Goal: Feedback & Contribution: Contribute content

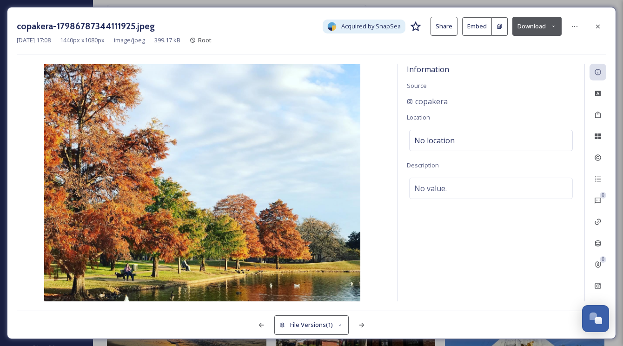
scroll to position [1603, 0]
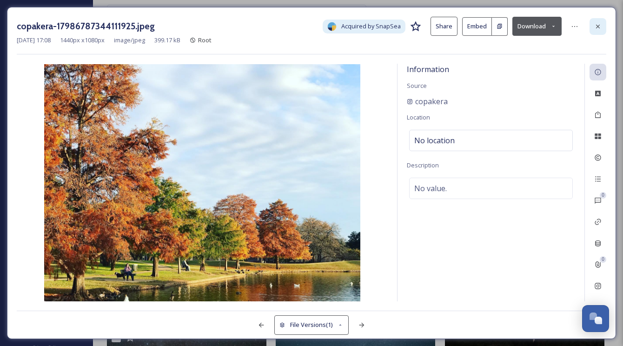
click at [595, 27] on icon at bounding box center [597, 26] width 7 height 7
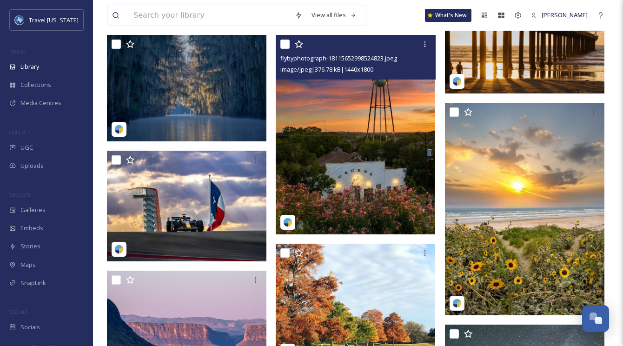
scroll to position [1302, 0]
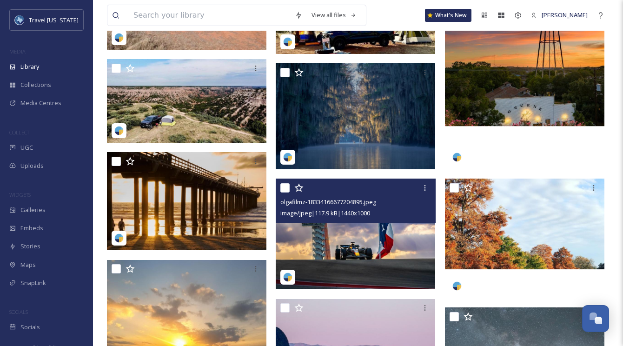
scroll to position [2005, 0]
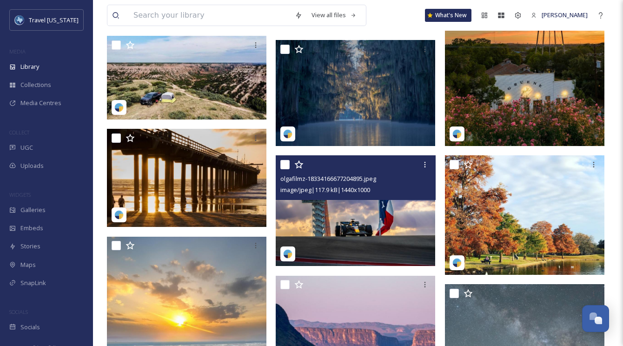
click at [363, 193] on span "image/jpeg | 117.9 kB | 1440 x 1000" at bounding box center [325, 189] width 90 height 8
click at [340, 223] on img at bounding box center [355, 210] width 159 height 111
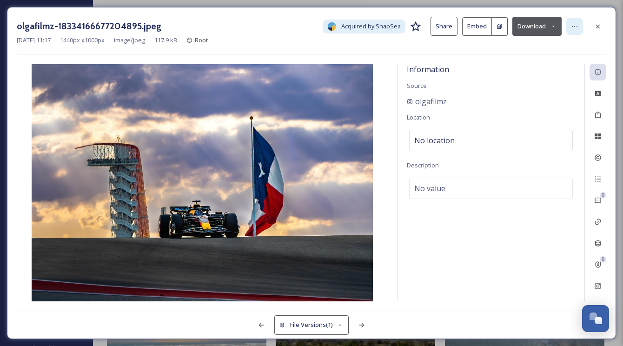
click at [576, 26] on icon at bounding box center [574, 26] width 7 height 7
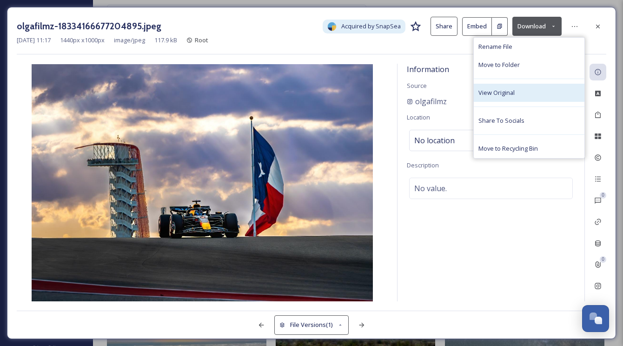
click at [530, 96] on div "View Original" at bounding box center [529, 93] width 111 height 18
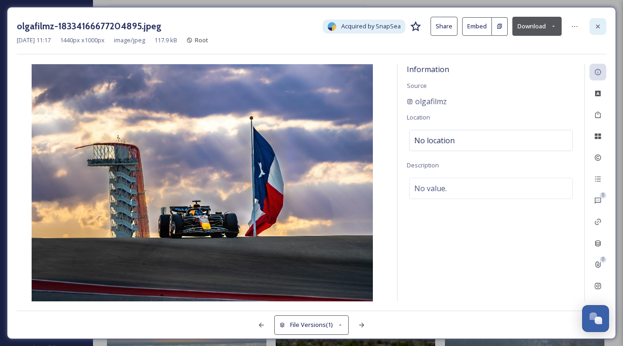
click at [596, 30] on div at bounding box center [597, 26] width 17 height 17
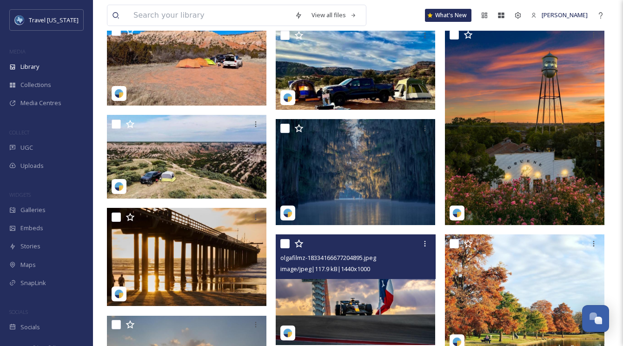
scroll to position [1904, 0]
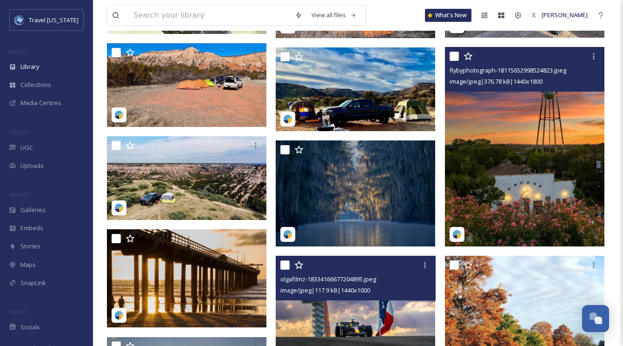
click at [543, 127] on img at bounding box center [524, 146] width 159 height 199
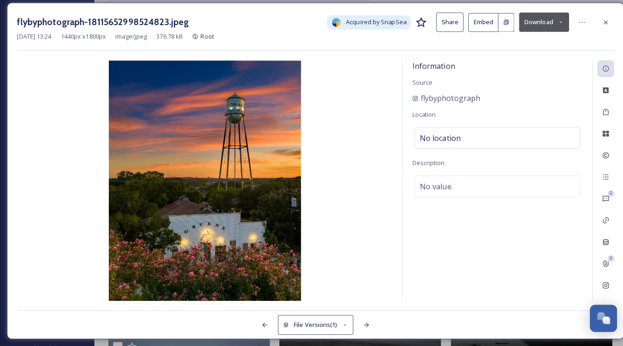
scroll to position [1903, 0]
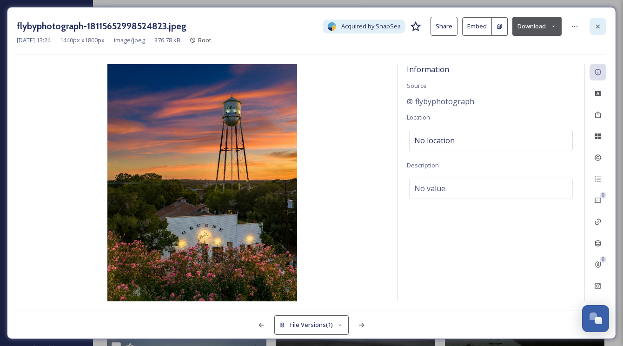
click at [599, 26] on icon at bounding box center [597, 26] width 7 height 7
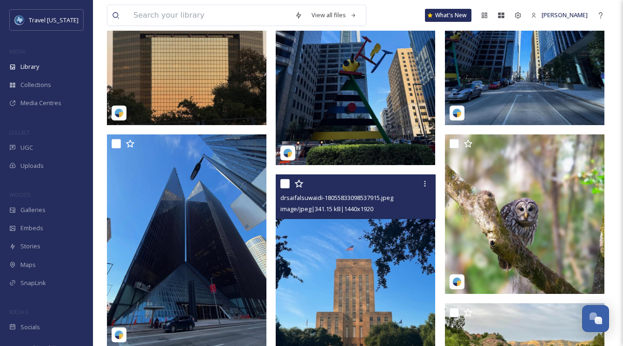
scroll to position [1460, 0]
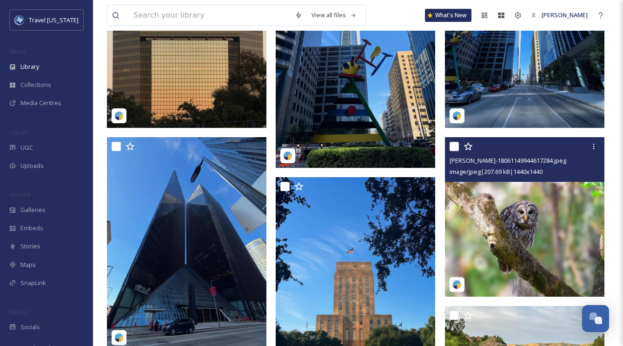
click at [510, 207] on img at bounding box center [524, 216] width 159 height 159
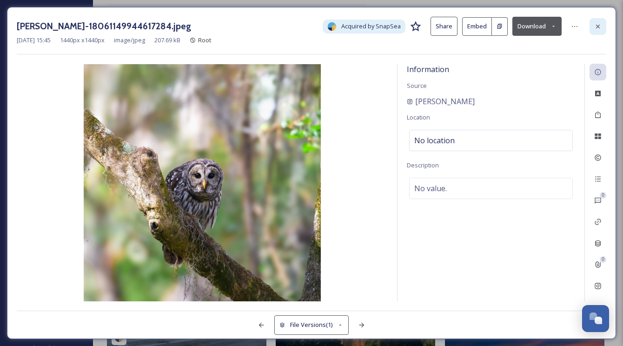
click at [595, 26] on icon at bounding box center [597, 26] width 7 height 7
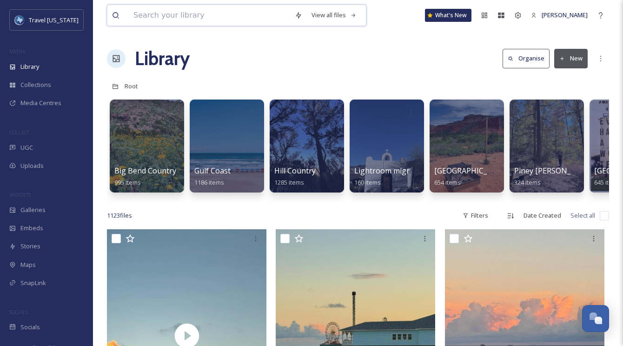
click at [207, 14] on input at bounding box center [209, 15] width 161 height 20
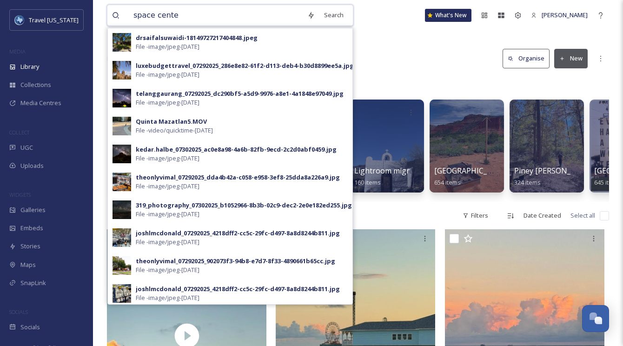
type input "space center"
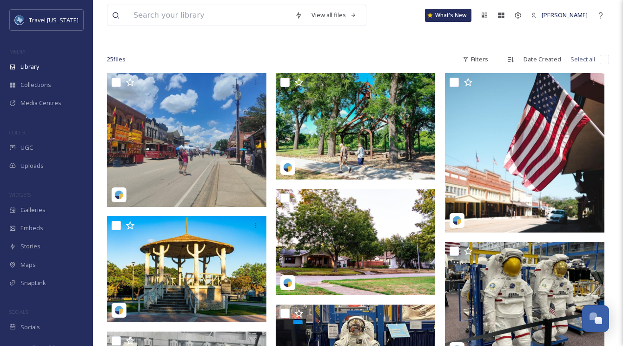
scroll to position [40, 0]
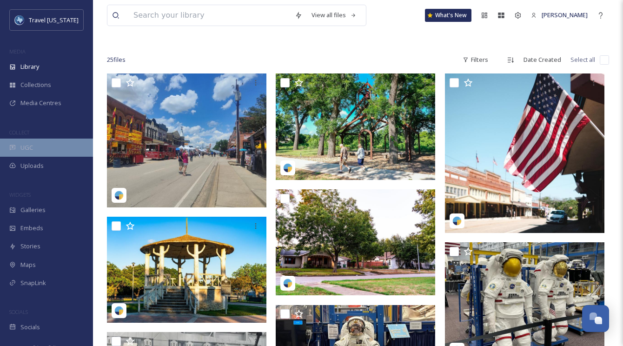
click at [33, 142] on div "UGC" at bounding box center [46, 148] width 93 height 18
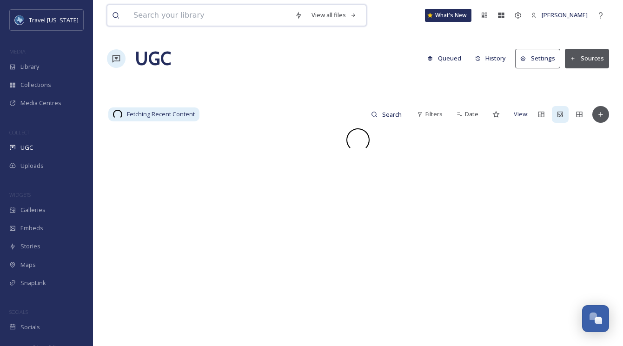
click at [257, 15] on input at bounding box center [209, 15] width 161 height 20
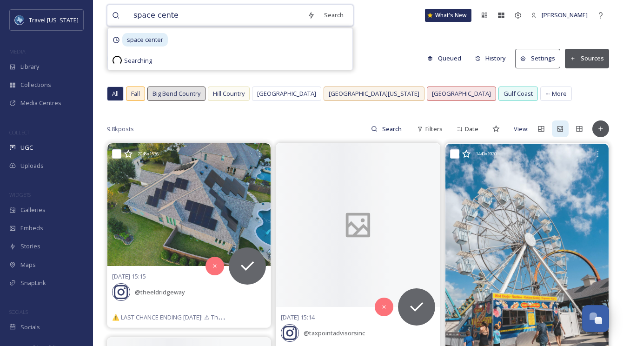
type input "space center"
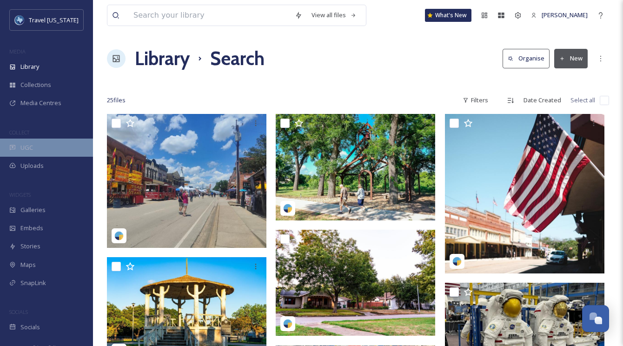
click at [35, 144] on div "UGC" at bounding box center [46, 148] width 93 height 18
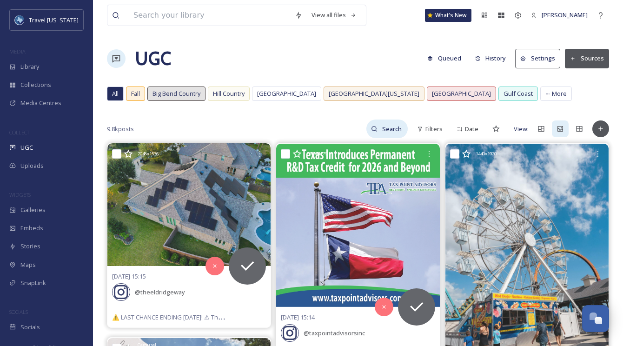
click at [390, 126] on input at bounding box center [392, 128] width 30 height 19
type input "space center"
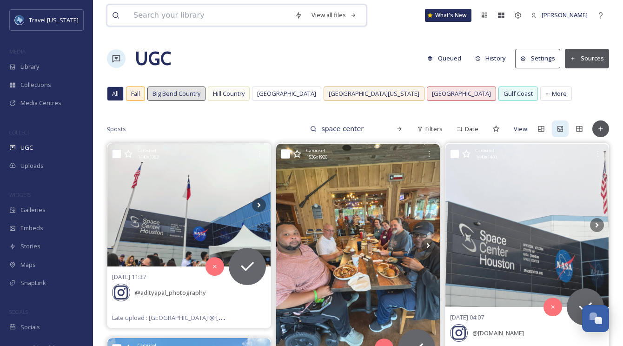
click at [203, 18] on input at bounding box center [209, 15] width 161 height 20
click at [608, 130] on div at bounding box center [600, 128] width 17 height 17
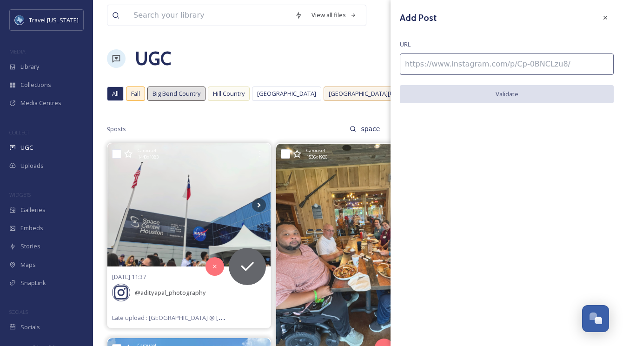
click at [600, 129] on div "Add Post URL Validate" at bounding box center [506, 173] width 232 height 346
click at [512, 59] on input at bounding box center [507, 63] width 214 height 21
paste input "https://www.instagram.com/p/DKgROhpoNEn/"
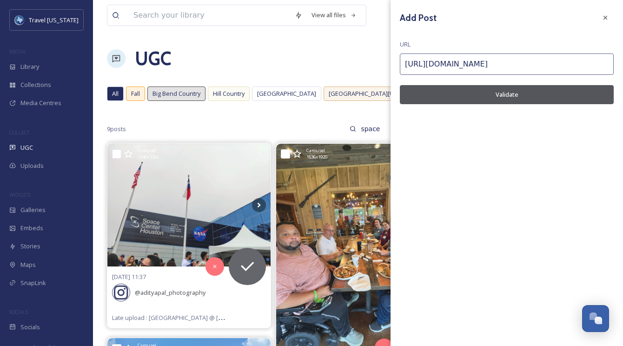
type input "https://www.instagram.com/p/DKgROhpoNEn/"
click at [512, 91] on button "Validate" at bounding box center [507, 94] width 214 height 19
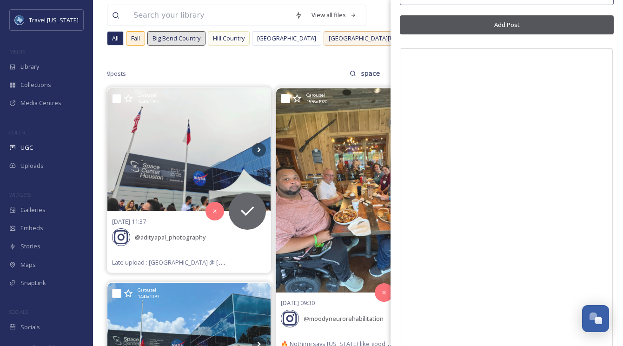
scroll to position [56, 0]
click at [516, 23] on button "Add Post" at bounding box center [507, 24] width 214 height 19
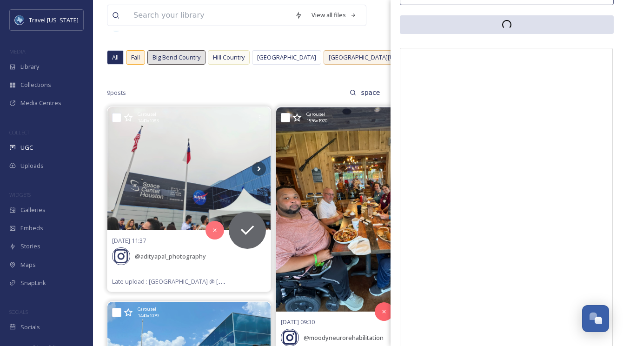
scroll to position [34, 0]
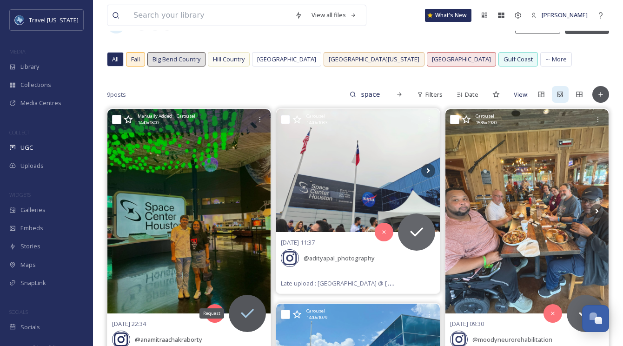
click at [252, 311] on icon at bounding box center [247, 313] width 13 height 9
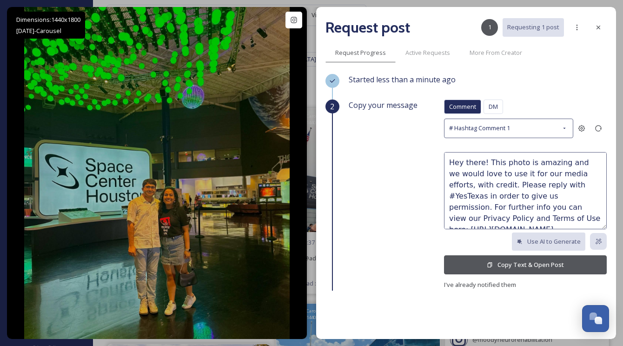
click at [563, 262] on button "Copy Text & Open Post" at bounding box center [525, 264] width 163 height 19
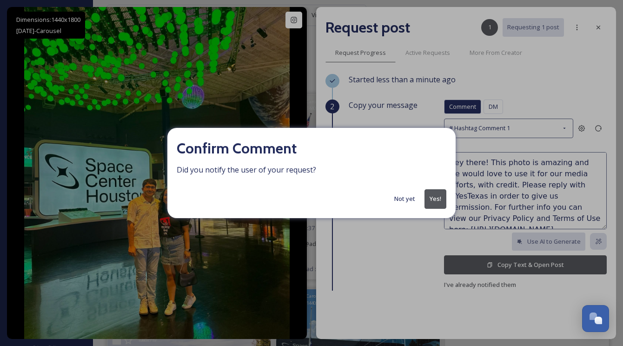
click at [434, 201] on button "Yes!" at bounding box center [435, 198] width 22 height 19
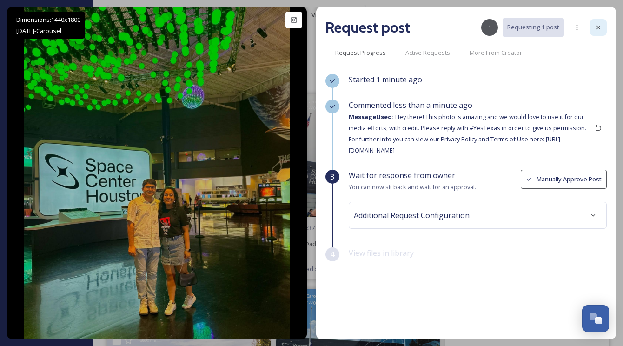
click at [597, 28] on icon at bounding box center [597, 27] width 7 height 7
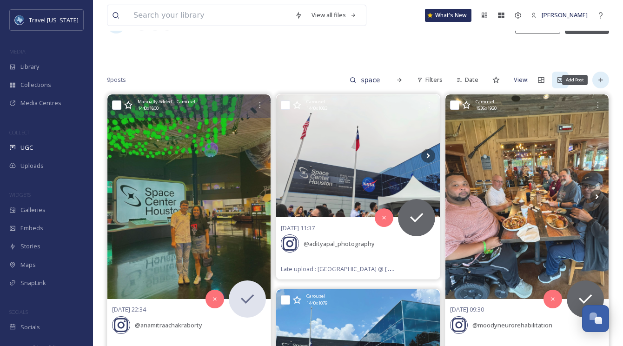
click at [607, 80] on div "Add Post" at bounding box center [600, 80] width 17 height 17
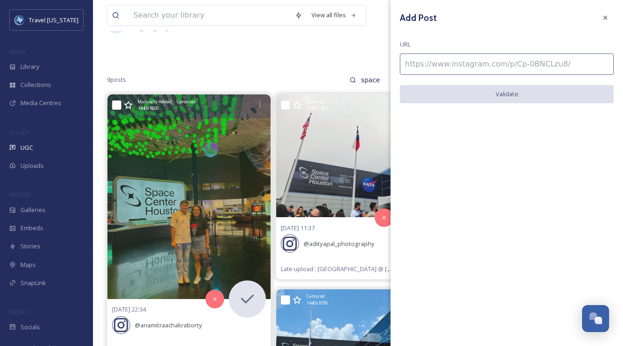
click at [488, 67] on input at bounding box center [507, 63] width 214 height 21
paste input "https://www.instagram.com/p/DJ1fi31gusU/"
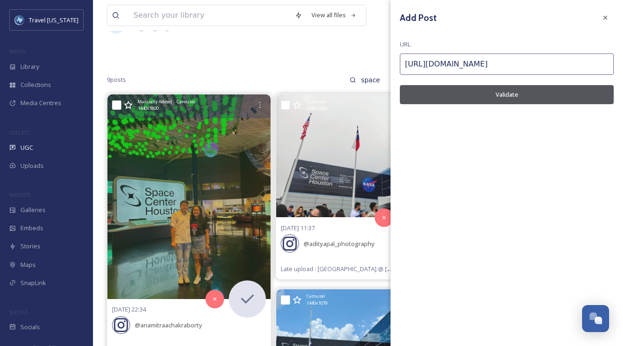
type input "https://www.instagram.com/p/DJ1fi31gusU/"
click at [510, 98] on button "Validate" at bounding box center [507, 94] width 214 height 19
click at [519, 107] on div "Add Post URL https://www.instagram.com/p/DJ1fi31gusU/ Add Post" at bounding box center [506, 235] width 232 height 471
click at [512, 98] on button "Add Post" at bounding box center [507, 94] width 214 height 19
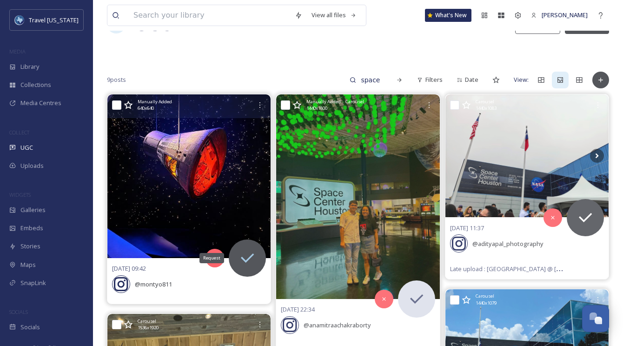
click at [254, 258] on icon at bounding box center [247, 258] width 19 height 19
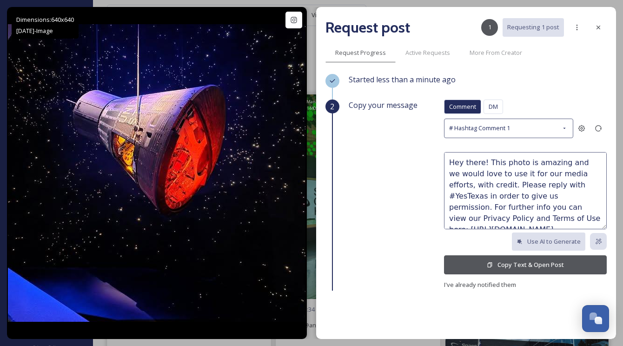
click at [548, 265] on button "Copy Text & Open Post" at bounding box center [525, 264] width 163 height 19
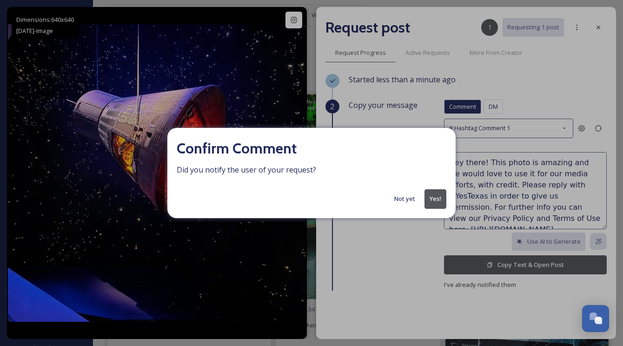
click at [441, 198] on button "Yes!" at bounding box center [435, 198] width 22 height 19
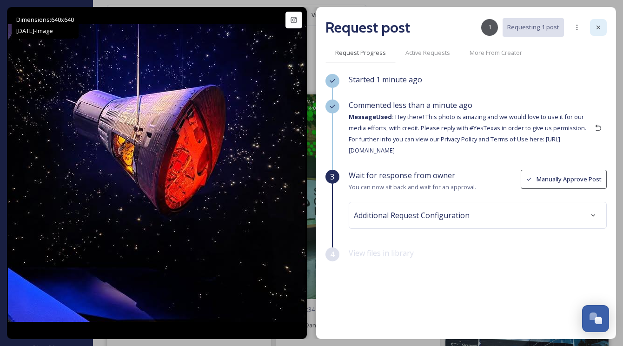
click at [597, 27] on icon at bounding box center [597, 27] width 7 height 7
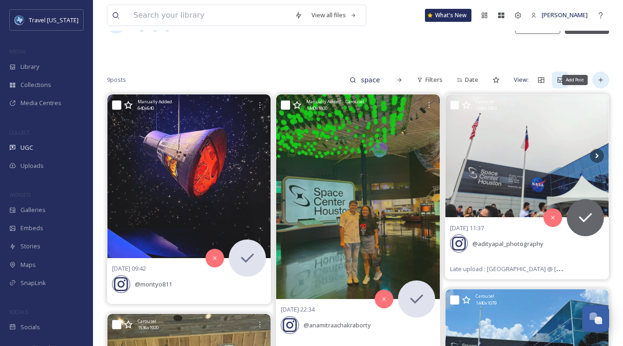
click at [603, 77] on icon at bounding box center [600, 79] width 7 height 7
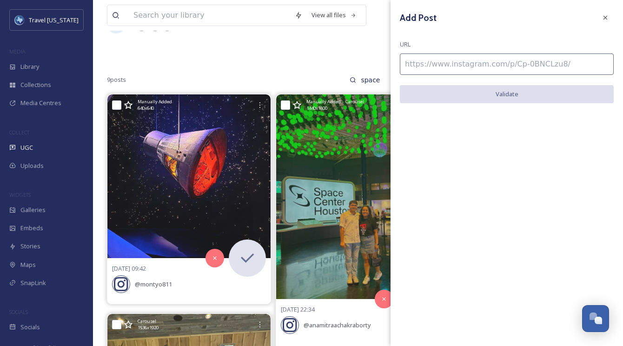
click at [425, 57] on input at bounding box center [507, 63] width 214 height 21
paste input "https://www.instagram.com/p/DKdqwRmNFGA/"
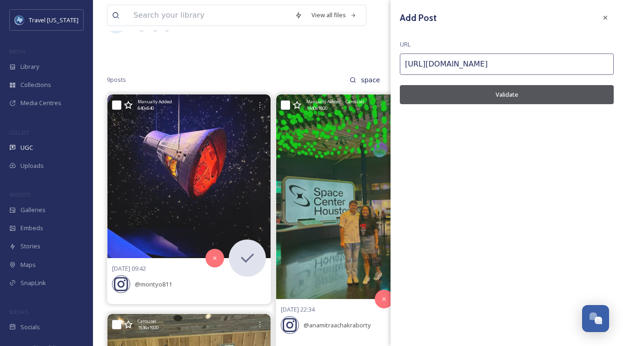
type input "https://www.instagram.com/p/DKdqwRmNFGA/"
click at [474, 95] on button "Validate" at bounding box center [507, 94] width 214 height 19
click at [478, 96] on button "Add Post" at bounding box center [507, 94] width 214 height 19
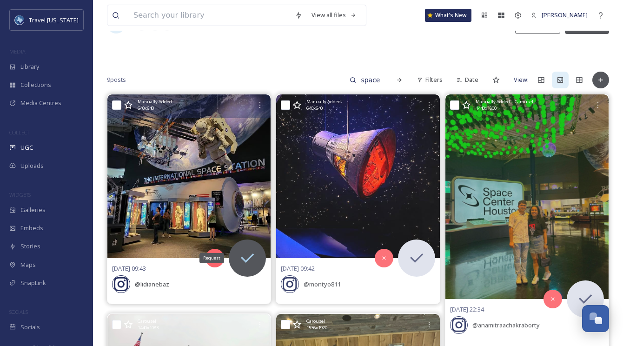
click at [252, 251] on icon at bounding box center [247, 258] width 19 height 19
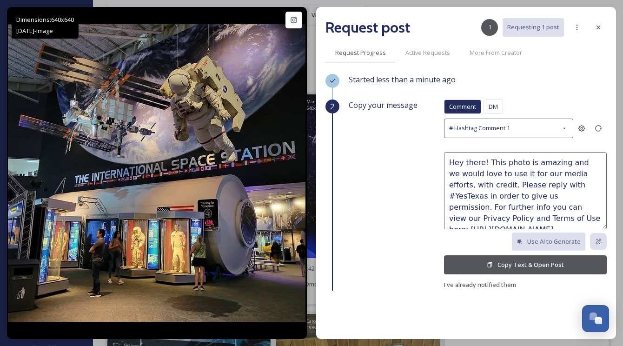
click at [519, 258] on button "Copy Text & Open Post" at bounding box center [525, 264] width 163 height 19
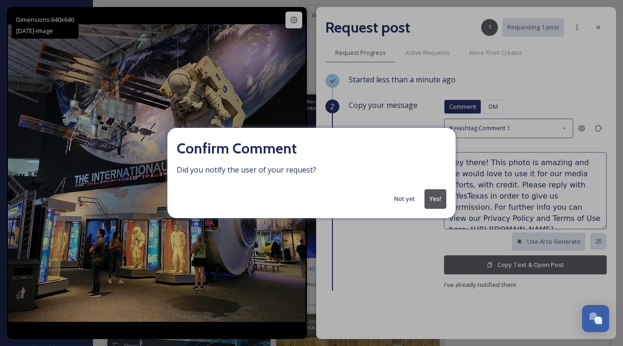
click at [440, 198] on button "Yes!" at bounding box center [435, 198] width 22 height 19
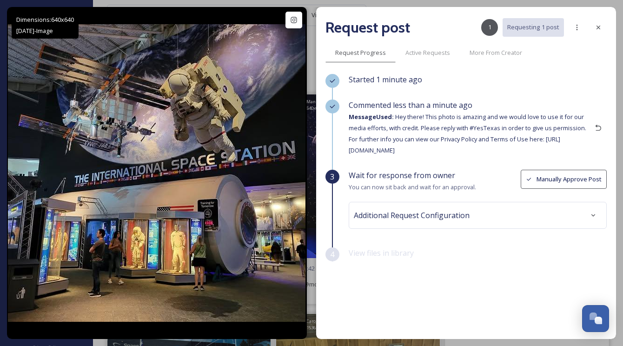
drag, startPoint x: 592, startPoint y: 21, endPoint x: 583, endPoint y: 30, distance: 12.2
click at [592, 21] on div at bounding box center [598, 27] width 17 height 17
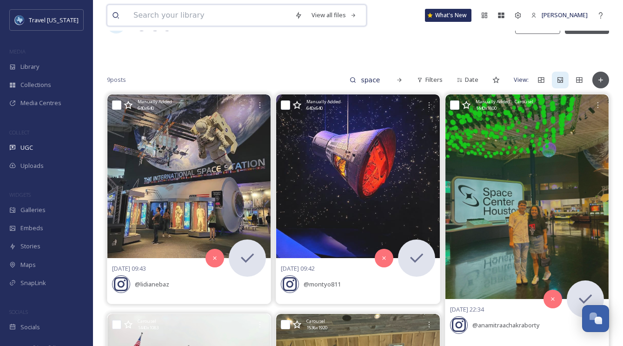
click at [242, 12] on input at bounding box center [209, 15] width 161 height 20
click at [382, 80] on input "space center" at bounding box center [371, 80] width 30 height 19
click at [382, 80] on input "space center" at bounding box center [352, 80] width 70 height 19
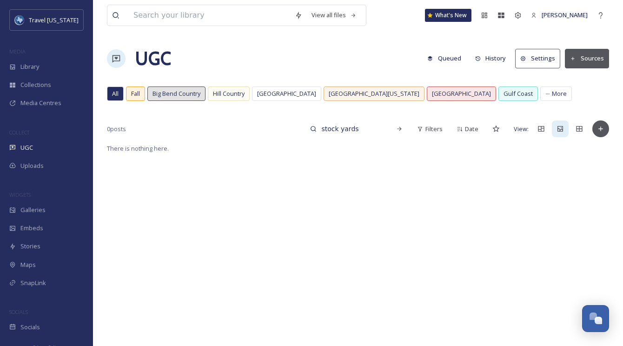
drag, startPoint x: 358, startPoint y: 130, endPoint x: 289, endPoint y: 125, distance: 68.9
click at [289, 125] on div "0 posts stock yards Filters Date View:" at bounding box center [358, 128] width 502 height 19
type input "fort worth"
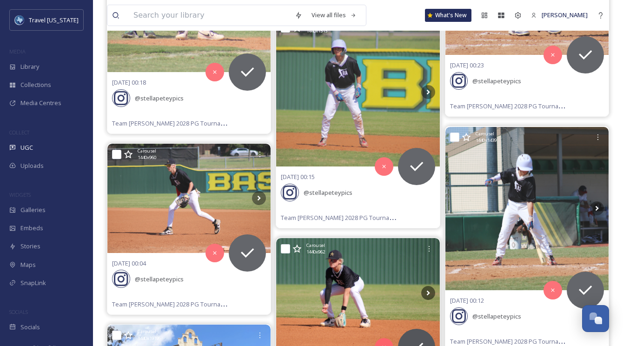
scroll to position [881, 0]
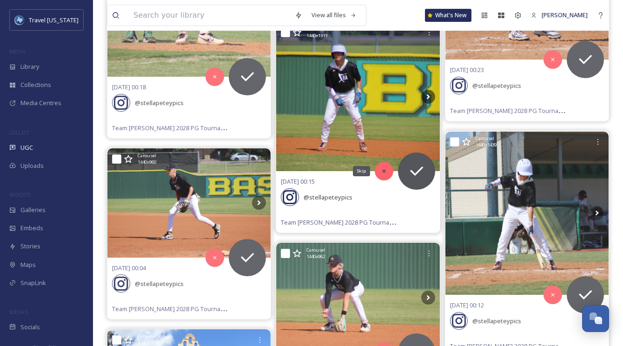
click at [384, 170] on icon at bounding box center [383, 171] width 3 height 3
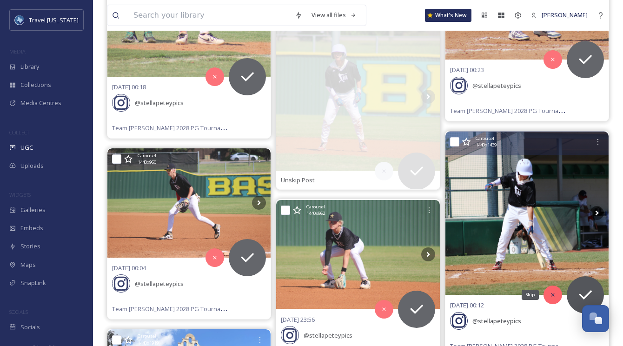
click at [547, 286] on div "Skip" at bounding box center [552, 294] width 19 height 19
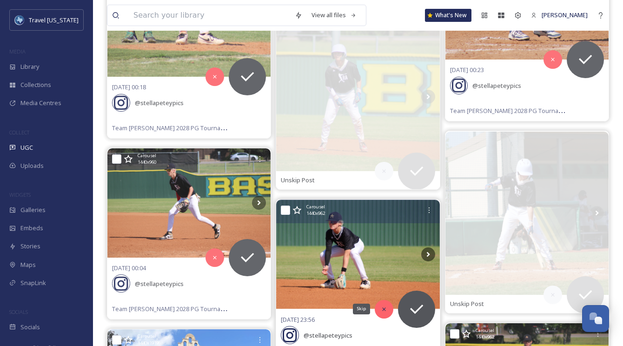
click at [383, 306] on icon at bounding box center [384, 309] width 7 height 7
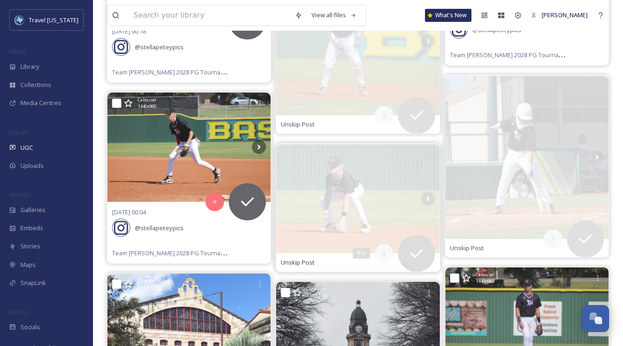
scroll to position [939, 0]
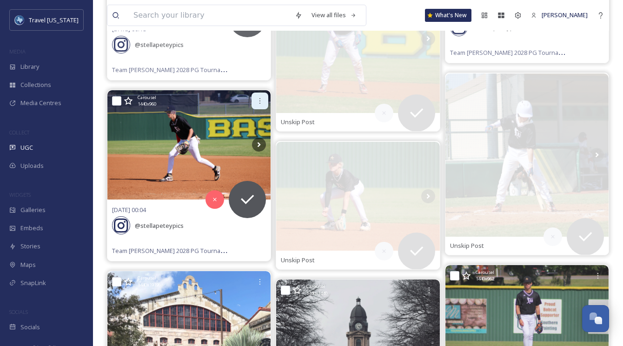
click at [263, 97] on icon at bounding box center [259, 100] width 7 height 7
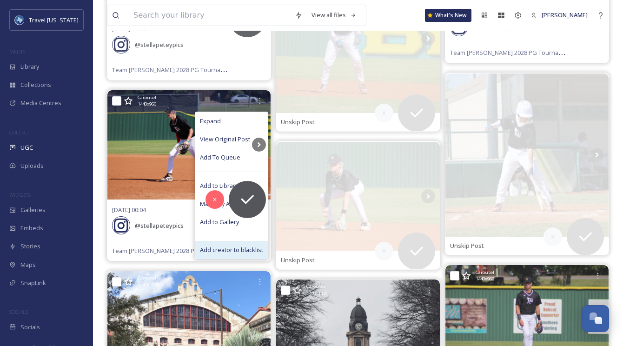
click at [220, 245] on span "Add creator to blacklist" at bounding box center [231, 249] width 63 height 9
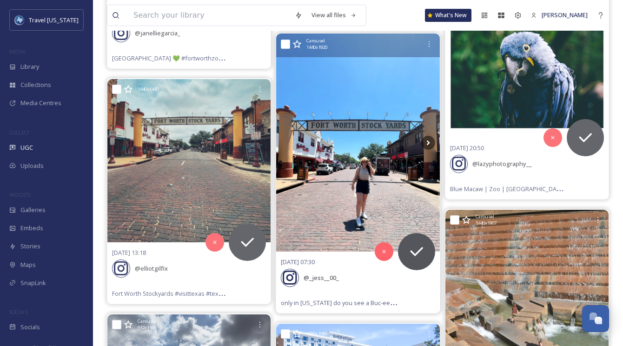
scroll to position [2089, 0]
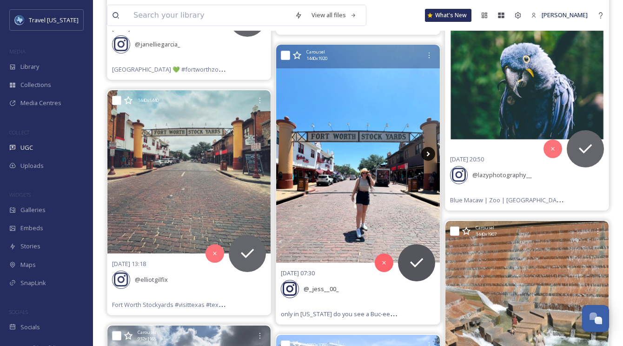
click at [425, 151] on icon at bounding box center [428, 154] width 14 height 14
click at [428, 151] on icon at bounding box center [427, 153] width 3 height 5
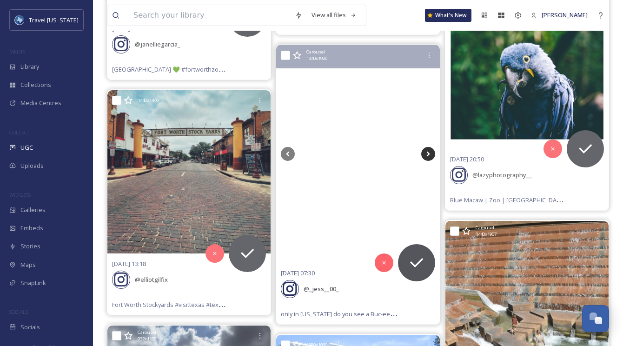
click at [424, 152] on icon at bounding box center [428, 154] width 14 height 14
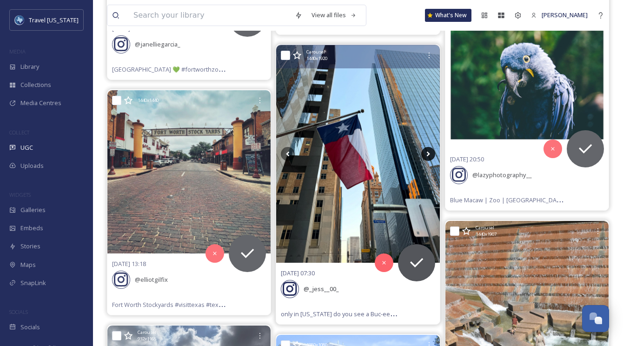
click at [424, 152] on icon at bounding box center [428, 154] width 14 height 14
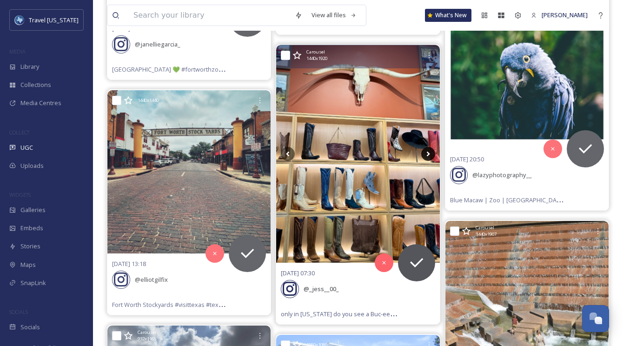
click at [424, 152] on icon at bounding box center [428, 154] width 14 height 14
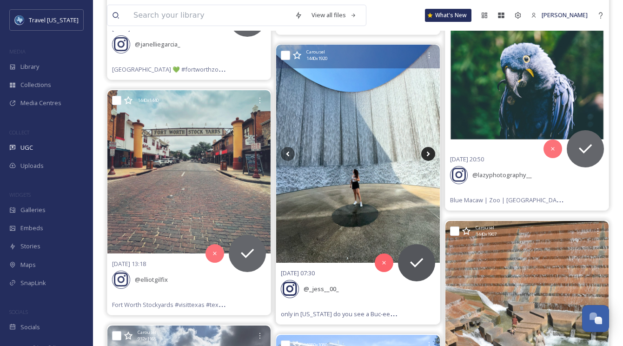
click at [430, 152] on icon at bounding box center [428, 154] width 14 height 14
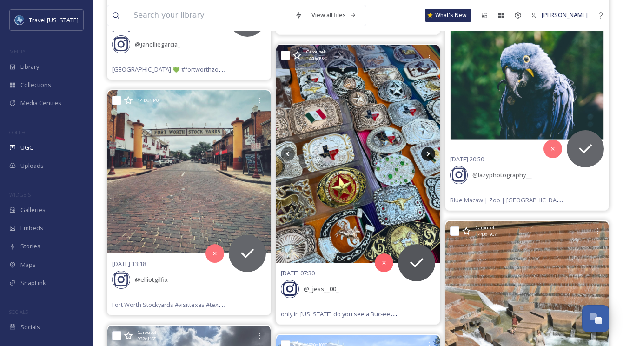
click at [430, 152] on icon at bounding box center [428, 154] width 14 height 14
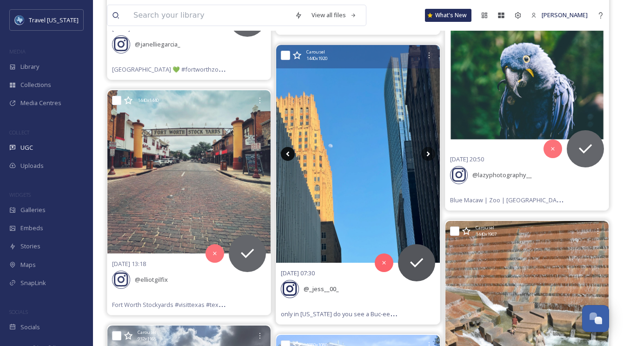
click at [284, 147] on icon at bounding box center [288, 154] width 14 height 14
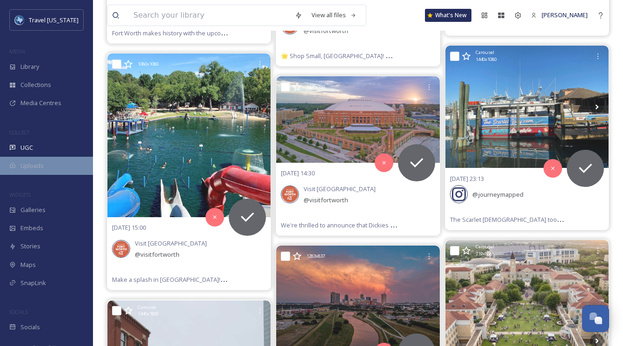
scroll to position [2832, 0]
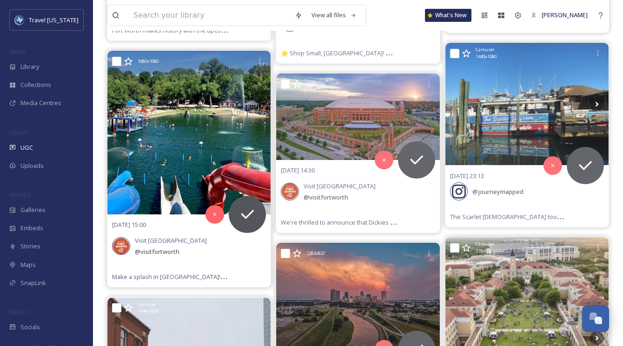
click at [183, 145] on img at bounding box center [188, 132] width 163 height 163
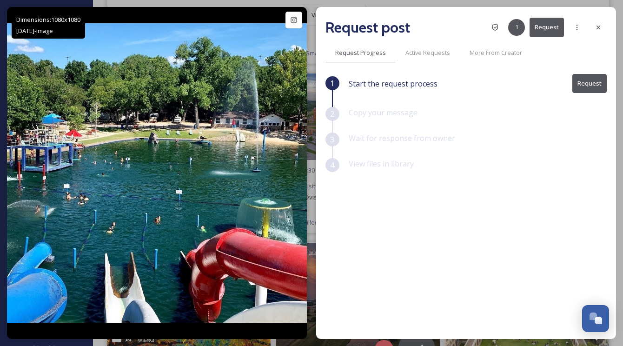
drag, startPoint x: 603, startPoint y: 28, endPoint x: 597, endPoint y: 31, distance: 6.7
click at [601, 29] on div at bounding box center [598, 27] width 17 height 17
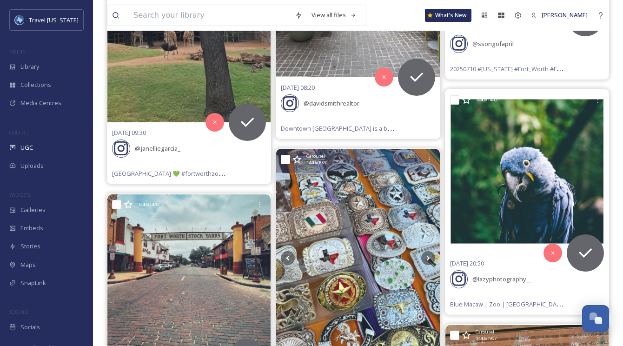
scroll to position [1968, 0]
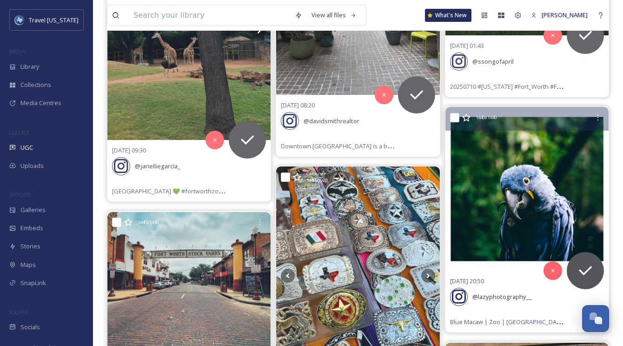
click at [514, 172] on img at bounding box center [526, 188] width 163 height 163
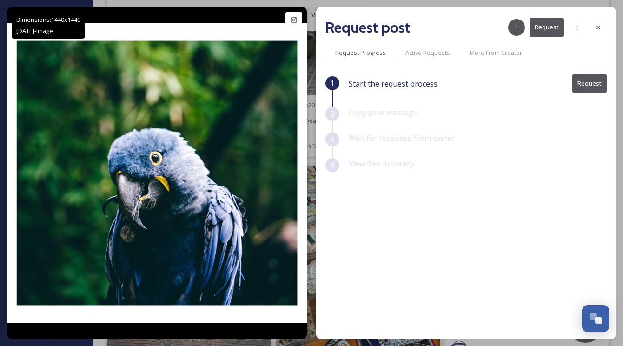
click at [593, 23] on div at bounding box center [598, 27] width 17 height 17
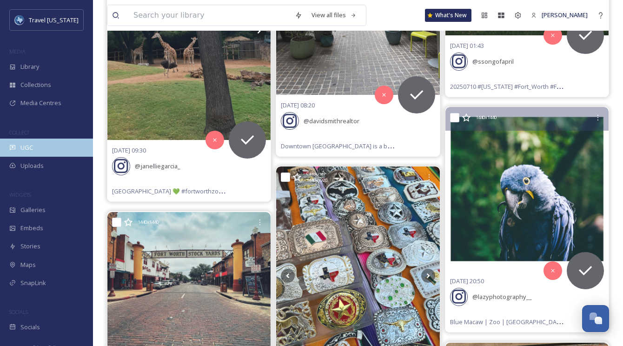
click at [39, 152] on div "UGC" at bounding box center [46, 148] width 93 height 18
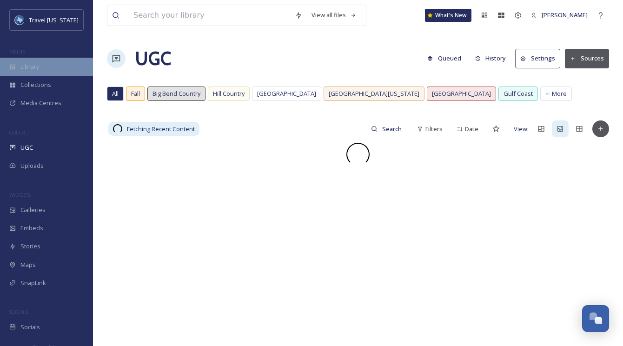
click at [50, 74] on div "Library" at bounding box center [46, 67] width 93 height 18
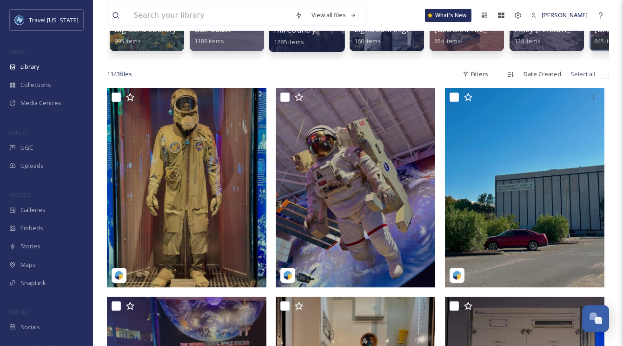
scroll to position [143, 0]
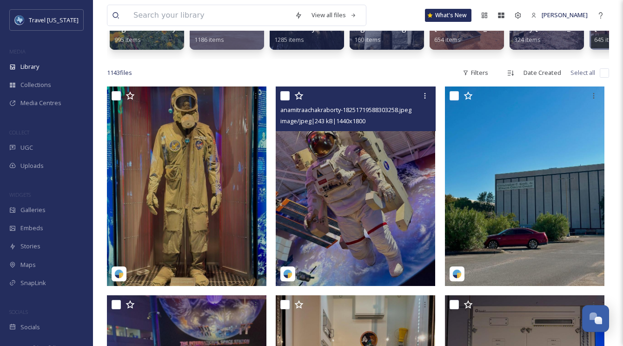
click at [337, 153] on img at bounding box center [355, 185] width 159 height 199
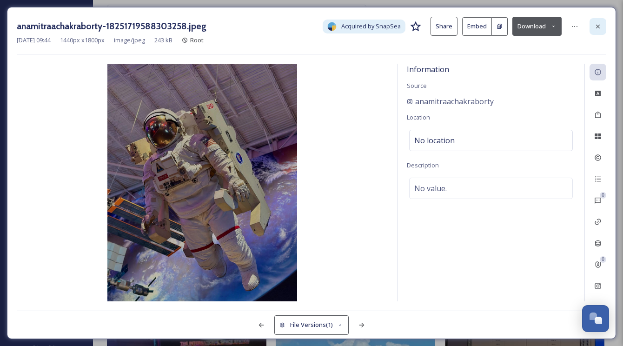
click at [596, 27] on icon at bounding box center [597, 26] width 7 height 7
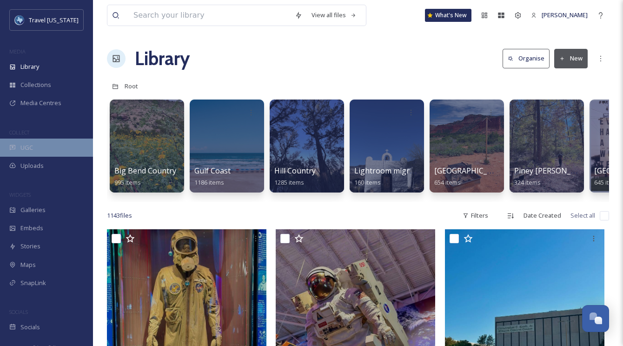
click at [31, 153] on div "UGC" at bounding box center [46, 148] width 93 height 18
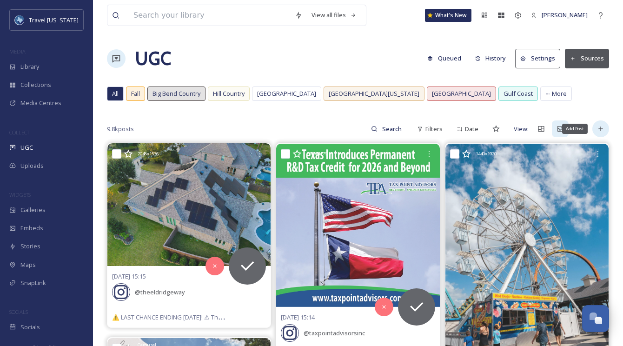
click at [606, 127] on div "Add Post" at bounding box center [600, 128] width 17 height 17
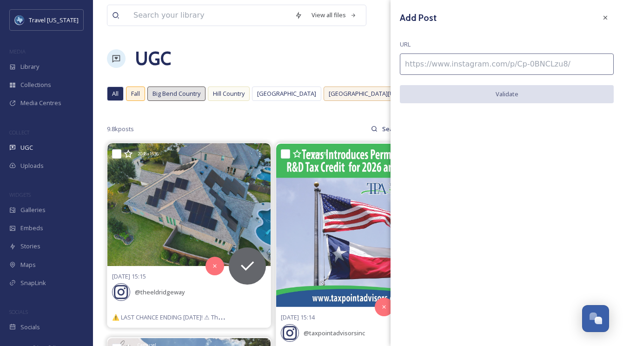
click at [431, 67] on input at bounding box center [507, 63] width 214 height 21
paste input "https://www.instagram.com/p/DPV8yoLjL-4/"
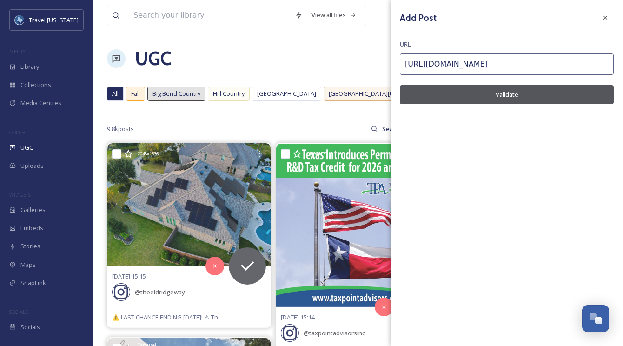
type input "https://www.instagram.com/p/DPV8yoLjL-4/"
click at [450, 99] on button "Validate" at bounding box center [507, 94] width 214 height 19
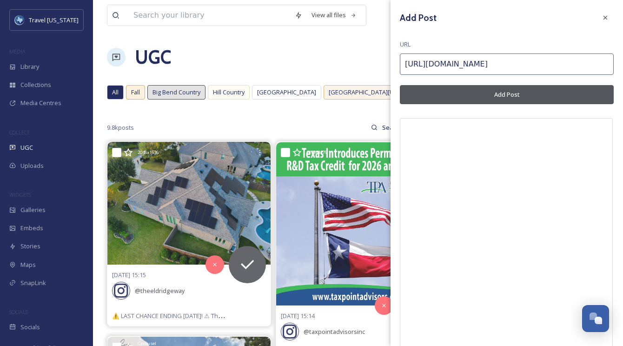
click at [470, 94] on button "Add Post" at bounding box center [507, 94] width 214 height 19
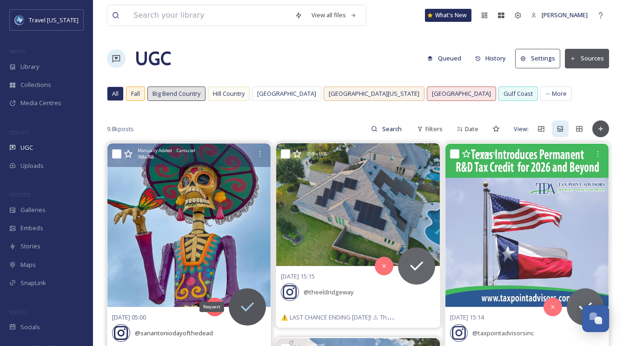
click at [245, 310] on icon at bounding box center [247, 306] width 13 height 9
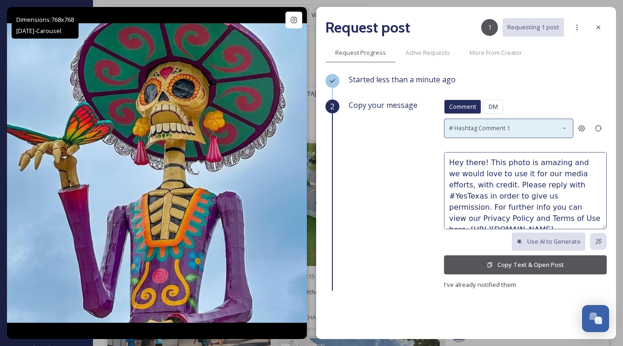
click at [535, 126] on div "# Hashtag Comment 1" at bounding box center [508, 128] width 129 height 19
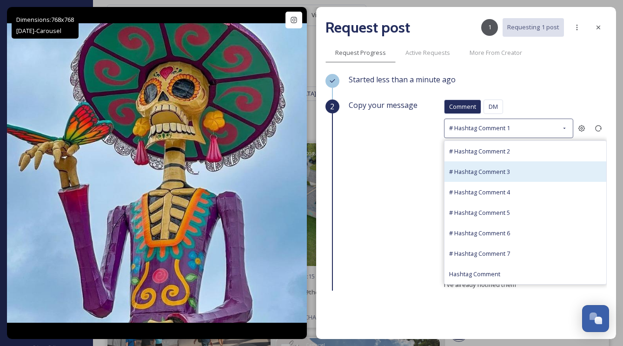
click at [508, 164] on div "# Hashtag Comment 3" at bounding box center [525, 171] width 162 height 20
type textarea "Great shot! We would love to use it for our media efforts. Please reply with #Y…"
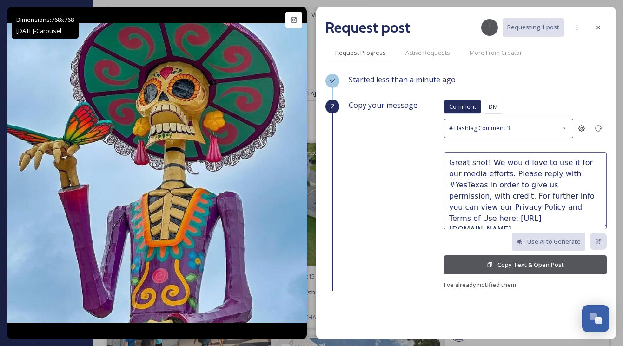
click at [509, 264] on button "Copy Text & Open Post" at bounding box center [525, 264] width 163 height 19
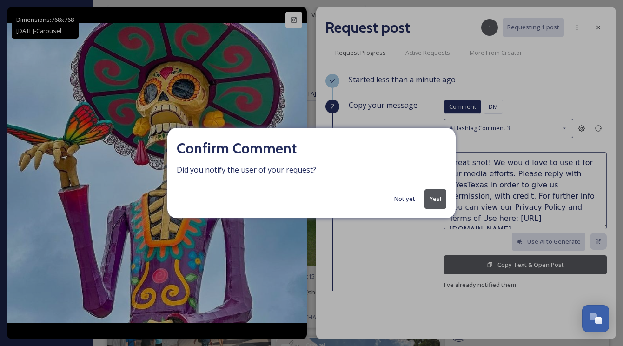
click at [442, 200] on button "Yes!" at bounding box center [435, 198] width 22 height 19
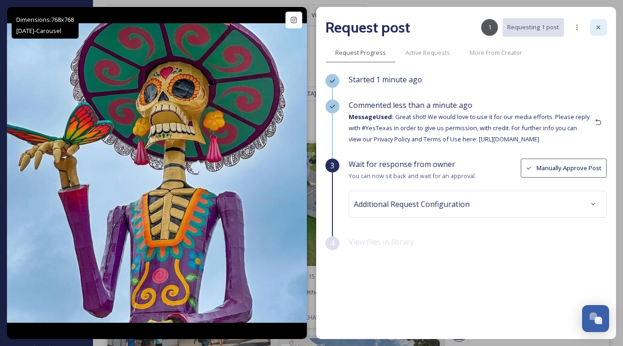
click at [600, 33] on div at bounding box center [598, 27] width 17 height 17
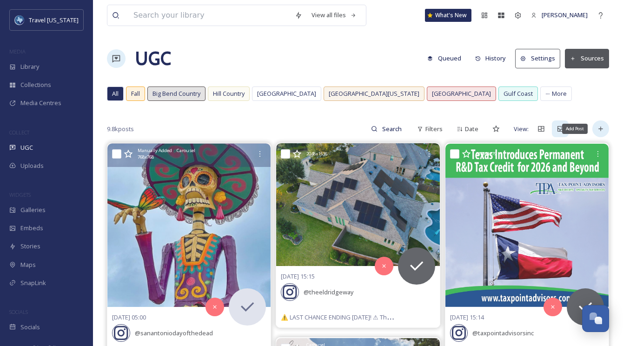
click at [598, 130] on icon at bounding box center [600, 128] width 7 height 7
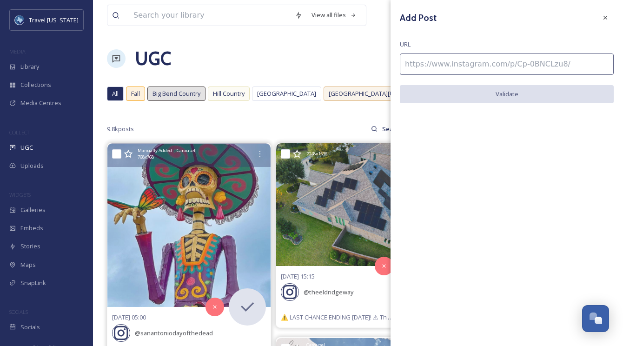
click at [441, 66] on input at bounding box center [507, 63] width 214 height 21
paste input "https://www.instagram.com/p/DPR9arXktqu/"
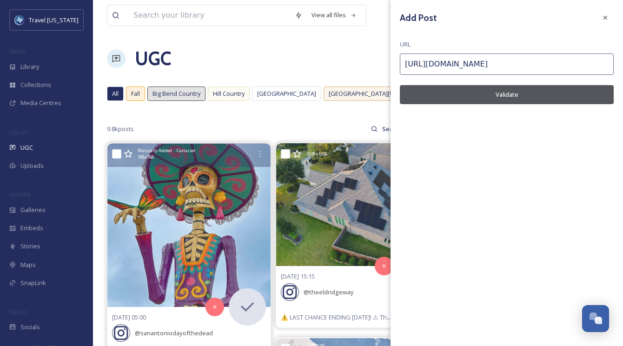
type input "https://www.instagram.com/p/DPR9arXktqu/"
click at [459, 91] on button "Validate" at bounding box center [507, 94] width 214 height 19
click at [504, 94] on button "Add Post" at bounding box center [507, 94] width 214 height 19
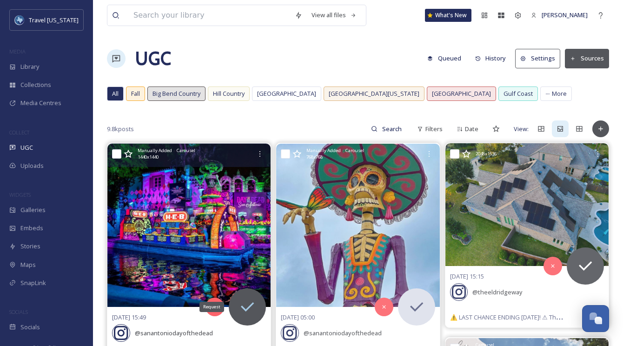
click at [250, 304] on icon at bounding box center [247, 306] width 19 height 19
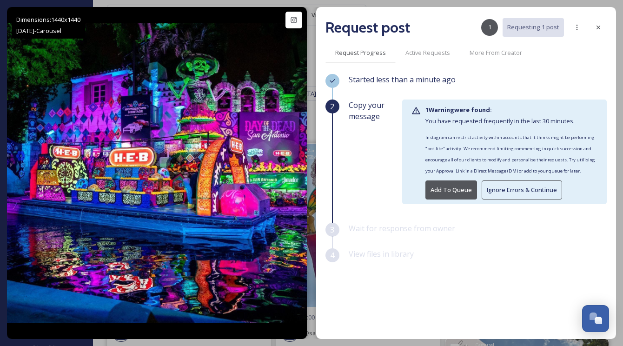
click at [502, 189] on button "Ignore Errors & Continue" at bounding box center [522, 189] width 80 height 19
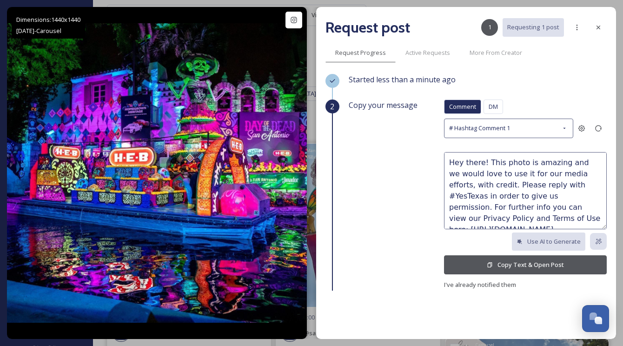
click at [496, 265] on button "Copy Text & Open Post" at bounding box center [525, 264] width 163 height 19
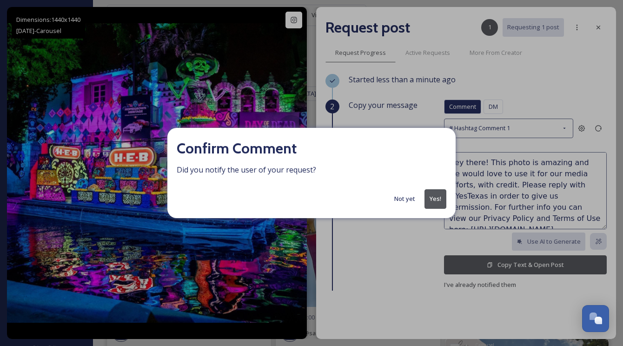
click at [435, 203] on button "Yes!" at bounding box center [435, 198] width 22 height 19
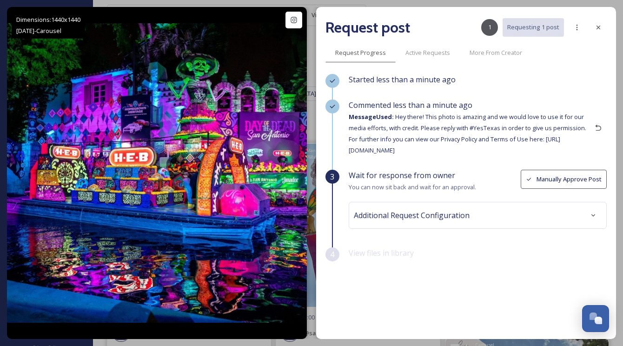
drag, startPoint x: 599, startPoint y: 26, endPoint x: 592, endPoint y: 28, distance: 6.8
click at [599, 26] on icon at bounding box center [598, 28] width 4 height 4
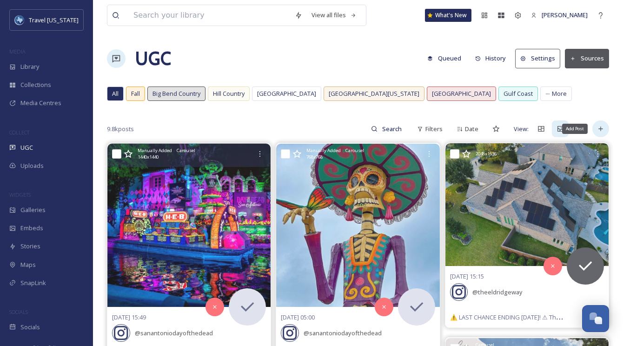
click at [599, 127] on icon at bounding box center [600, 128] width 7 height 7
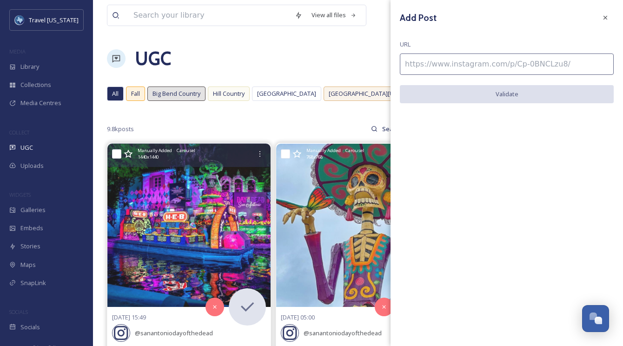
click at [433, 66] on input at bounding box center [507, 63] width 214 height 21
paste input "https://www.instagram.com/p/DPYasfzDyuS/"
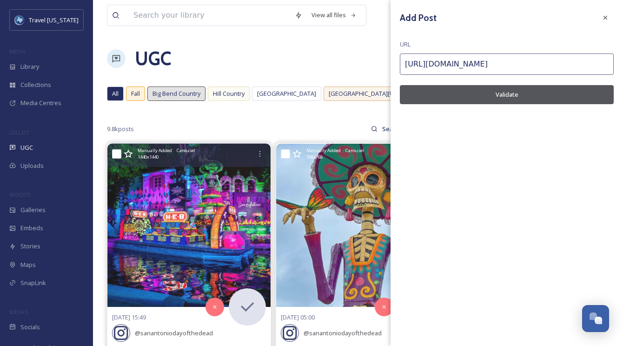
type input "https://www.instagram.com/p/DPYasfzDyuS/"
click at [442, 91] on button "Validate" at bounding box center [507, 94] width 214 height 19
click at [486, 92] on button "Add Post" at bounding box center [507, 94] width 214 height 19
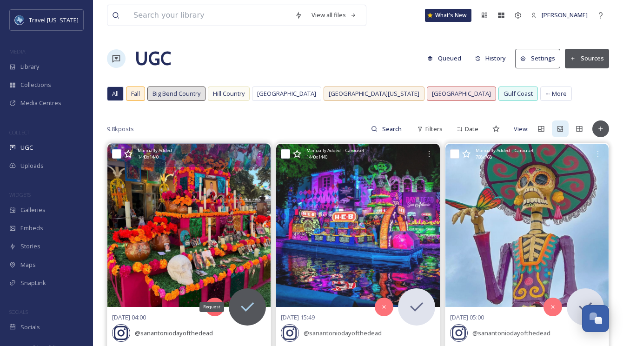
click at [243, 301] on icon at bounding box center [247, 306] width 19 height 19
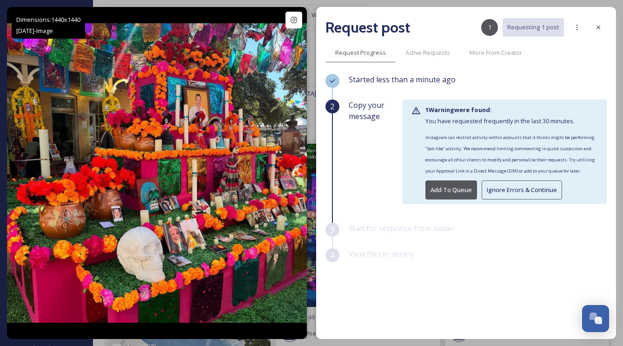
click at [519, 193] on button "Ignore Errors & Continue" at bounding box center [522, 189] width 80 height 19
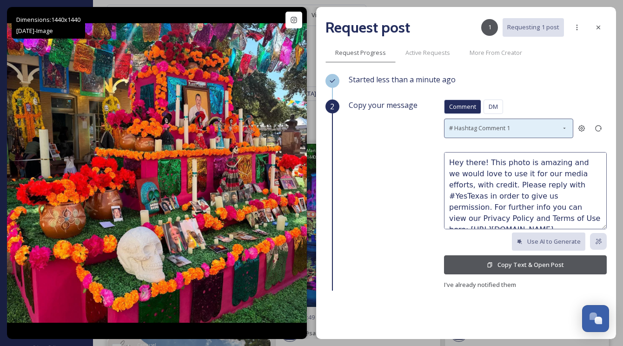
click at [505, 132] on div "# Hashtag Comment 1" at bounding box center [508, 128] width 129 height 19
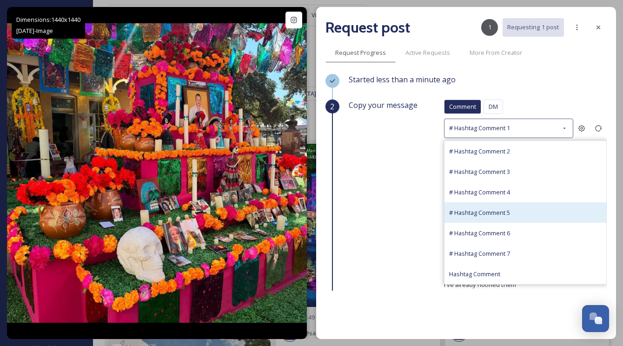
click at [506, 202] on div "# Hashtag Comment 5" at bounding box center [525, 212] width 162 height 20
type textarea "What a shot! Would you allow us to use this photo in our promotional efforts, w…"
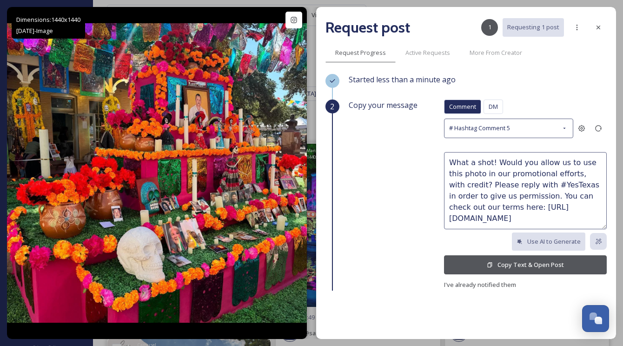
click at [528, 258] on button "Copy Text & Open Post" at bounding box center [525, 264] width 163 height 19
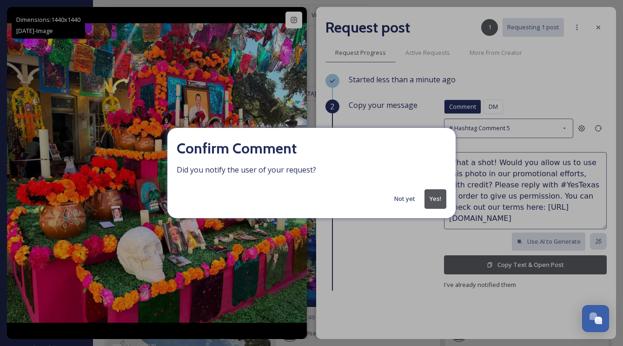
click at [428, 196] on button "Yes!" at bounding box center [435, 198] width 22 height 19
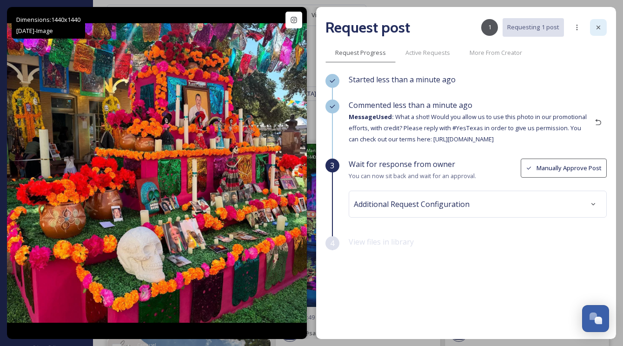
click at [602, 24] on div at bounding box center [598, 27] width 17 height 17
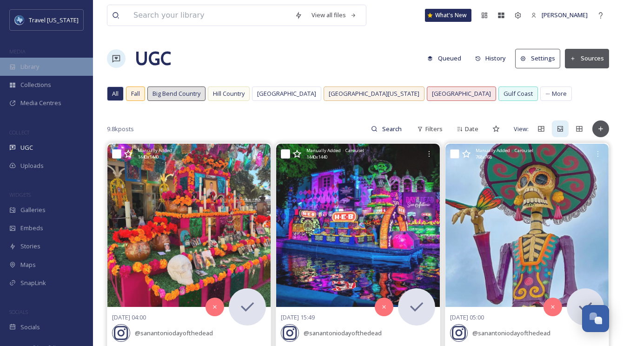
click at [45, 66] on div "Library" at bounding box center [46, 67] width 93 height 18
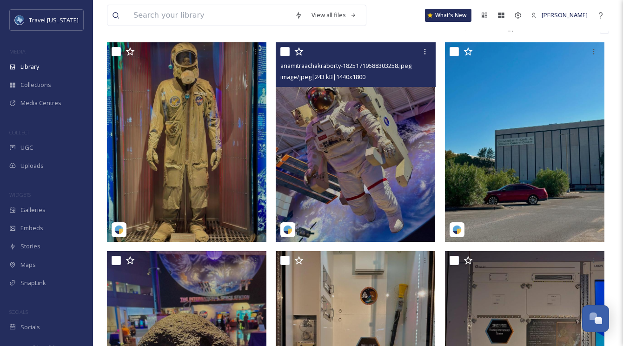
scroll to position [177, 0]
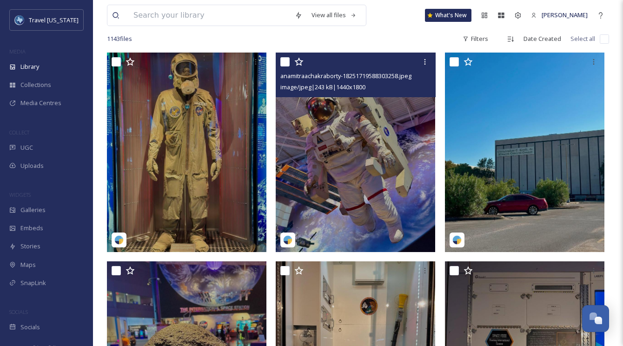
click at [316, 135] on img at bounding box center [355, 152] width 159 height 199
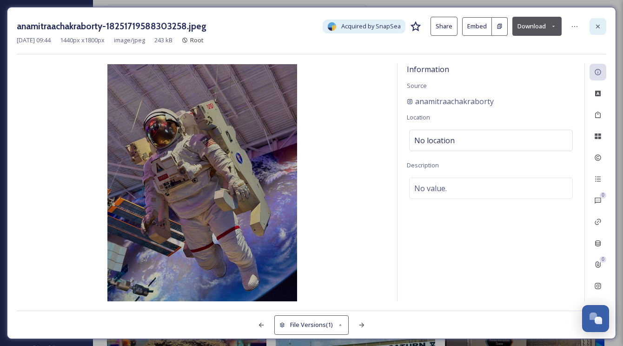
click at [604, 25] on div at bounding box center [597, 26] width 17 height 17
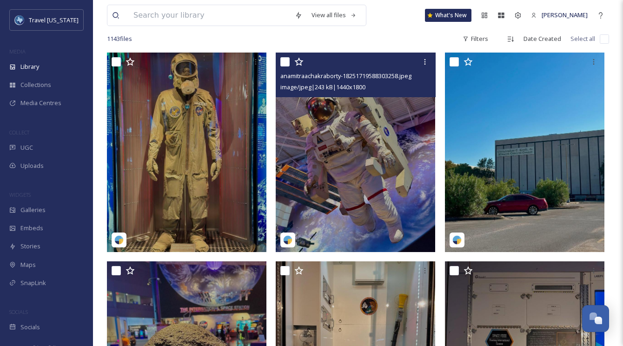
scroll to position [174, 0]
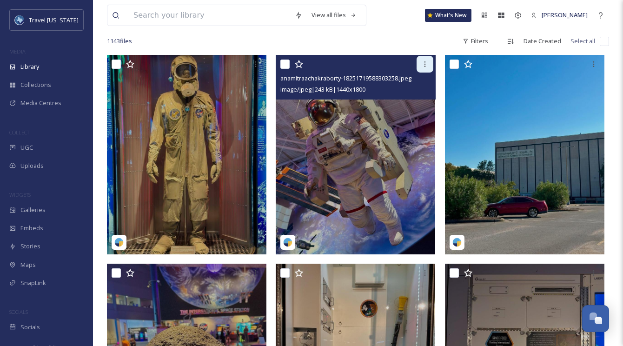
click at [423, 64] on icon at bounding box center [424, 63] width 7 height 7
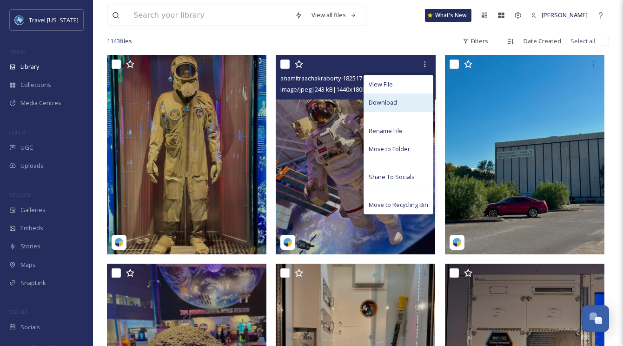
click at [391, 98] on div "Download" at bounding box center [398, 102] width 69 height 18
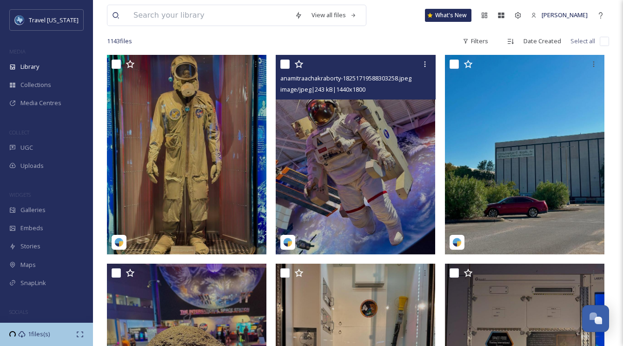
click at [343, 133] on img at bounding box center [355, 154] width 159 height 199
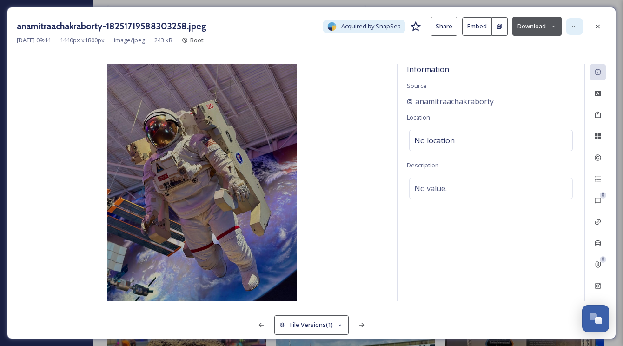
click at [577, 21] on div at bounding box center [574, 26] width 17 height 17
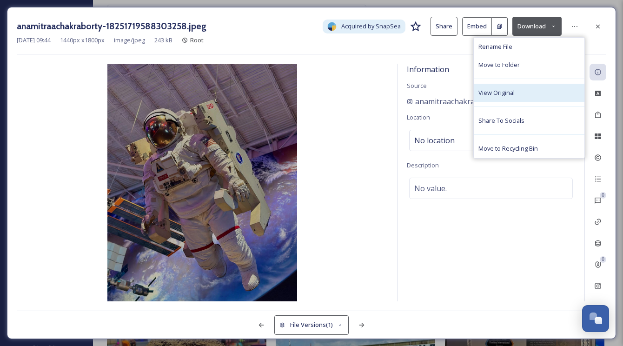
click at [508, 97] on div "View Original" at bounding box center [529, 93] width 111 height 18
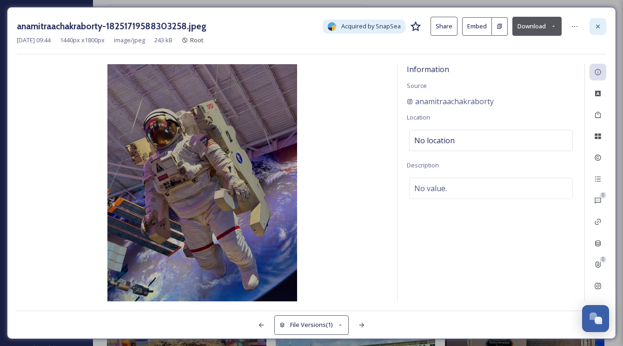
click at [601, 24] on icon at bounding box center [597, 26] width 7 height 7
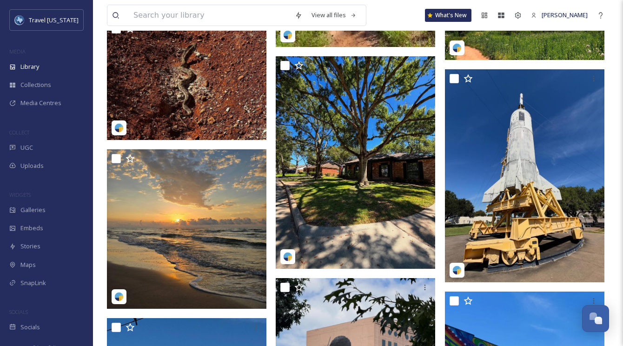
scroll to position [2083, 0]
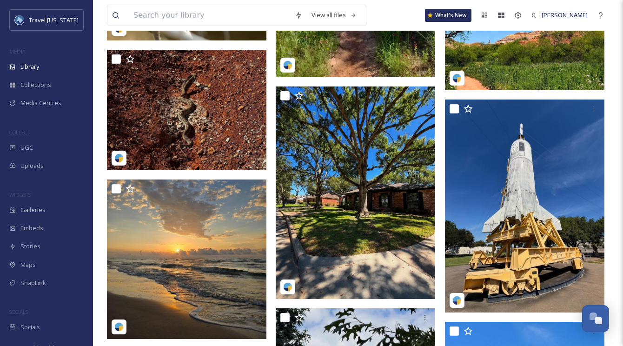
click at [200, 208] on img at bounding box center [186, 258] width 159 height 159
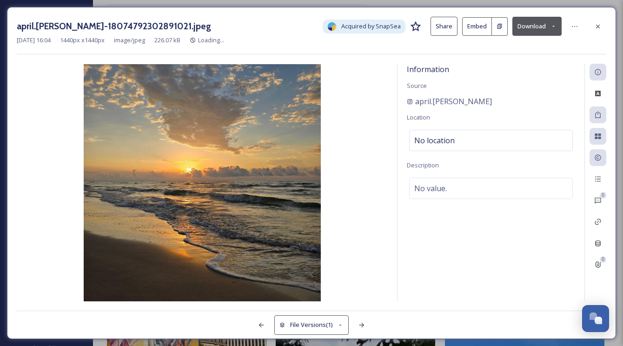
drag, startPoint x: 436, startPoint y: 209, endPoint x: 528, endPoint y: 191, distance: 94.3
click at [436, 209] on div "Information Source april.monterrosa Location No location Description No value." at bounding box center [490, 183] width 187 height 238
click at [577, 24] on icon at bounding box center [574, 26] width 7 height 7
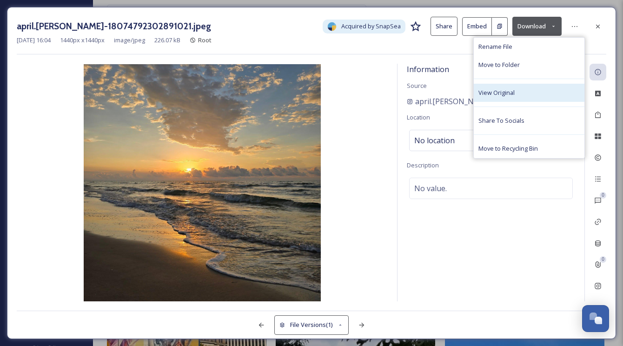
click at [510, 89] on span "View Original" at bounding box center [496, 92] width 36 height 9
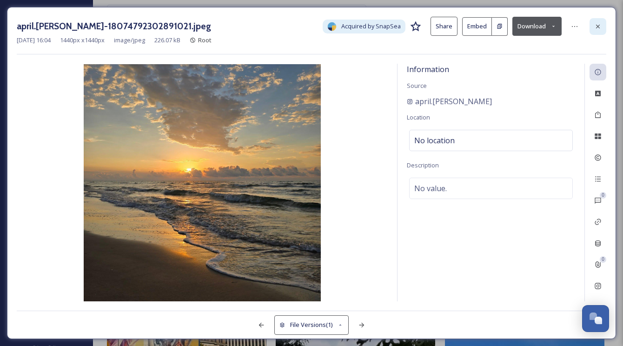
click at [600, 30] on icon at bounding box center [597, 26] width 7 height 7
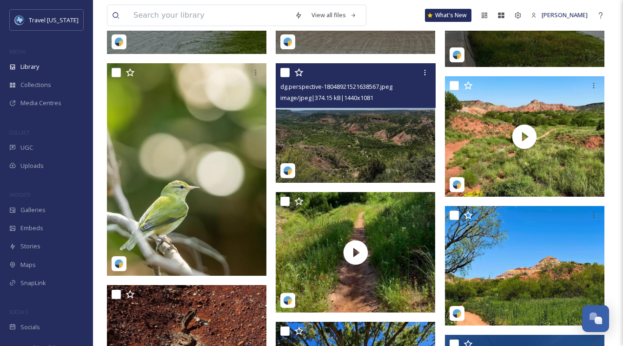
scroll to position [1832, 0]
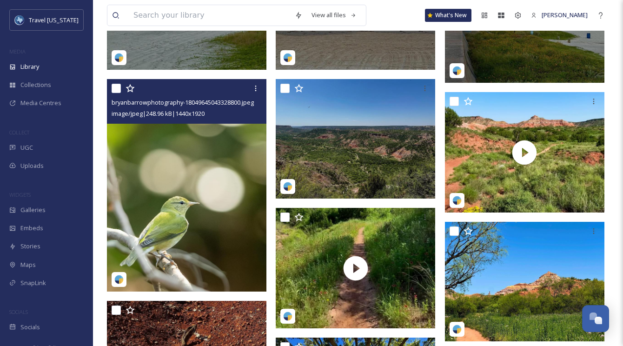
click at [224, 157] on img at bounding box center [186, 185] width 159 height 212
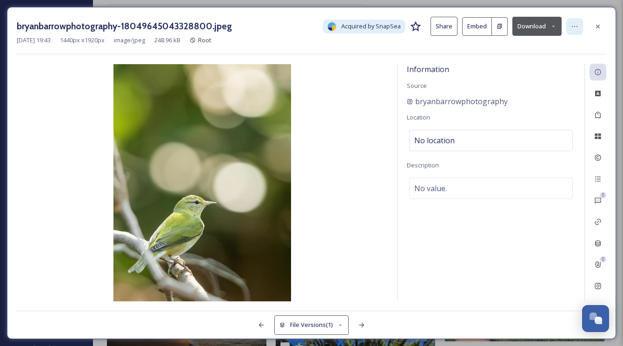
click at [579, 28] on div at bounding box center [574, 26] width 17 height 17
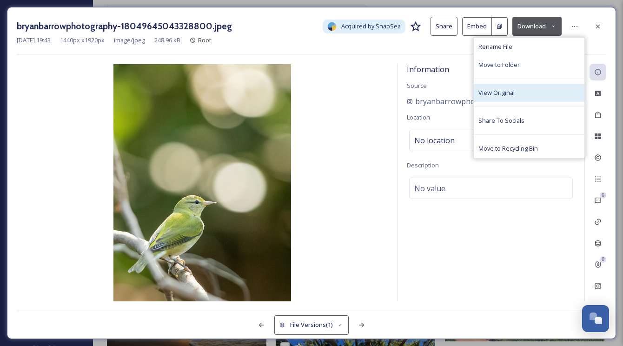
click at [518, 90] on div "View Original" at bounding box center [529, 93] width 111 height 18
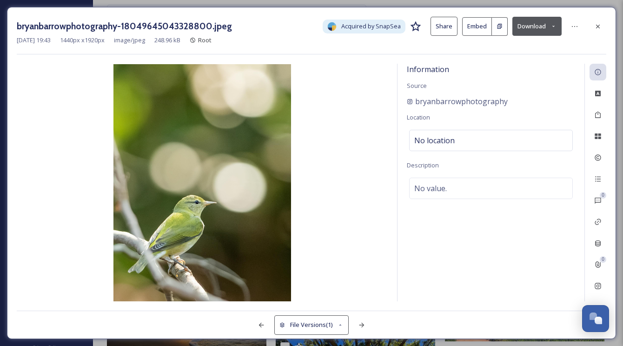
click at [541, 29] on button "Download" at bounding box center [536, 26] width 49 height 19
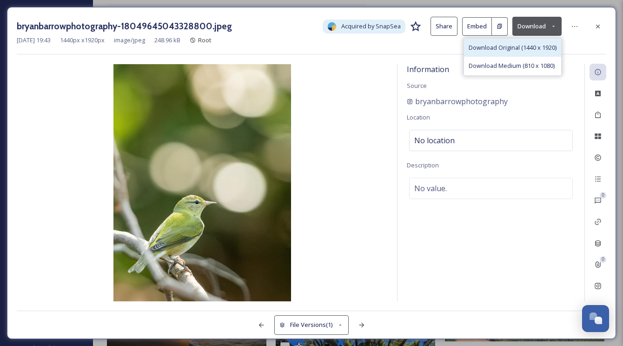
click at [507, 48] on span "Download Original (1440 x 1920)" at bounding box center [513, 47] width 88 height 9
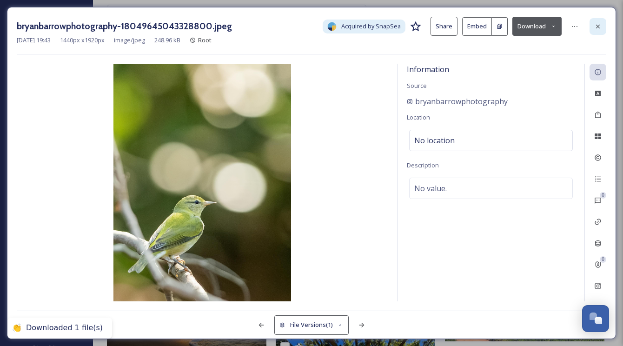
click at [598, 34] on div at bounding box center [597, 26] width 17 height 17
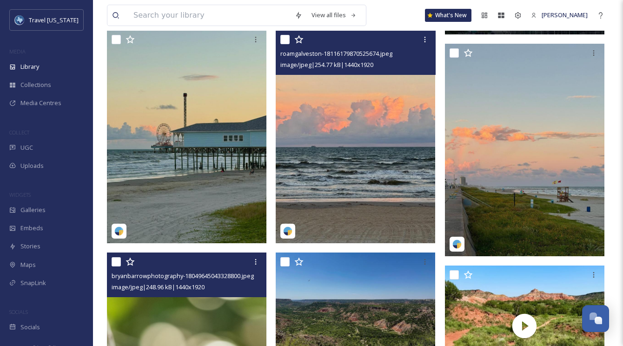
scroll to position [1684, 0]
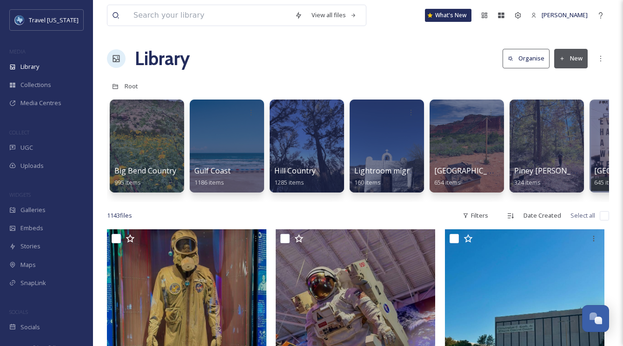
scroll to position [9, 0]
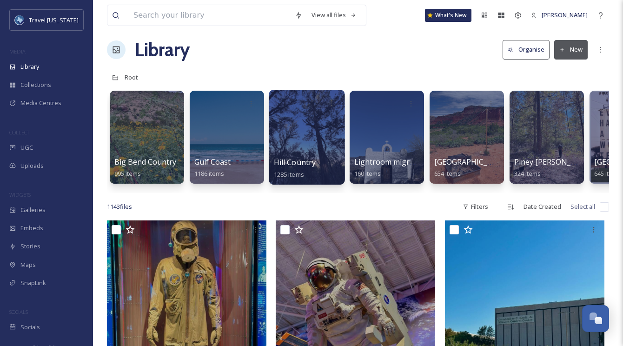
click at [289, 129] on div at bounding box center [307, 137] width 76 height 95
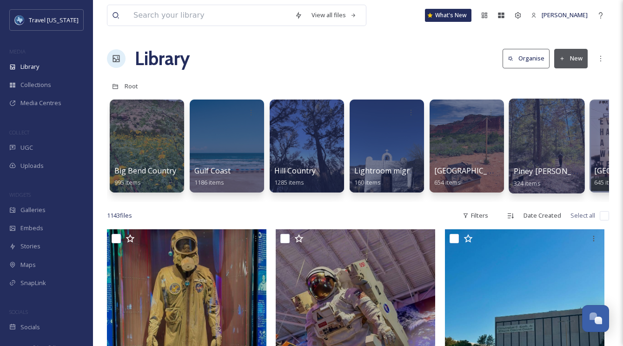
click at [533, 138] on div at bounding box center [546, 146] width 76 height 95
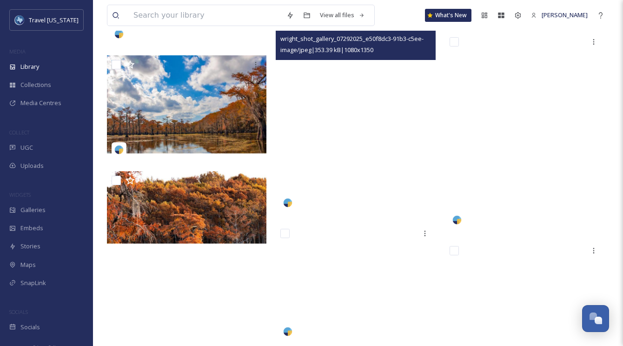
scroll to position [14344, 0]
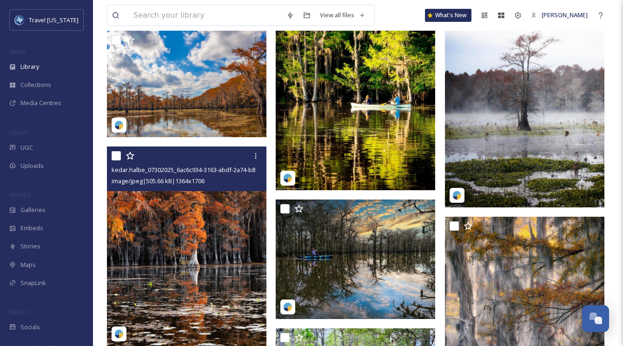
click at [241, 177] on div "image/jpeg | 505.66 kB | 1364 x 1706" at bounding box center [188, 180] width 152 height 11
click at [238, 195] on img at bounding box center [186, 245] width 159 height 199
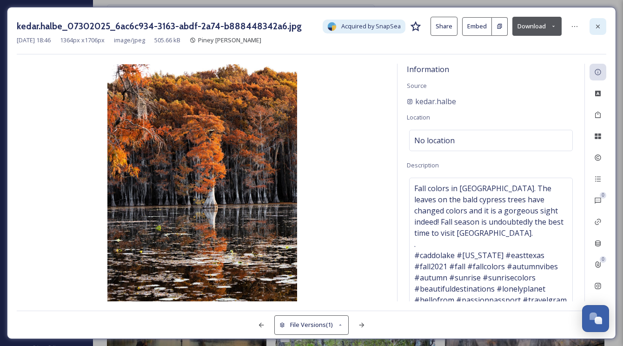
click at [601, 27] on icon at bounding box center [597, 26] width 7 height 7
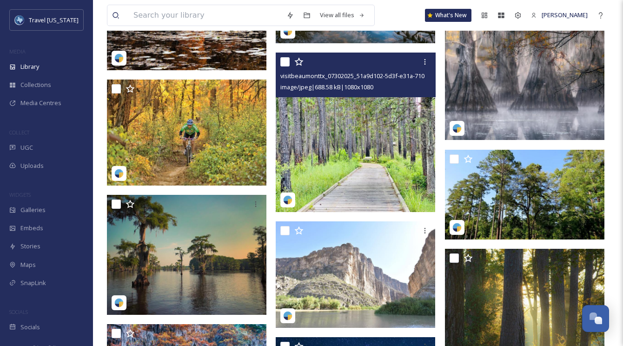
scroll to position [14620, 0]
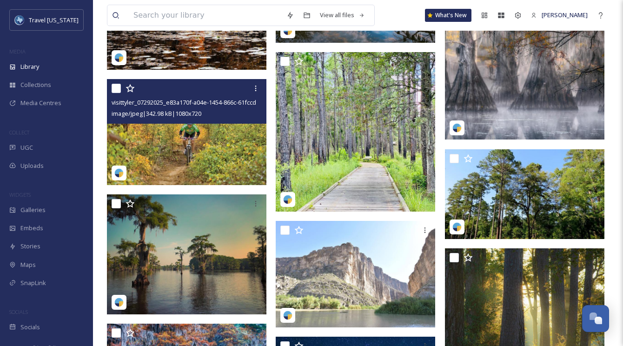
click at [209, 128] on img at bounding box center [186, 132] width 159 height 106
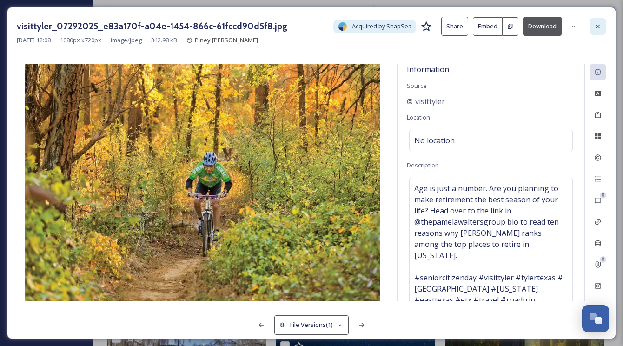
click at [597, 27] on icon at bounding box center [597, 26] width 7 height 7
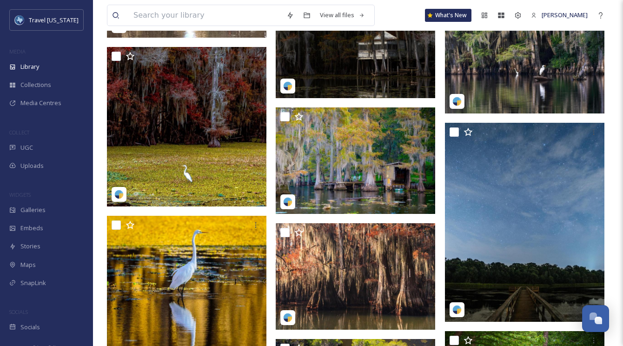
scroll to position [15225, 0]
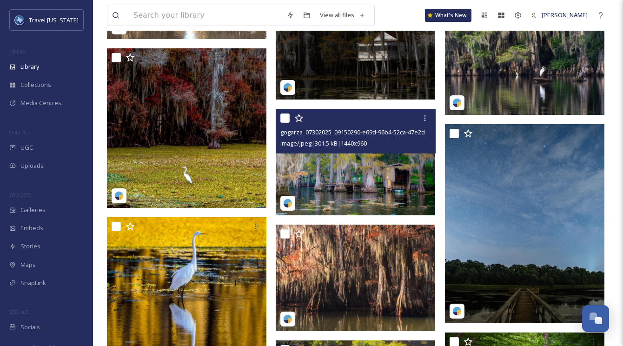
click at [379, 143] on div "image/jpeg | 301.5 kB | 1440 x 960" at bounding box center [356, 143] width 152 height 11
click at [378, 167] on img at bounding box center [355, 162] width 159 height 106
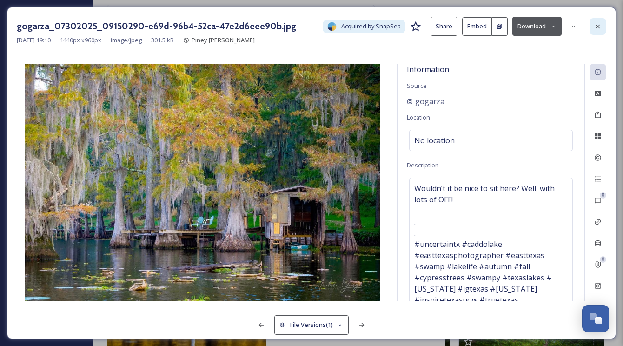
click at [596, 25] on icon at bounding box center [598, 26] width 4 height 4
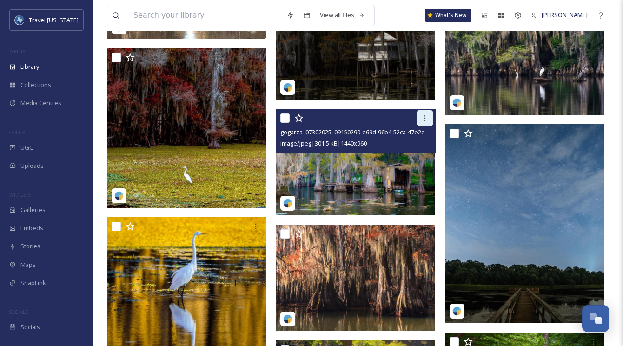
click at [429, 122] on div at bounding box center [424, 118] width 17 height 17
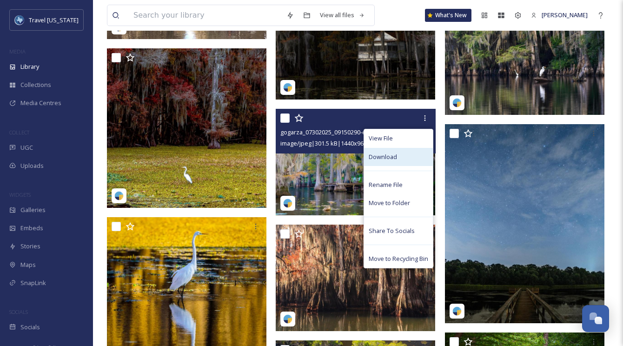
click at [390, 156] on span "Download" at bounding box center [383, 156] width 28 height 9
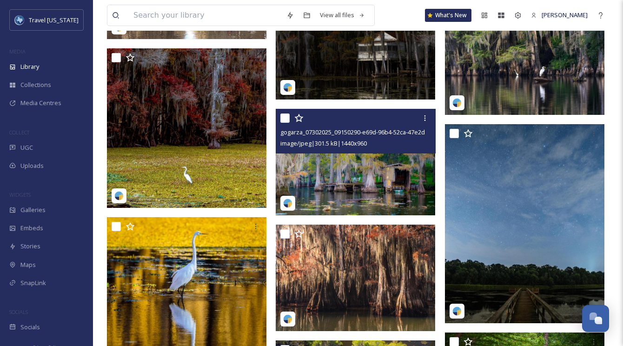
click at [374, 157] on img at bounding box center [355, 162] width 159 height 106
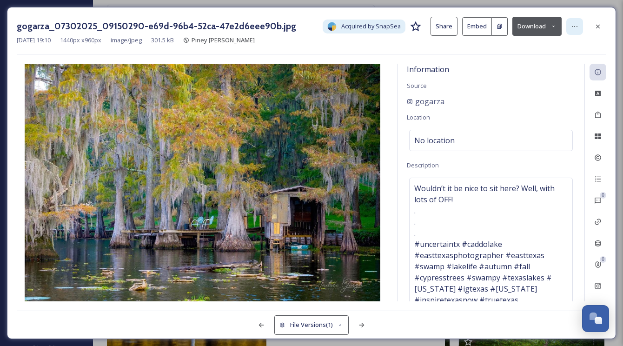
click at [579, 26] on div at bounding box center [574, 26] width 17 height 17
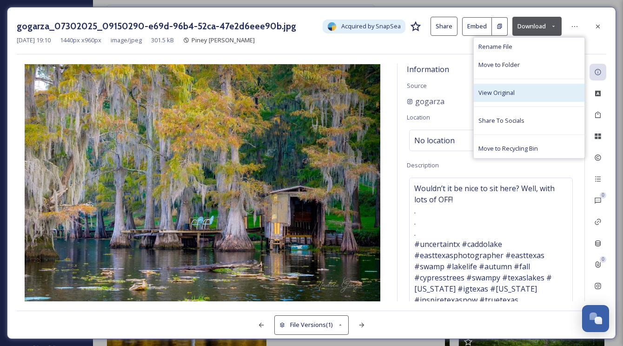
click at [521, 92] on div "View Original" at bounding box center [529, 93] width 111 height 18
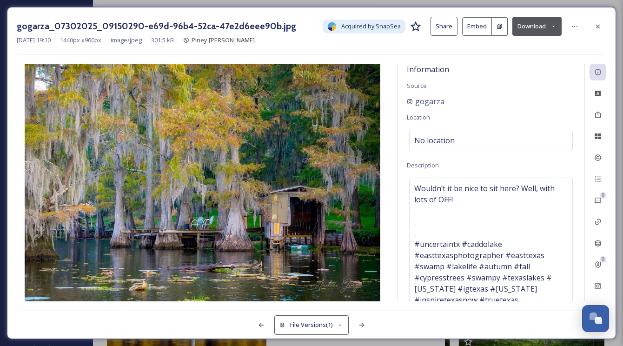
click at [604, 33] on div at bounding box center [597, 26] width 17 height 17
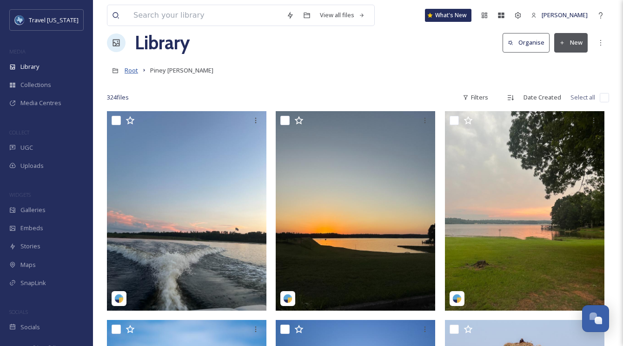
click at [132, 74] on link "Root" at bounding box center [131, 70] width 13 height 11
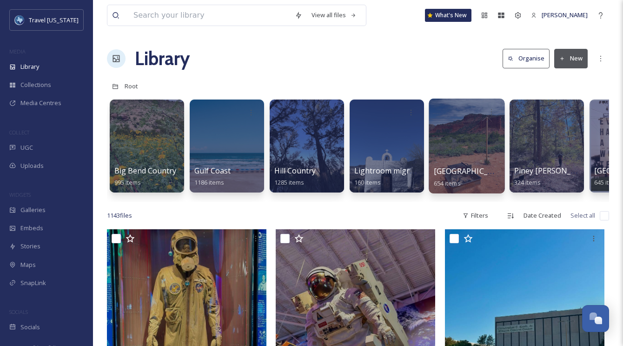
scroll to position [1, 0]
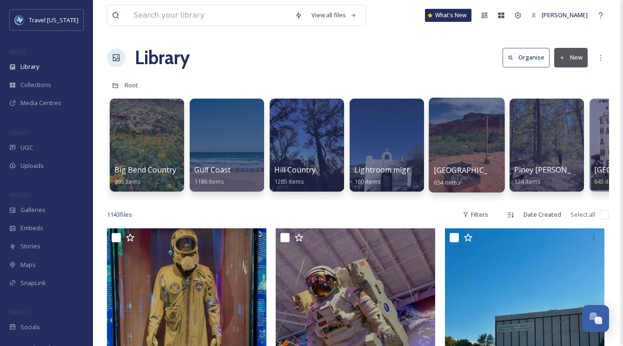
click at [454, 139] on div at bounding box center [467, 145] width 76 height 95
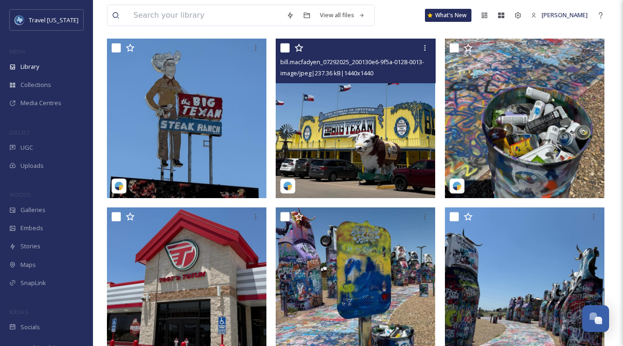
scroll to position [86, 0]
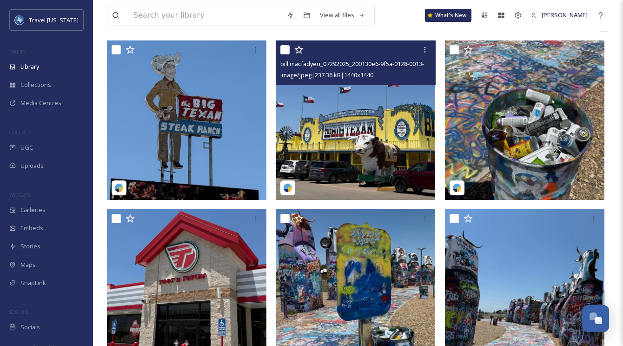
click at [346, 115] on img at bounding box center [355, 119] width 159 height 159
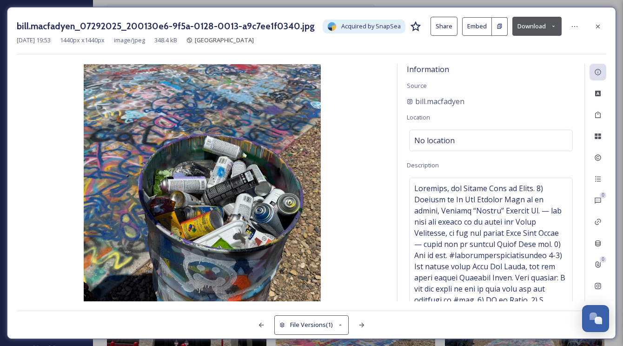
click at [590, 14] on div "bill.macfadyen_07292025_200130e6-9f5a-0128-0013-a9c7ee1f0340.jpg Acquired by Sn…" at bounding box center [311, 173] width 609 height 332
drag, startPoint x: 593, startPoint y: 20, endPoint x: 559, endPoint y: 50, distance: 45.1
click at [593, 20] on div at bounding box center [597, 26] width 17 height 17
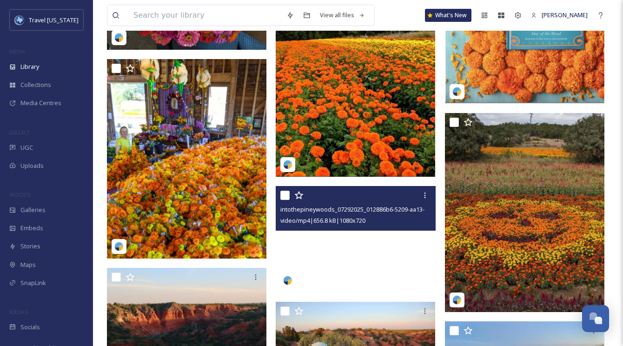
scroll to position [3110, 0]
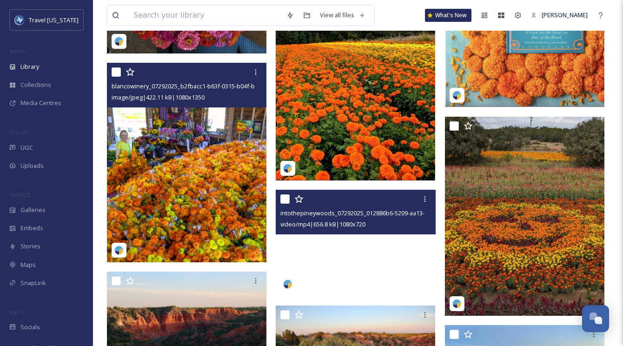
click at [196, 104] on div "blancowinery_07292025_b2fbacc1-b63f-0315-b04f-bfc999f3109f.jpg image/jpeg | 422…" at bounding box center [186, 85] width 159 height 45
click at [205, 123] on img at bounding box center [186, 162] width 159 height 199
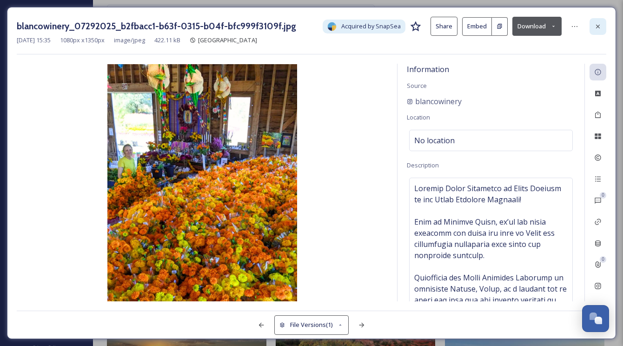
click at [597, 24] on icon at bounding box center [597, 26] width 7 height 7
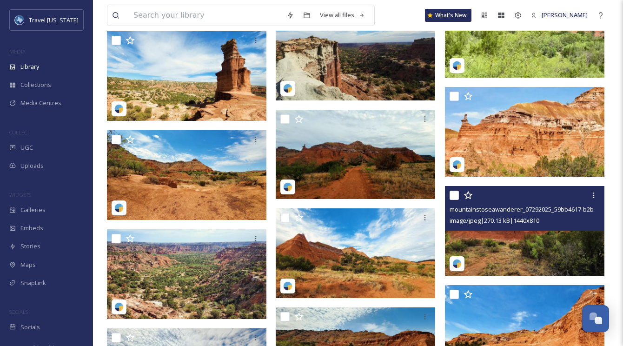
scroll to position [7942, 0]
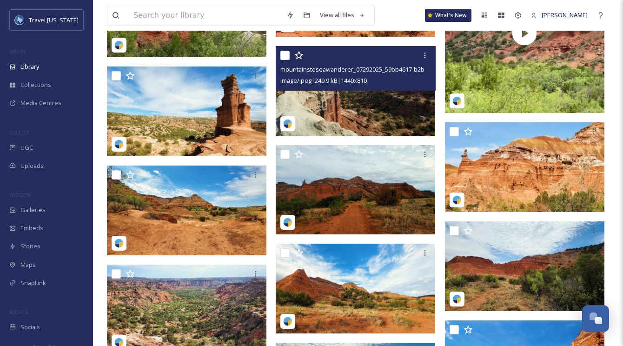
drag, startPoint x: 347, startPoint y: 88, endPoint x: 344, endPoint y: 96, distance: 7.8
click at [347, 88] on div "mountainstoseawanderer_07292025_59bb4617-b2b7-96a1-3890-c91026ac6f6e.jpg image/…" at bounding box center [355, 68] width 159 height 45
click at [344, 96] on img at bounding box center [355, 91] width 159 height 90
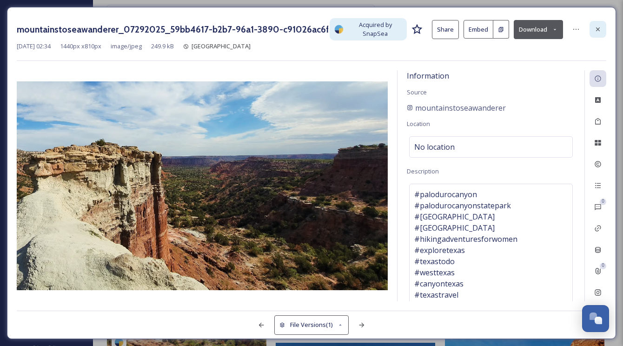
click at [599, 34] on div at bounding box center [597, 29] width 17 height 17
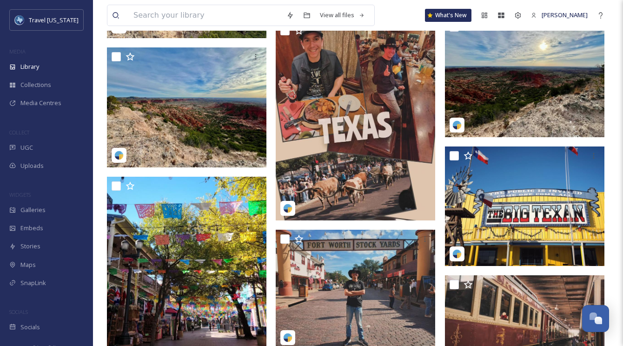
scroll to position [9647, 0]
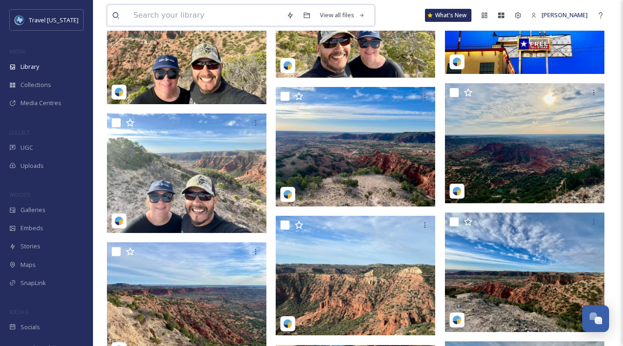
click at [224, 13] on input at bounding box center [205, 15] width 153 height 20
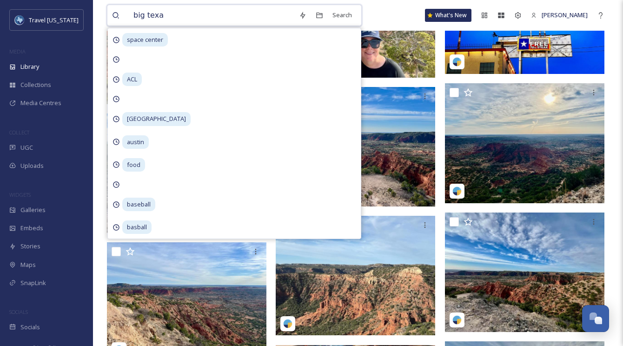
type input "big texan"
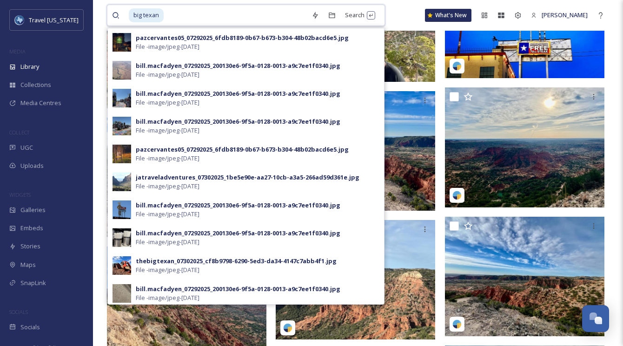
scroll to position [9642, 0]
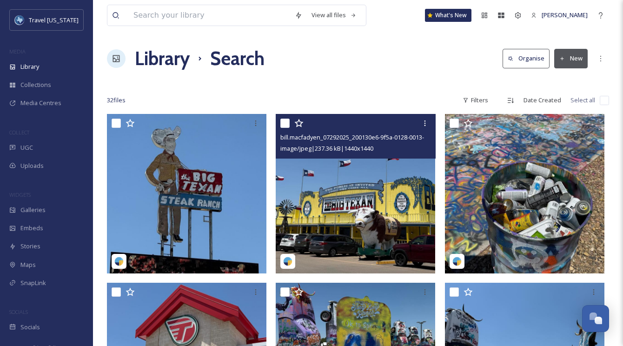
click at [341, 174] on img at bounding box center [355, 193] width 159 height 159
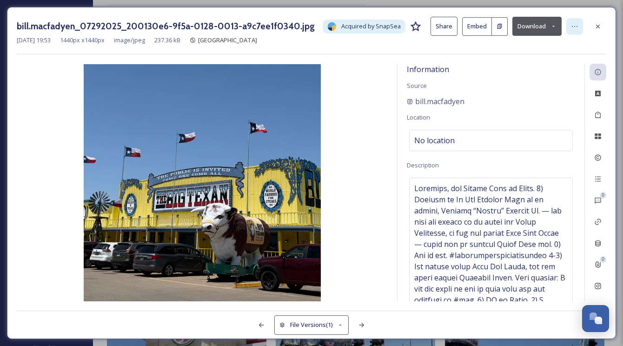
click at [571, 23] on icon at bounding box center [574, 26] width 7 height 7
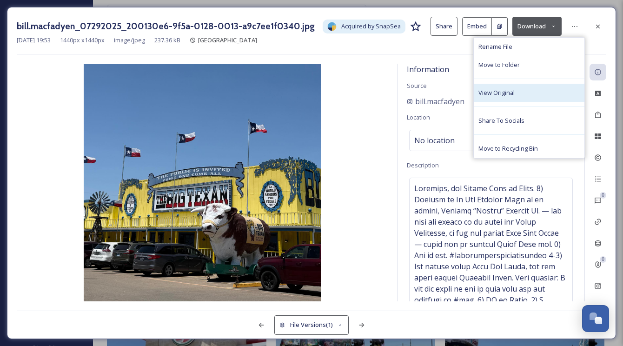
click at [525, 87] on div "View Original" at bounding box center [529, 93] width 111 height 18
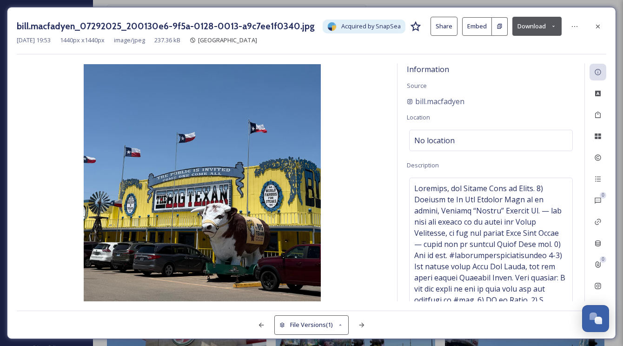
click at [527, 34] on button "Download" at bounding box center [536, 26] width 49 height 19
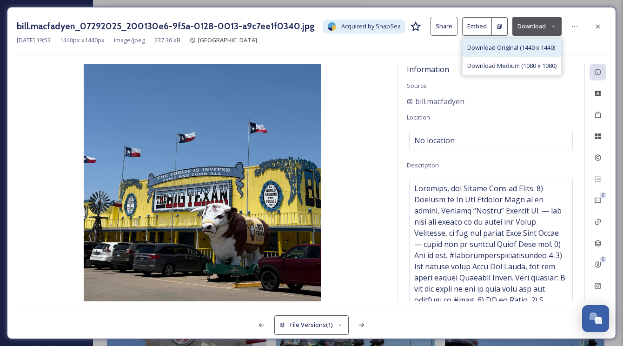
click at [511, 46] on span "Download Original (1440 x 1440)" at bounding box center [511, 47] width 88 height 9
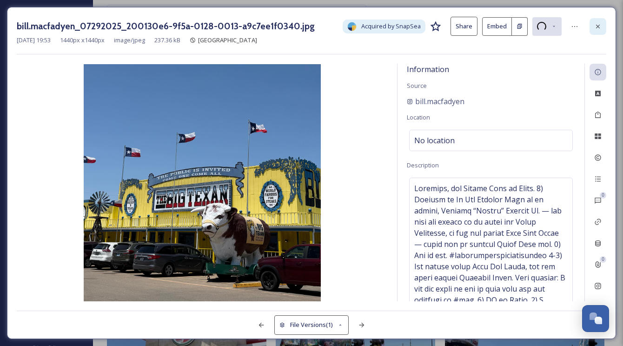
click at [599, 31] on div at bounding box center [597, 26] width 17 height 17
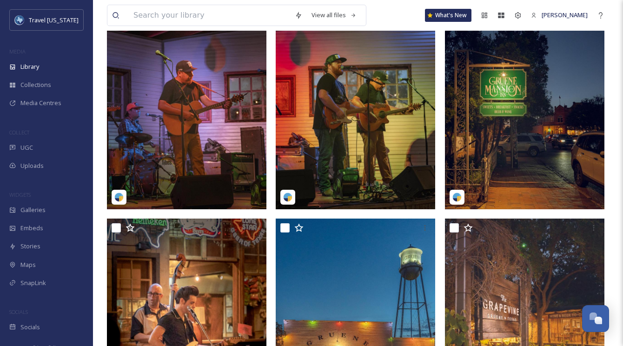
scroll to position [1108, 0]
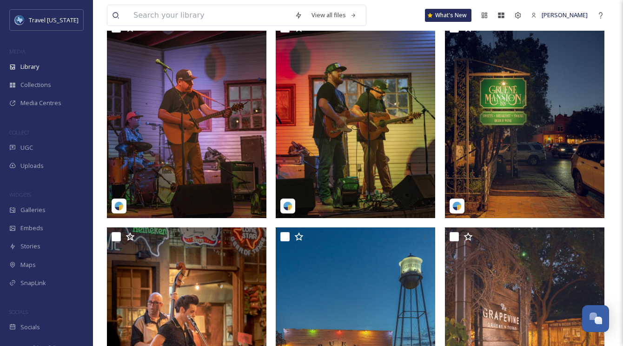
click at [505, 103] on img at bounding box center [524, 118] width 159 height 199
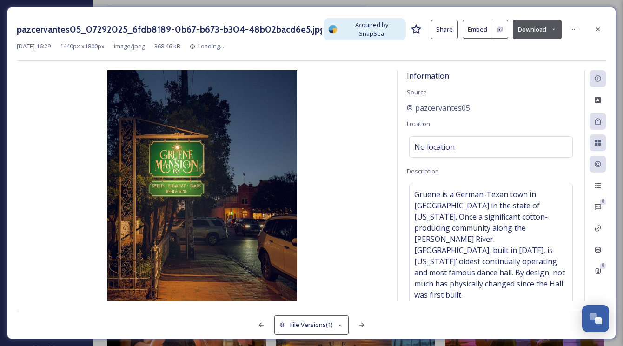
click at [505, 103] on div "pazcervantes05" at bounding box center [491, 107] width 168 height 11
click at [599, 26] on icon at bounding box center [597, 29] width 7 height 7
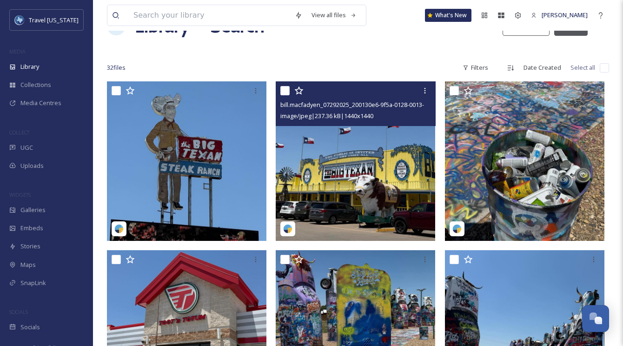
scroll to position [17, 0]
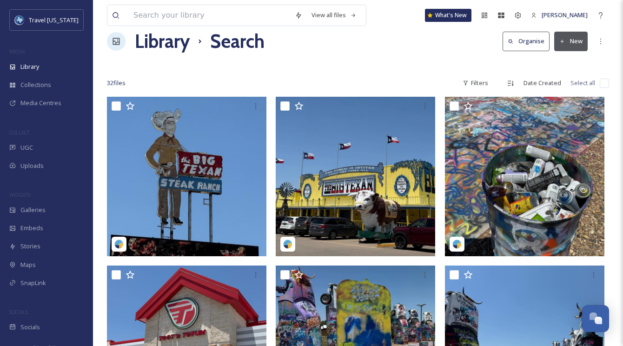
click at [122, 82] on span "32 file s" at bounding box center [116, 83] width 19 height 9
click at [161, 38] on h1 "Library" at bounding box center [162, 41] width 55 height 28
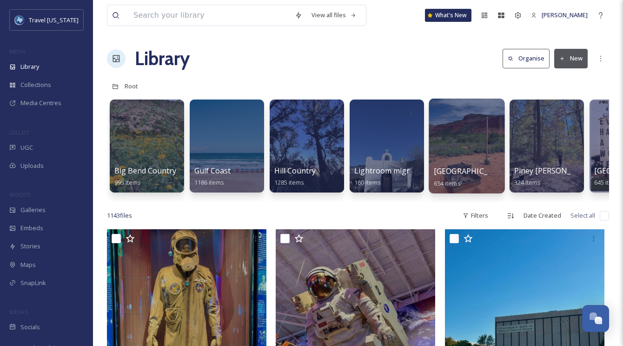
click at [488, 151] on div at bounding box center [467, 146] width 76 height 95
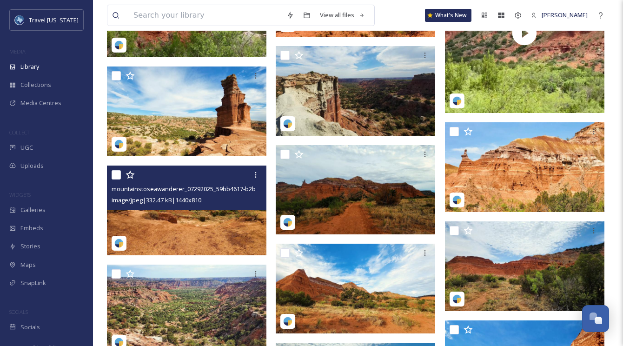
scroll to position [7940, 0]
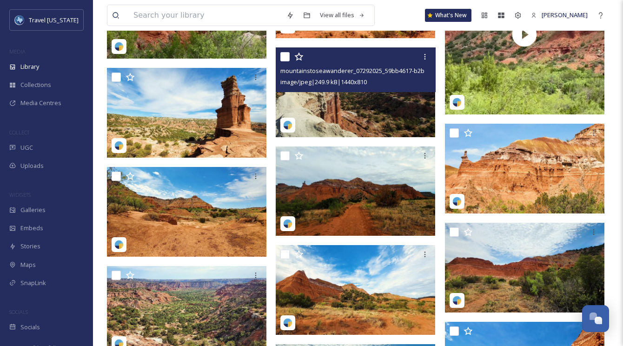
click at [357, 102] on img at bounding box center [355, 92] width 159 height 90
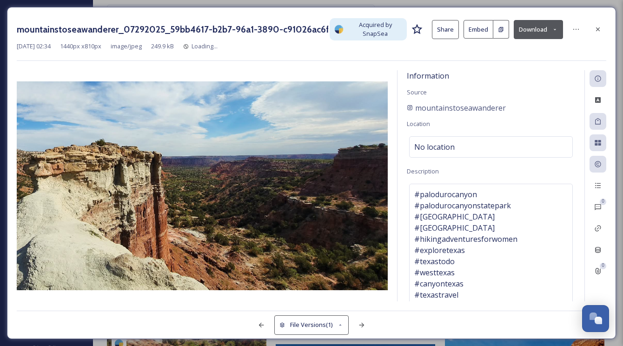
drag, startPoint x: 594, startPoint y: 28, endPoint x: 574, endPoint y: 46, distance: 27.1
click at [594, 28] on icon at bounding box center [597, 29] width 7 height 7
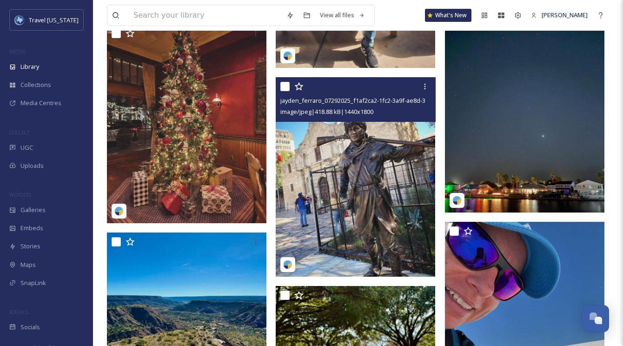
scroll to position [10473, 0]
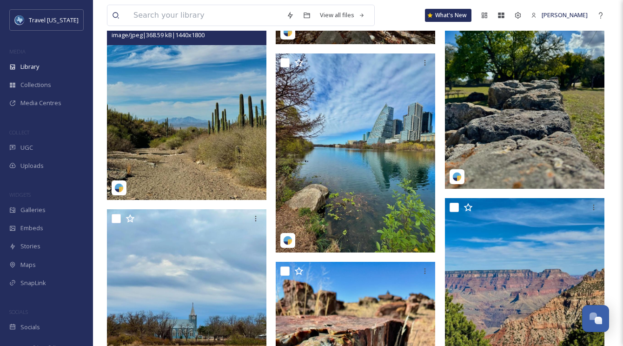
click at [205, 90] on img at bounding box center [186, 99] width 159 height 199
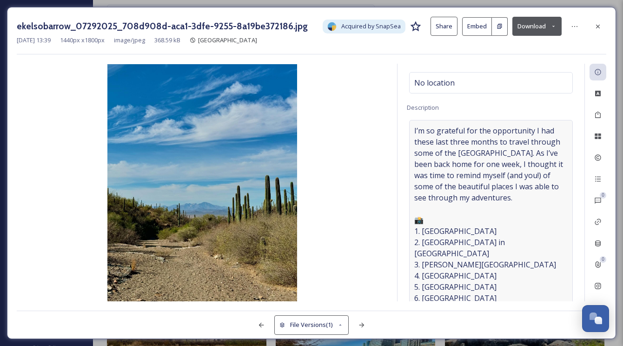
scroll to position [59, 0]
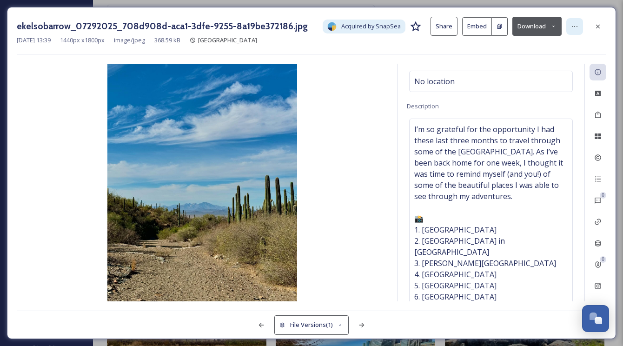
click at [576, 24] on icon at bounding box center [574, 26] width 7 height 7
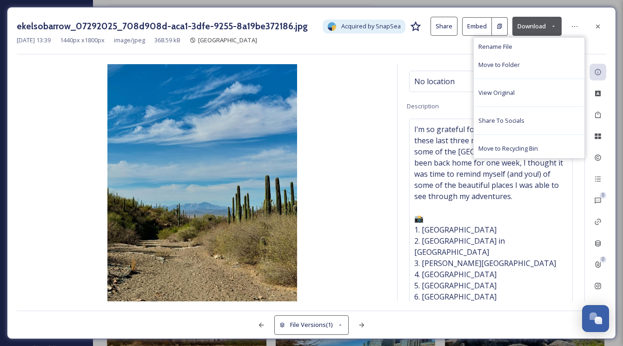
click at [545, 96] on div "View Original" at bounding box center [529, 93] width 111 height 18
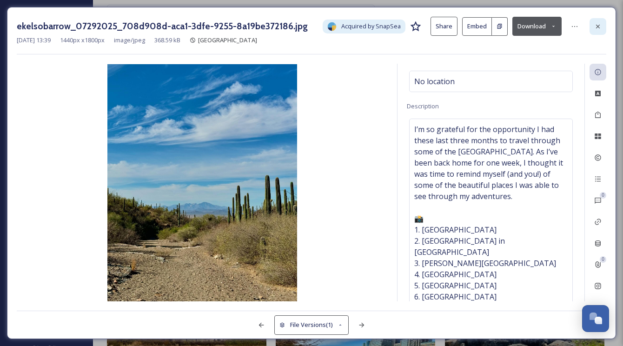
click at [603, 26] on div at bounding box center [597, 26] width 17 height 17
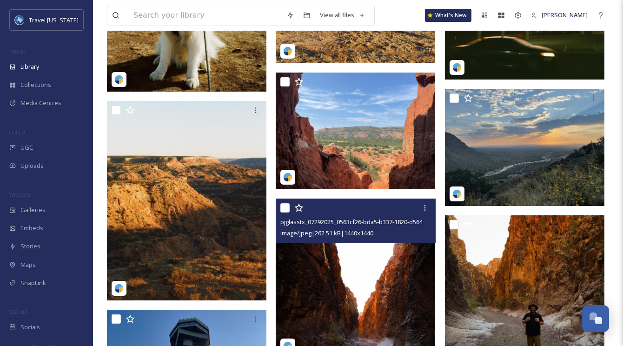
scroll to position [12648, 0]
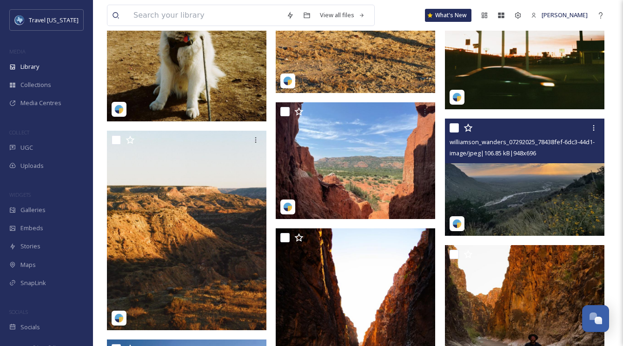
click at [505, 163] on div "williamson_wanders_07292025_78438fef-6dc3-44d1-f3b1-88912b8915ef.jpg image/jpeg…" at bounding box center [524, 141] width 159 height 45
click at [517, 168] on img at bounding box center [524, 177] width 159 height 117
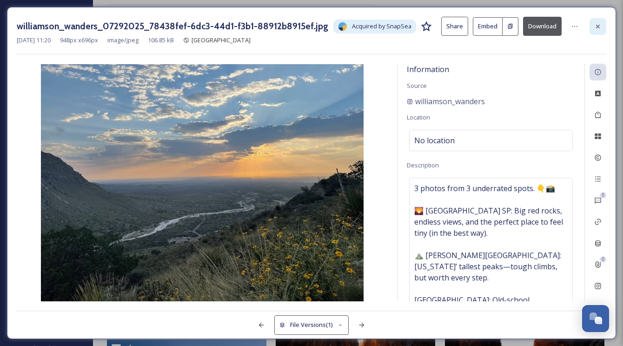
click at [590, 27] on div at bounding box center [597, 26] width 17 height 17
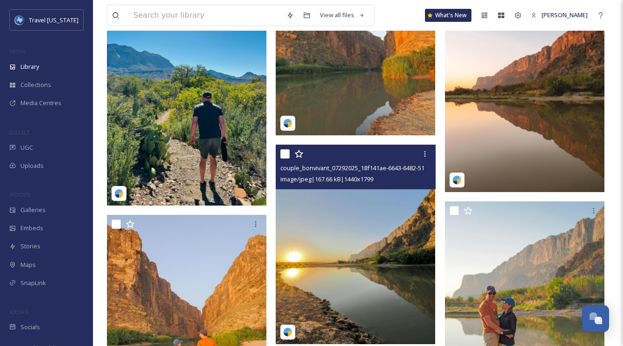
scroll to position [15894, 0]
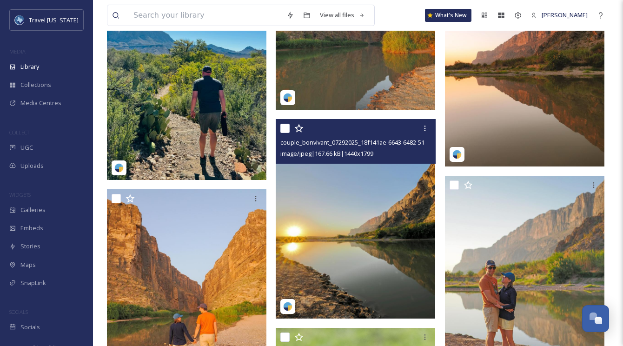
click at [378, 185] on img at bounding box center [355, 218] width 159 height 199
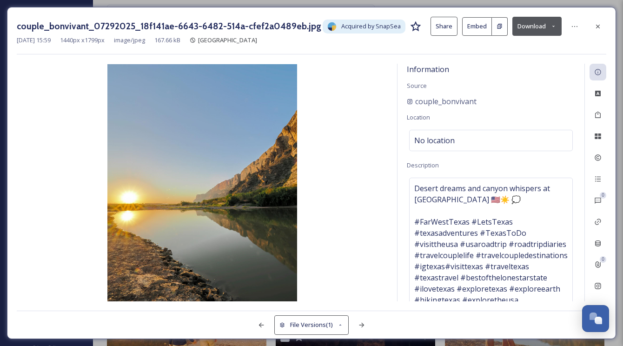
click at [565, 24] on div "couple_bonvivant_07292025_18f141ae-6643-6482-514a-cfef2a0489eb.jpg Acquired by …" at bounding box center [311, 26] width 589 height 19
click at [571, 26] on icon at bounding box center [574, 26] width 7 height 7
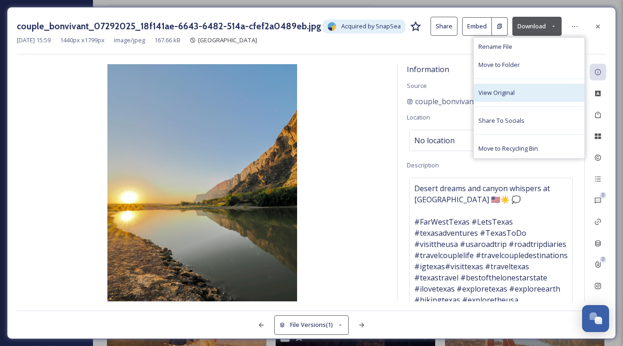
click at [533, 92] on div "View Original" at bounding box center [529, 93] width 111 height 18
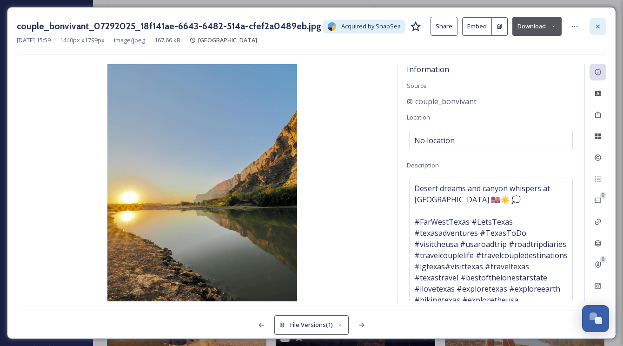
click at [604, 24] on div at bounding box center [597, 26] width 17 height 17
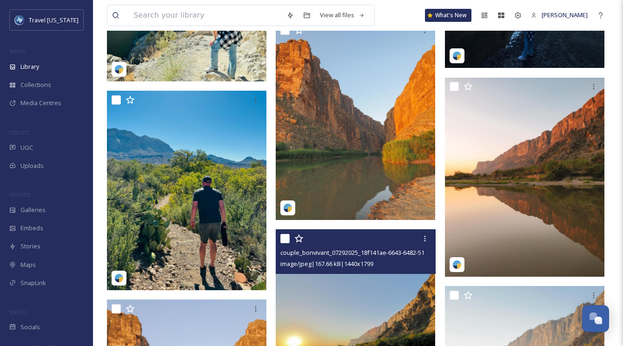
scroll to position [15758, 0]
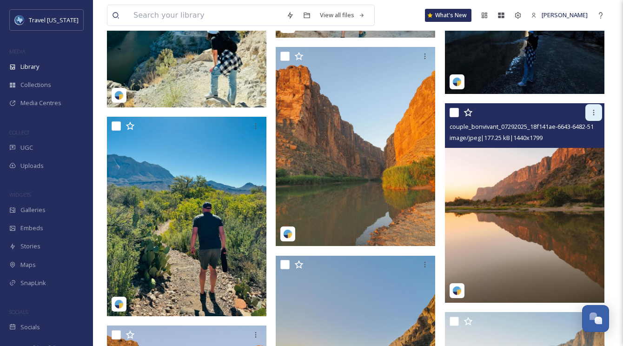
click at [594, 112] on icon at bounding box center [593, 112] width 7 height 7
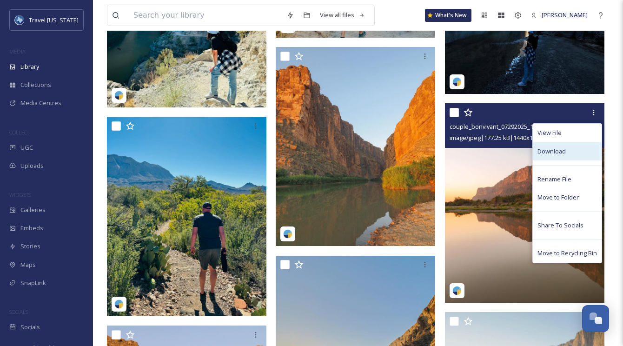
click at [551, 149] on span "Download" at bounding box center [551, 151] width 28 height 9
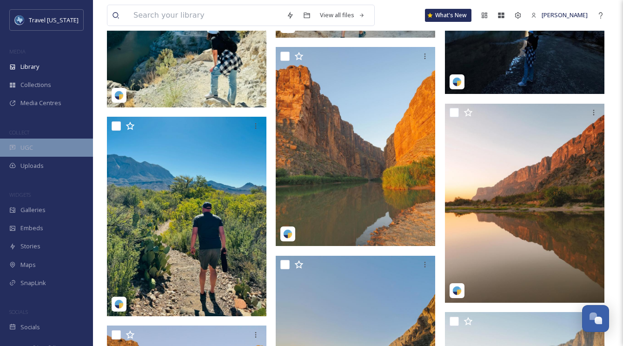
click at [36, 146] on div "UGC" at bounding box center [46, 148] width 93 height 18
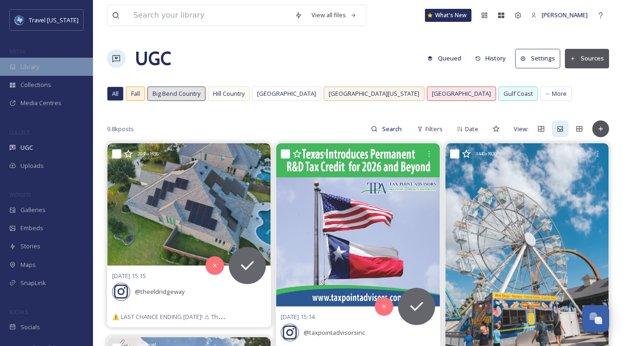
click at [30, 66] on span "Library" at bounding box center [29, 66] width 19 height 9
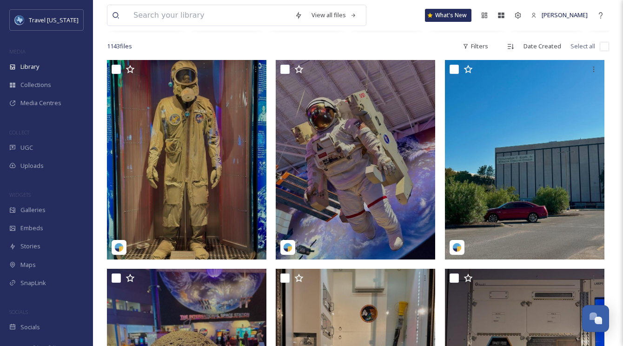
scroll to position [52, 0]
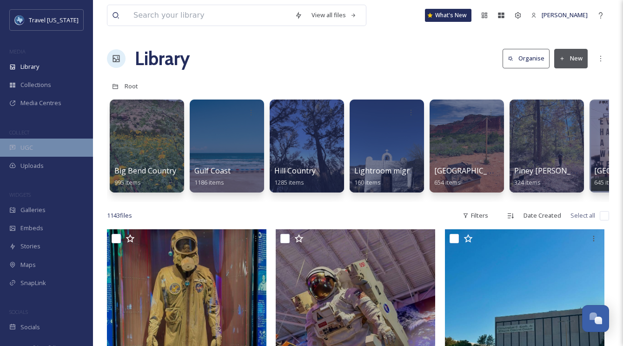
click at [40, 150] on div "UGC" at bounding box center [46, 148] width 93 height 18
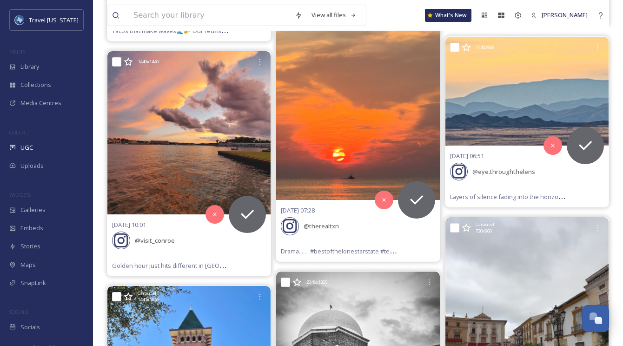
scroll to position [1056, 0]
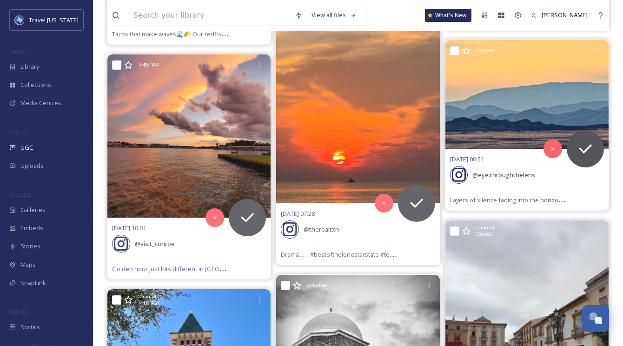
click at [512, 83] on img at bounding box center [526, 94] width 163 height 109
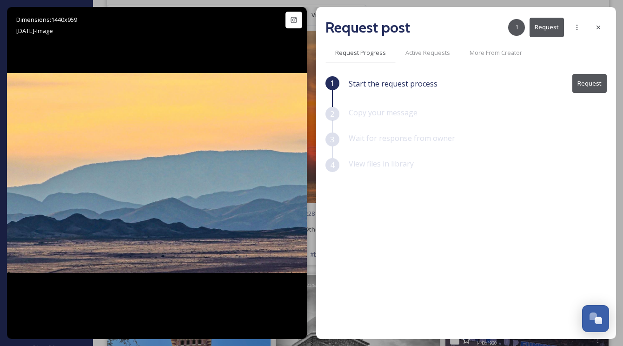
click at [599, 26] on icon at bounding box center [597, 27] width 7 height 7
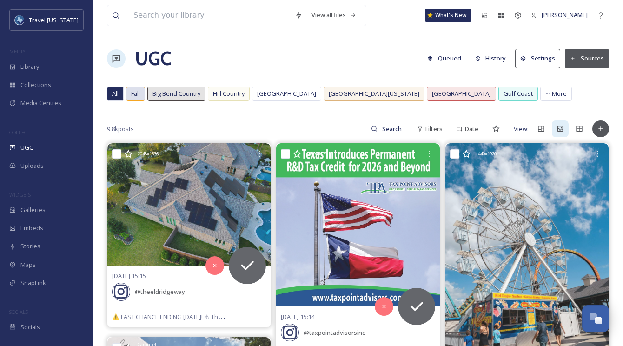
click at [140, 92] on span "Fall" at bounding box center [135, 93] width 9 height 9
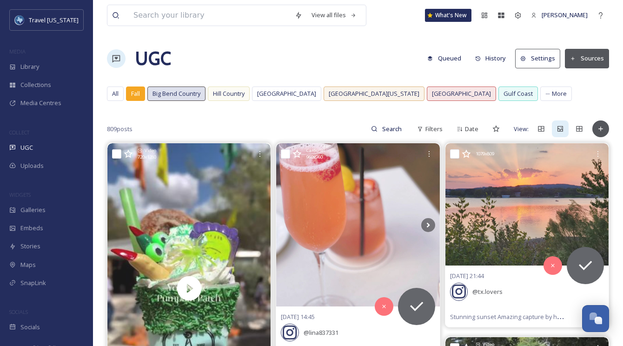
click at [191, 97] on span "Big Bend Country" at bounding box center [176, 93] width 48 height 9
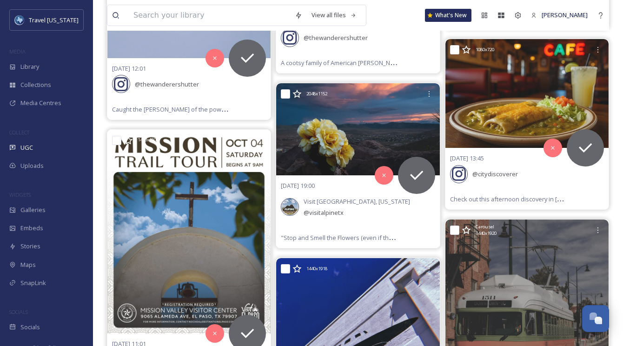
scroll to position [901, 0]
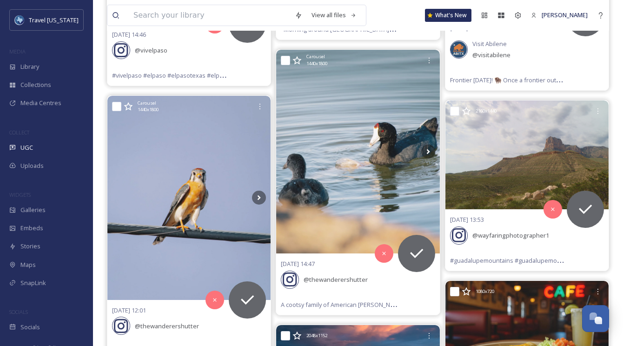
drag, startPoint x: 621, startPoint y: 30, endPoint x: 618, endPoint y: 11, distance: 19.3
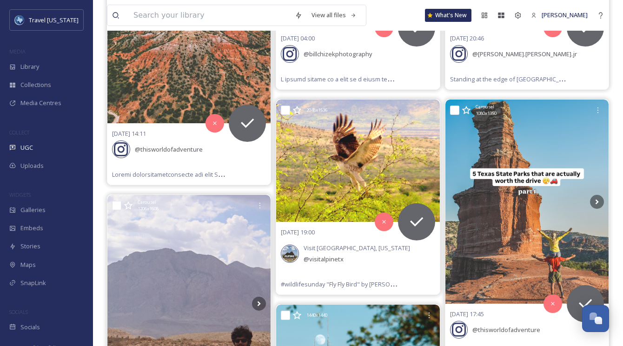
scroll to position [0, 0]
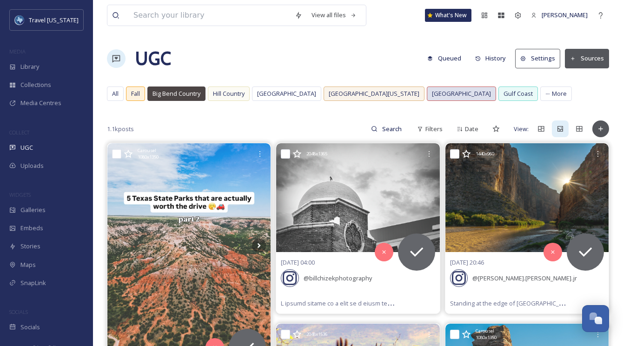
click at [427, 99] on div "[GEOGRAPHIC_DATA]" at bounding box center [461, 93] width 68 height 13
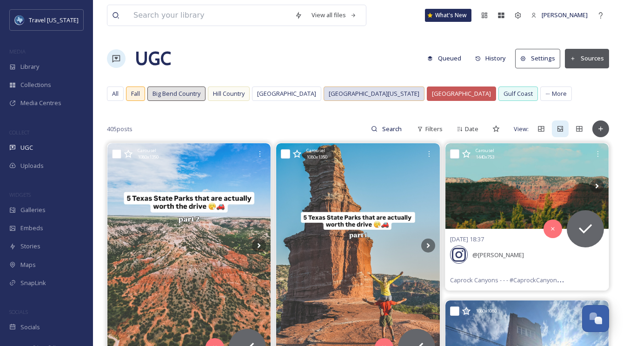
click at [349, 97] on span "[GEOGRAPHIC_DATA][US_STATE]" at bounding box center [374, 93] width 91 height 9
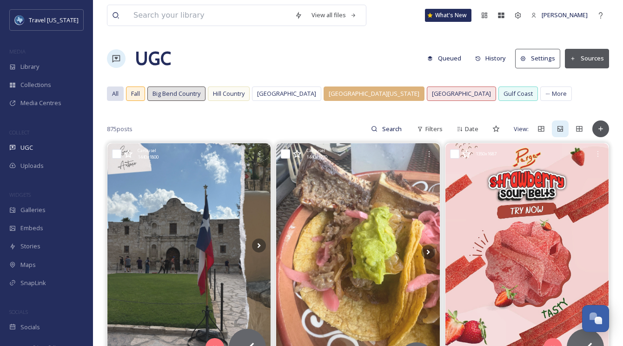
click at [113, 94] on span "All" at bounding box center [115, 93] width 7 height 9
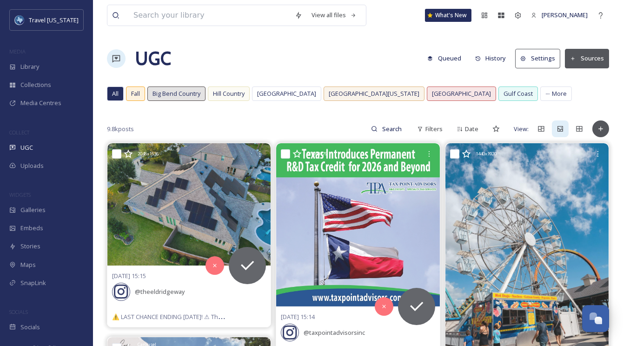
click at [119, 93] on div "All" at bounding box center [115, 93] width 16 height 13
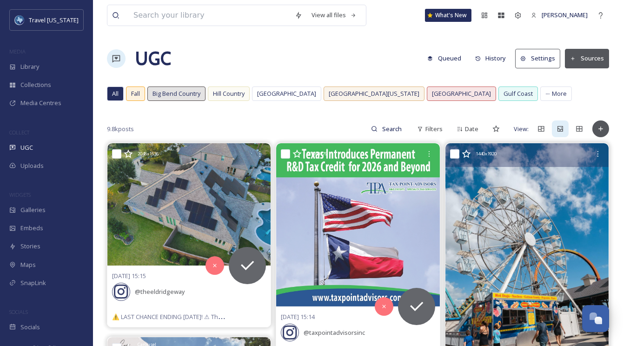
click at [534, 196] on img at bounding box center [526, 252] width 163 height 218
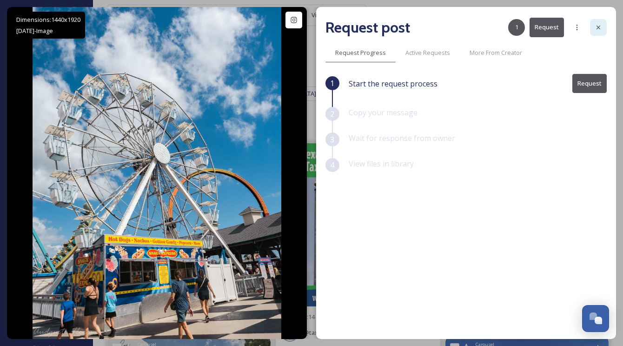
click at [590, 23] on div at bounding box center [598, 27] width 17 height 17
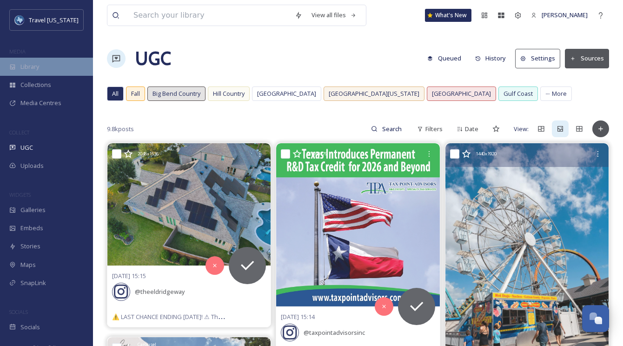
click at [49, 64] on div "Library" at bounding box center [46, 67] width 93 height 18
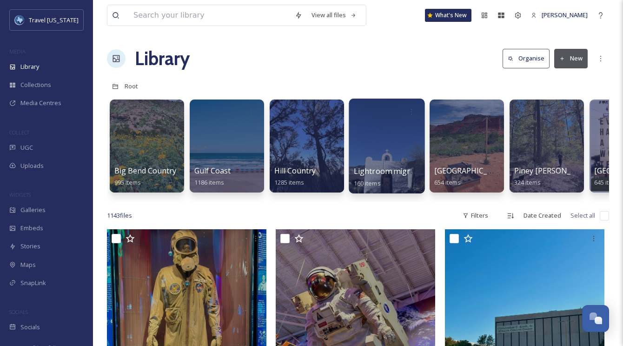
click at [406, 138] on div at bounding box center [387, 146] width 76 height 95
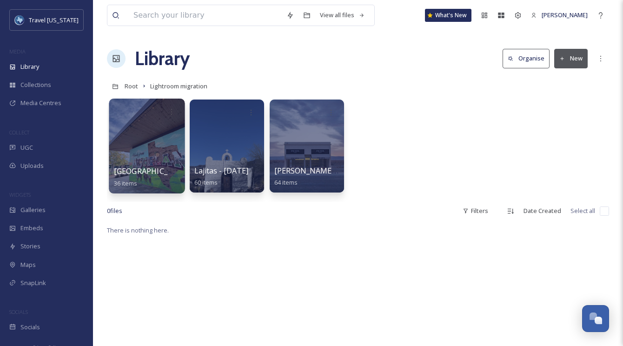
click at [142, 125] on div at bounding box center [147, 146] width 76 height 95
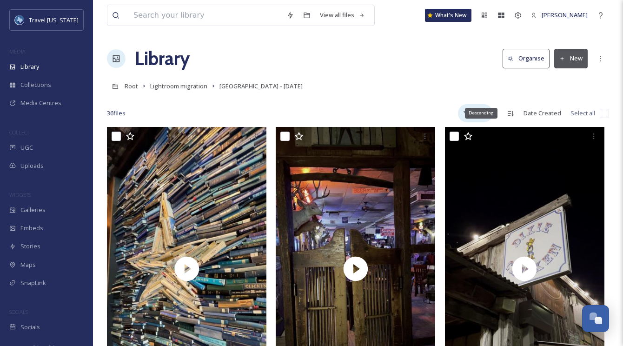
click at [471, 109] on div "Filters" at bounding box center [475, 113] width 35 height 18
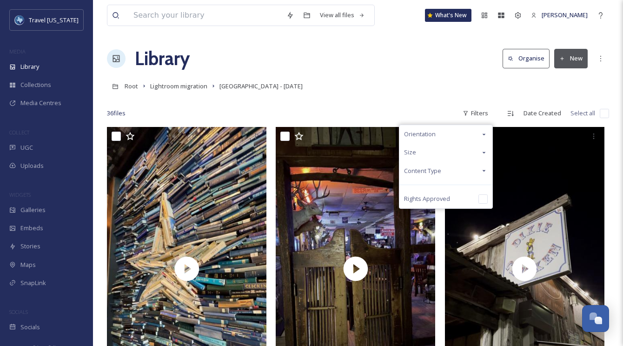
click at [441, 166] on span "Content Type" at bounding box center [422, 170] width 37 height 9
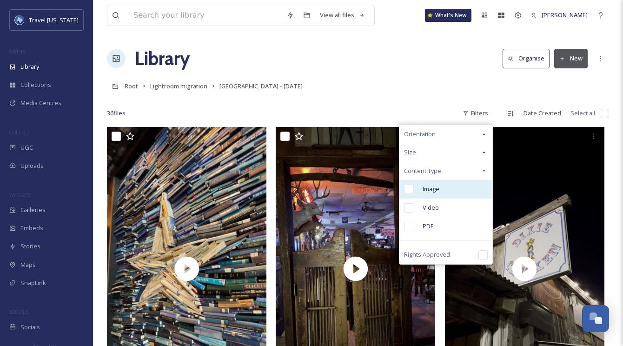
click at [439, 191] on span "Image" at bounding box center [431, 189] width 17 height 9
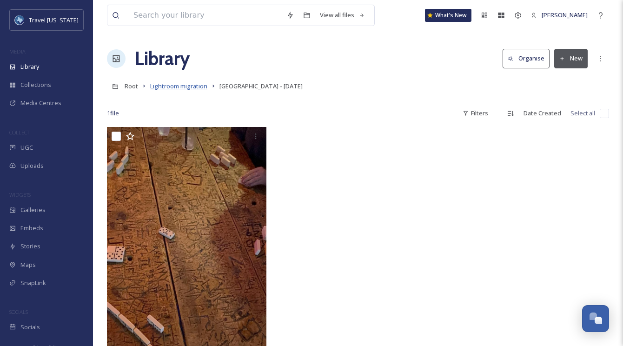
click at [172, 85] on span "Lightroom migration" at bounding box center [178, 86] width 57 height 8
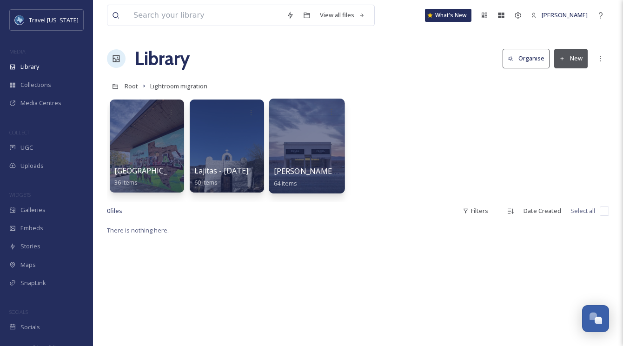
click at [315, 139] on div at bounding box center [307, 146] width 76 height 95
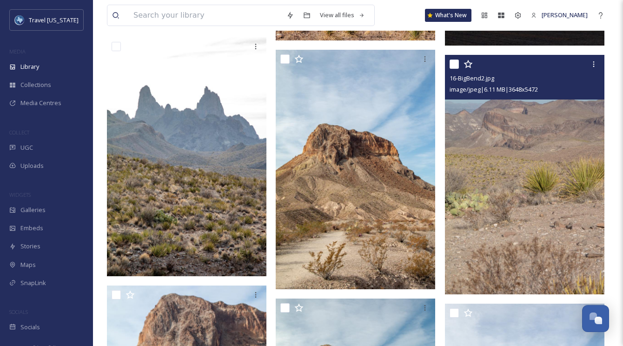
scroll to position [833, 0]
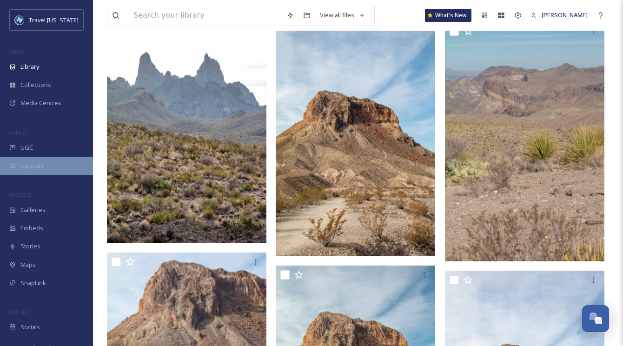
click at [47, 158] on div "Uploads" at bounding box center [46, 166] width 93 height 18
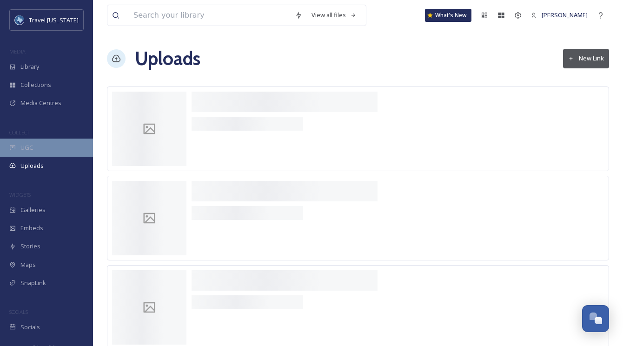
click at [43, 152] on div "UGC" at bounding box center [46, 148] width 93 height 18
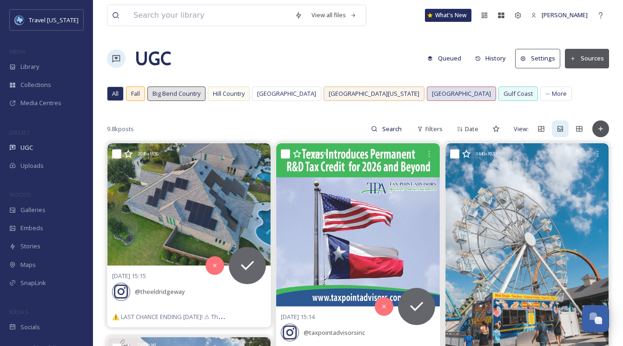
scroll to position [1, 0]
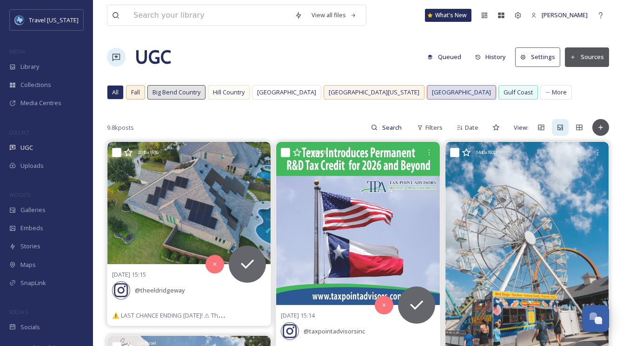
click at [432, 95] on span "[GEOGRAPHIC_DATA]" at bounding box center [461, 92] width 59 height 9
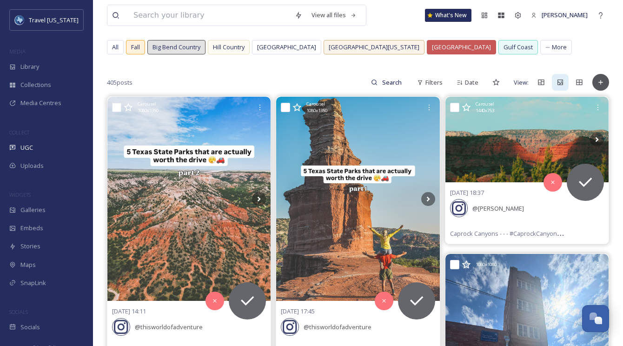
scroll to position [40, 0]
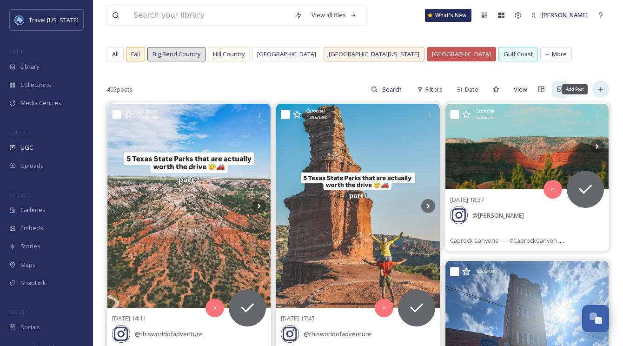
click at [594, 92] on div "Add Post" at bounding box center [600, 89] width 17 height 17
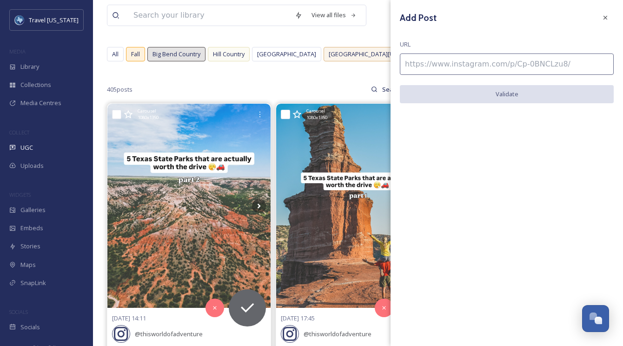
click at [475, 67] on input at bounding box center [507, 63] width 214 height 21
paste input "https://www.instagram.com/p/DPjawaTkTRp/"
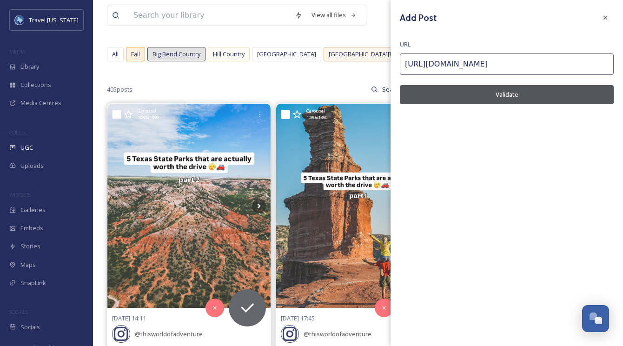
type input "https://www.instagram.com/p/DPjawaTkTRp/"
click at [486, 98] on button "Validate" at bounding box center [507, 94] width 214 height 19
click at [523, 92] on button "Add Post" at bounding box center [507, 94] width 214 height 19
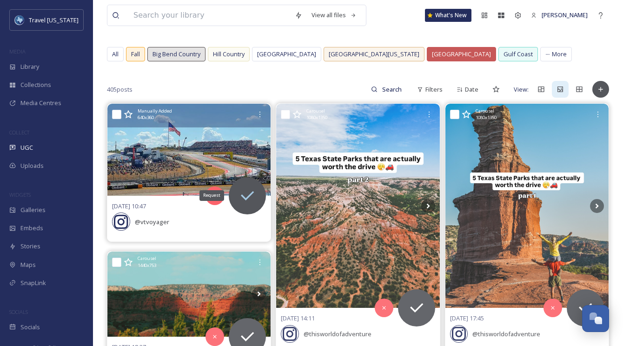
click at [251, 201] on icon at bounding box center [247, 195] width 19 height 19
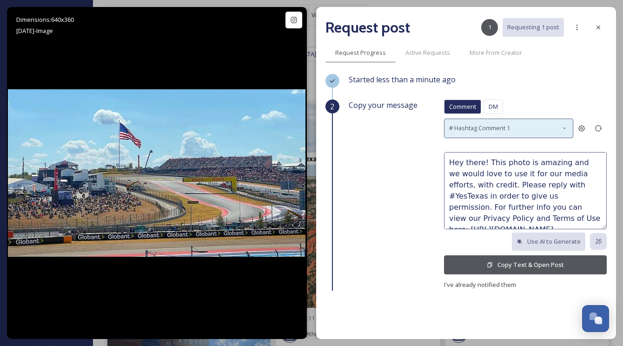
click at [489, 132] on span "# Hashtag Comment 1" at bounding box center [479, 128] width 61 height 9
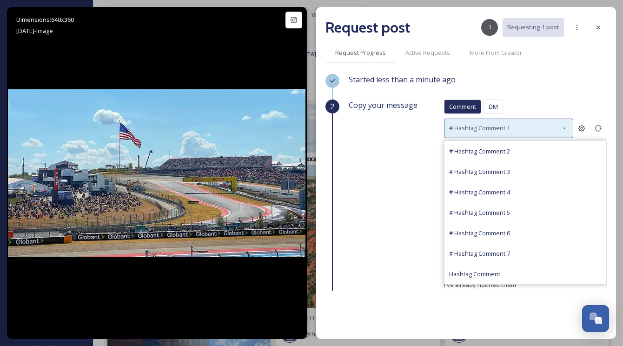
click at [488, 214] on span "# Hashtag Comment 5" at bounding box center [479, 212] width 61 height 8
type textarea "What a shot! Would you allow us to use this photo in our promotional efforts, w…"
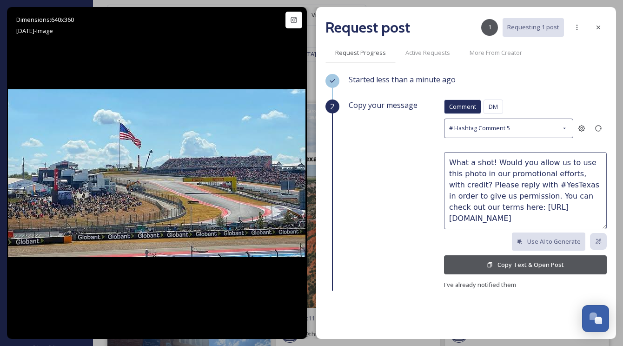
click at [532, 266] on button "Copy Text & Open Post" at bounding box center [525, 264] width 163 height 19
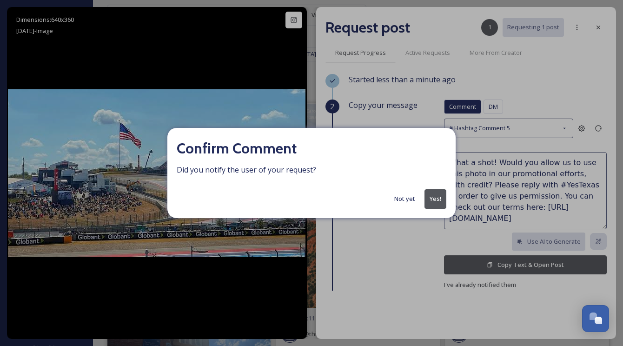
click at [436, 202] on button "Yes!" at bounding box center [435, 198] width 22 height 19
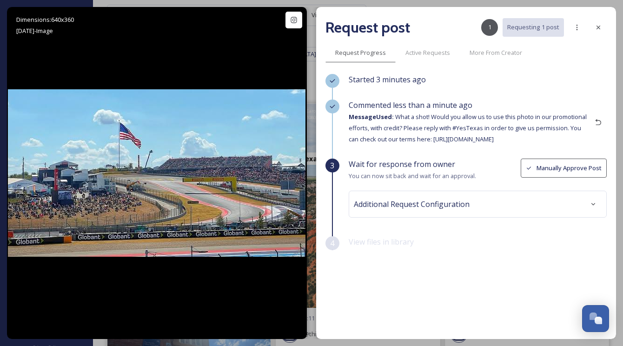
drag, startPoint x: 601, startPoint y: 29, endPoint x: 571, endPoint y: 46, distance: 34.5
click at [601, 29] on icon at bounding box center [597, 27] width 7 height 7
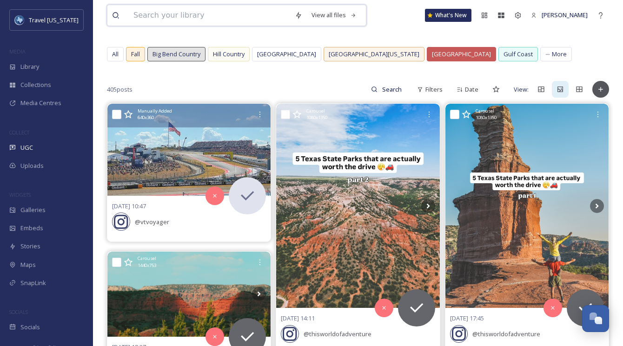
click at [202, 15] on input at bounding box center [209, 15] width 161 height 20
paste input "https://www.instagram.com/p/DPiLpvmDAOb/"
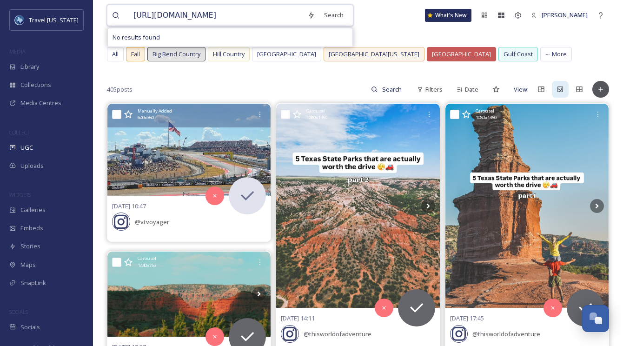
type input "https://www.instagram.com/p/DPiLpvmDAOb/"
click at [539, 59] on div "All Fall Big Bend Country Hill Country Prairies & Lakes South Texas Plains Panh…" at bounding box center [358, 56] width 502 height 19
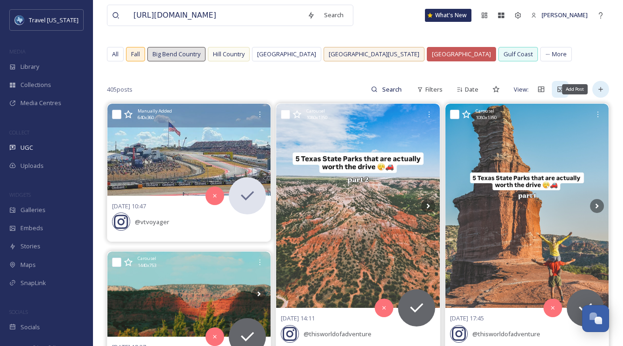
click at [604, 83] on div "Add Post" at bounding box center [600, 89] width 17 height 17
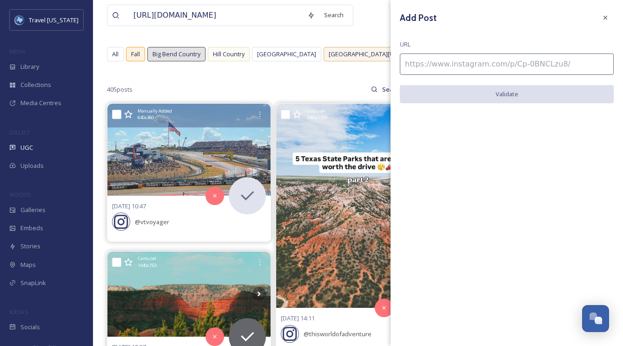
click at [502, 65] on input at bounding box center [507, 63] width 214 height 21
paste input "https://www.instagram.com/p/DPiLpvmDAOb/"
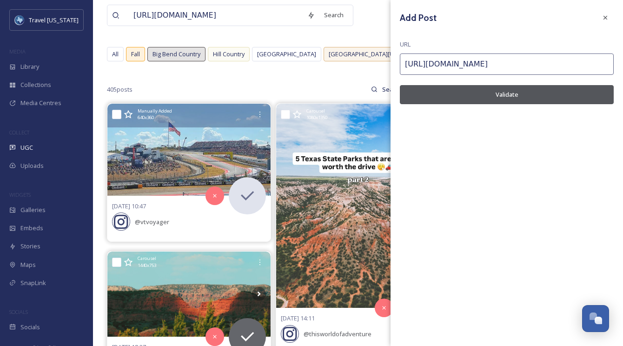
type input "https://www.instagram.com/p/DPiLpvmDAOb/"
click at [505, 101] on button "Validate" at bounding box center [507, 94] width 214 height 19
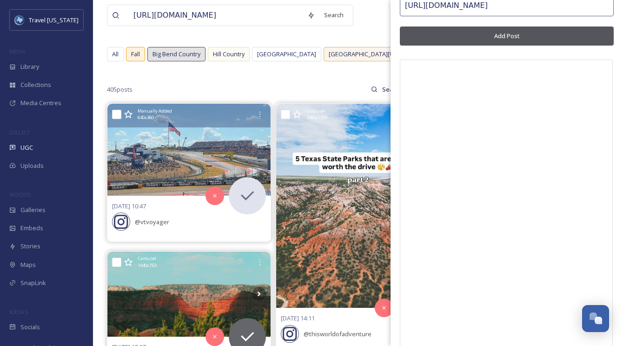
click at [519, 28] on button "Add Post" at bounding box center [507, 35] width 214 height 19
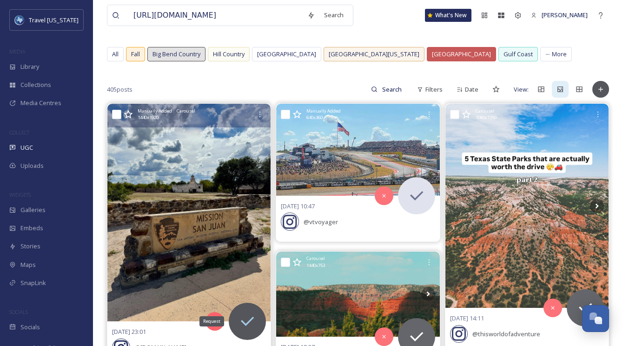
click at [259, 313] on div "Request" at bounding box center [247, 321] width 37 height 37
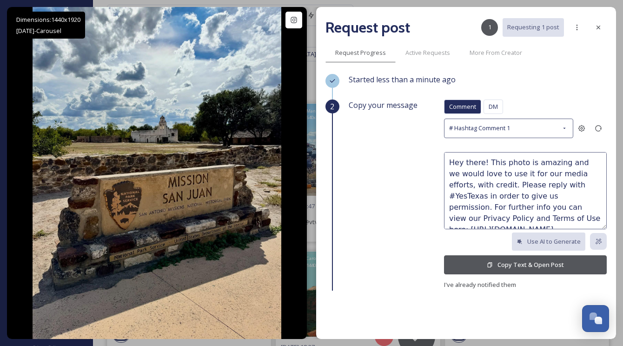
click at [563, 261] on button "Copy Text & Open Post" at bounding box center [525, 264] width 163 height 19
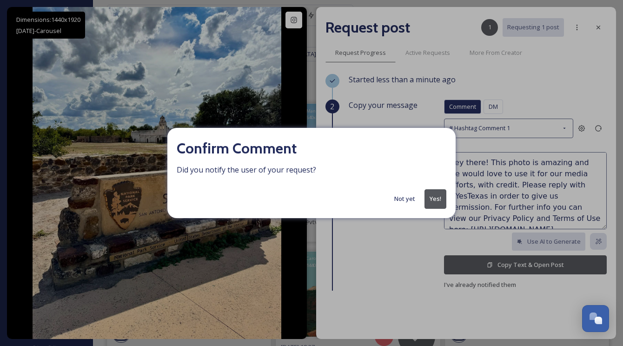
drag, startPoint x: 431, startPoint y: 200, endPoint x: 438, endPoint y: 188, distance: 14.2
click at [431, 200] on button "Yes!" at bounding box center [435, 198] width 22 height 19
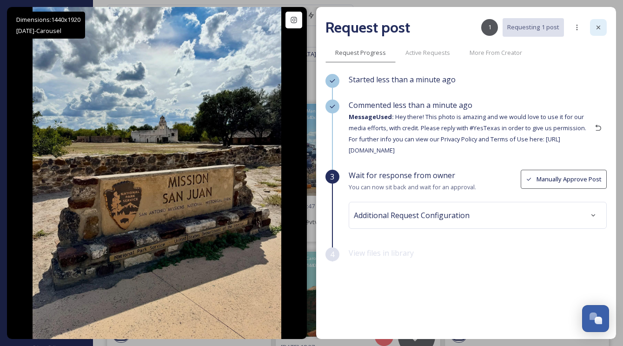
click at [598, 26] on icon at bounding box center [597, 27] width 7 height 7
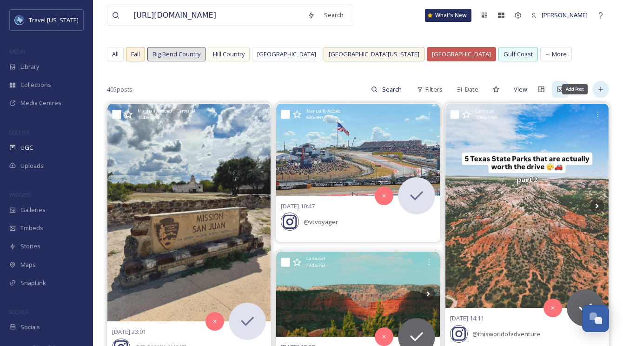
click at [598, 92] on icon at bounding box center [600, 89] width 7 height 7
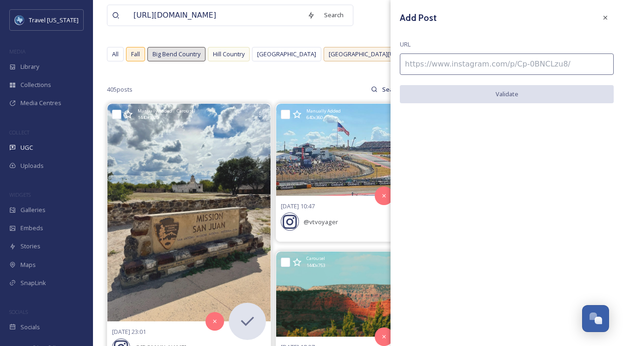
click at [415, 57] on input at bounding box center [507, 63] width 214 height 21
paste input "https://www.instagram.com/p/DPgtiBujirR/"
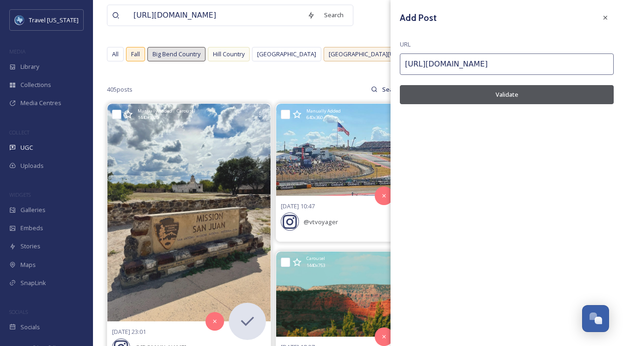
type input "https://www.instagram.com/p/DPgtiBujirR/"
click at [448, 92] on button "Validate" at bounding box center [507, 94] width 214 height 19
click at [448, 93] on button "Add Post" at bounding box center [507, 94] width 214 height 19
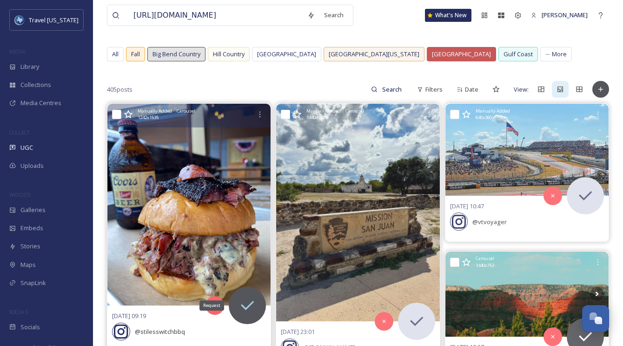
click at [252, 312] on icon at bounding box center [247, 305] width 19 height 19
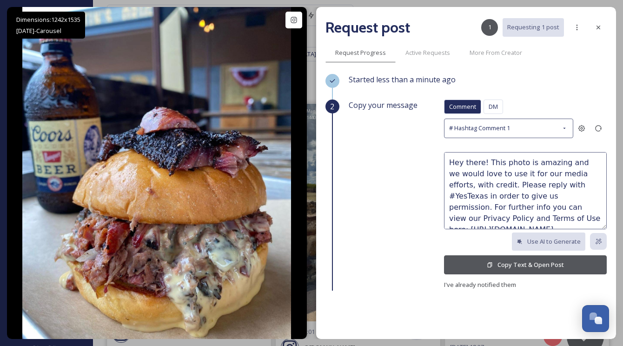
click at [559, 267] on button "Copy Text & Open Post" at bounding box center [525, 264] width 163 height 19
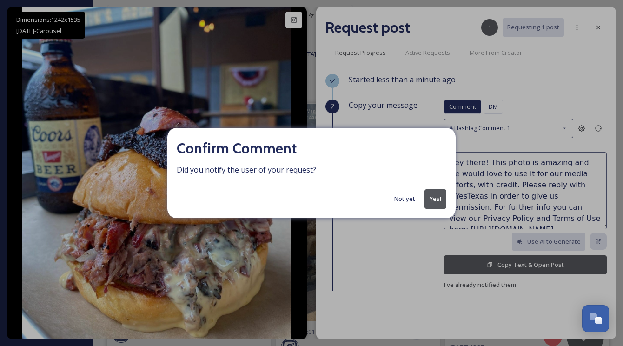
click at [427, 201] on button "Yes!" at bounding box center [435, 198] width 22 height 19
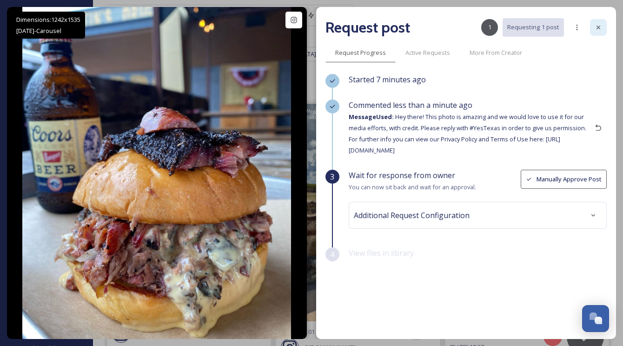
click at [593, 30] on div at bounding box center [598, 27] width 17 height 17
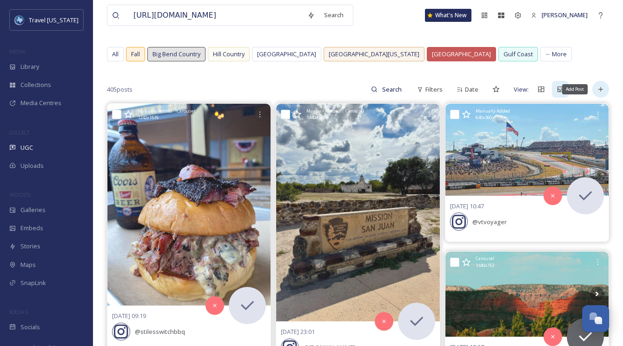
click at [601, 84] on div "Add Post" at bounding box center [600, 89] width 17 height 17
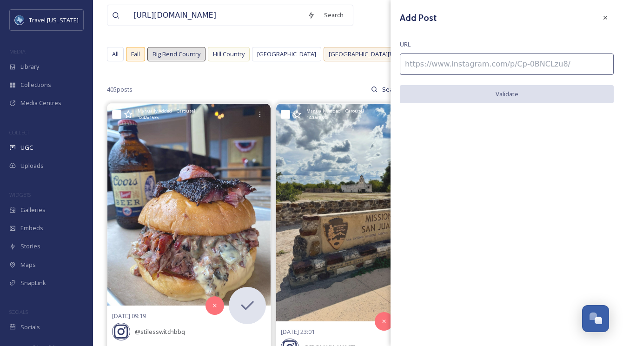
click at [420, 59] on input at bounding box center [507, 63] width 214 height 21
paste input "https://www.instagram.com/p/DPfPmWVkbAA/"
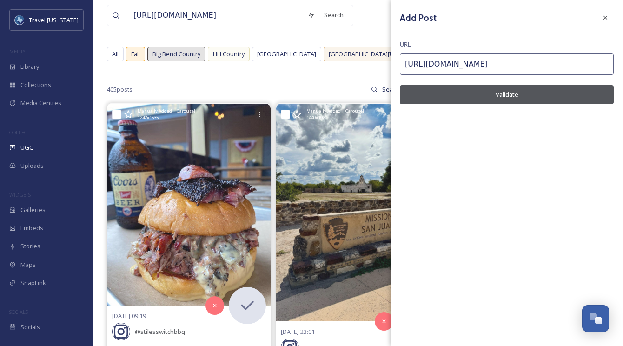
type input "https://www.instagram.com/p/DPfPmWVkbAA/"
click at [437, 96] on button "Validate" at bounding box center [507, 94] width 214 height 19
click at [478, 98] on button "Add Post" at bounding box center [507, 94] width 214 height 19
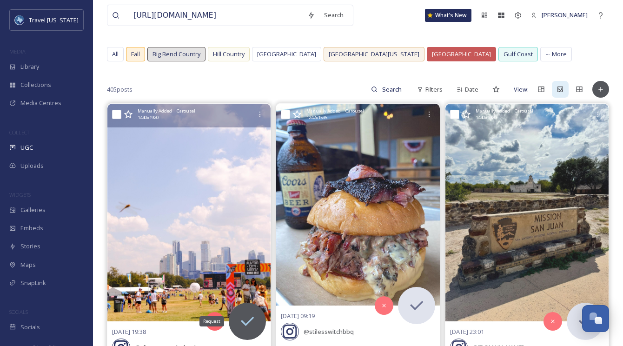
click at [246, 336] on div "Request" at bounding box center [247, 321] width 37 height 37
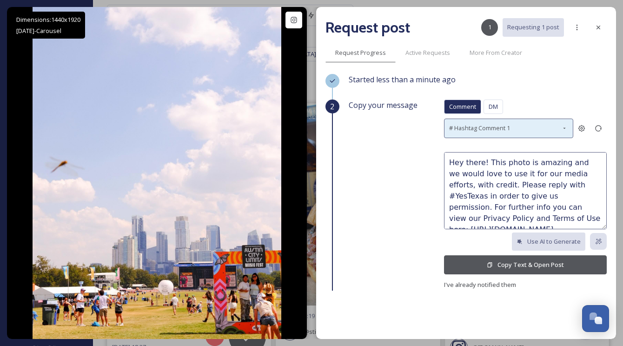
click at [501, 124] on span "# Hashtag Comment 1" at bounding box center [479, 128] width 61 height 9
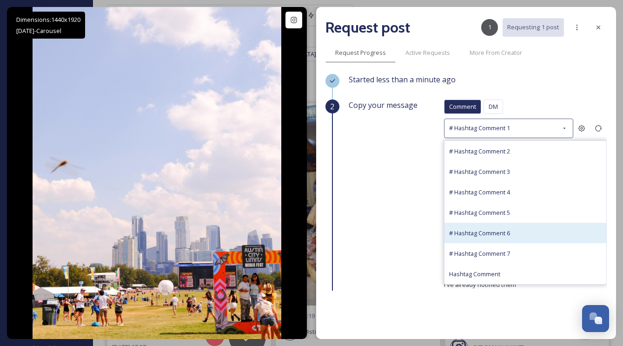
click at [524, 227] on div "# Hashtag Comment 6" at bounding box center [525, 233] width 162 height 20
type textarea "Brilliant capture! We'd love to feature this photo in our social media content.…"
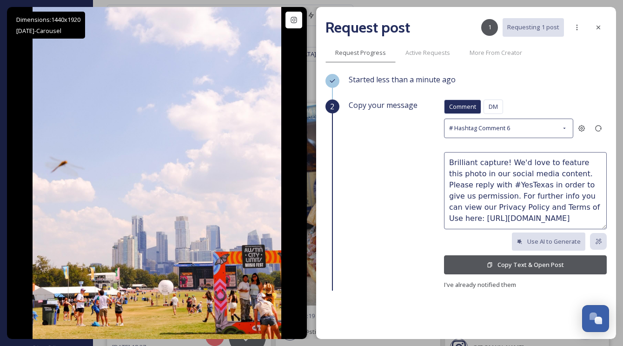
click at [523, 259] on button "Copy Text & Open Post" at bounding box center [525, 264] width 163 height 19
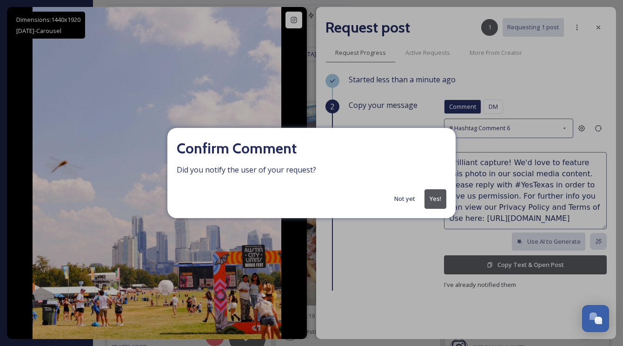
click at [438, 205] on button "Yes!" at bounding box center [435, 198] width 22 height 19
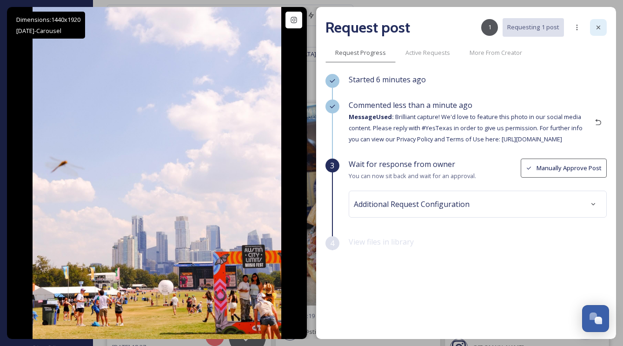
click at [597, 29] on icon at bounding box center [597, 27] width 7 height 7
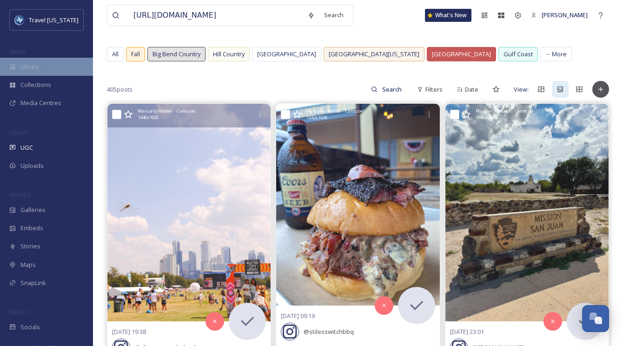
click at [29, 67] on span "Library" at bounding box center [29, 66] width 19 height 9
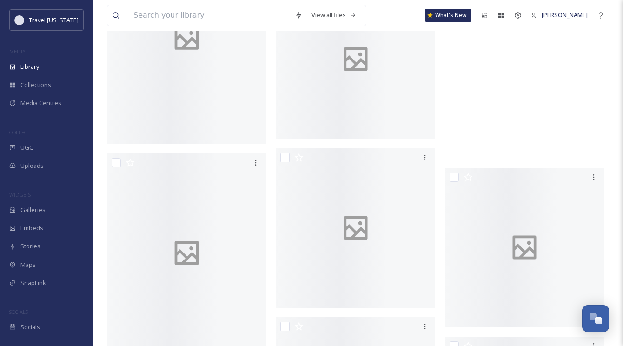
scroll to position [89072, 0]
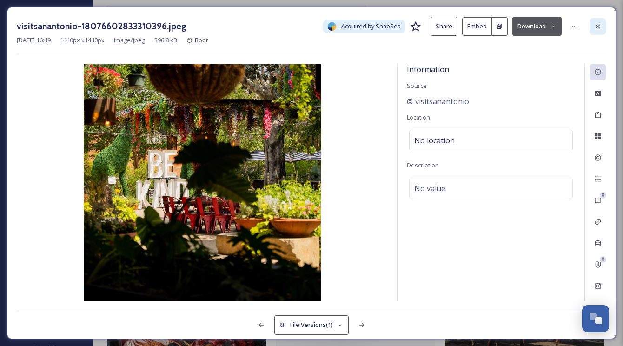
click at [597, 29] on icon at bounding box center [597, 26] width 7 height 7
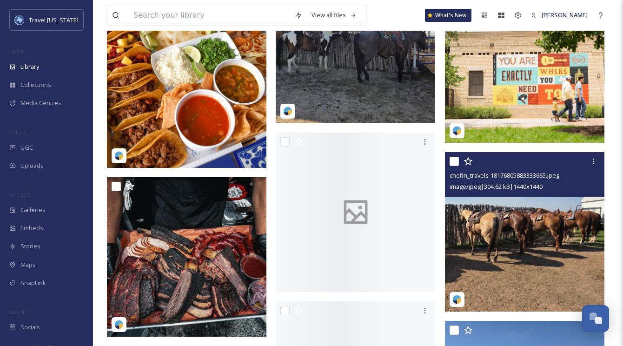
scroll to position [89169, 0]
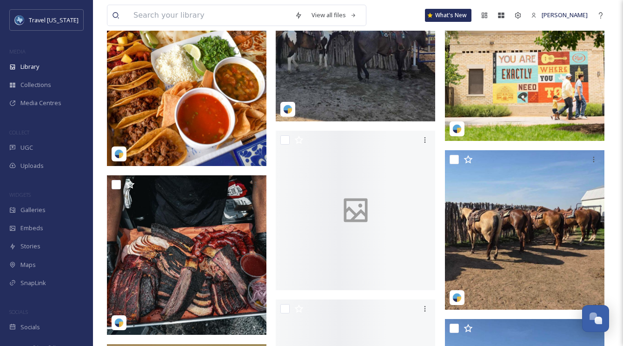
click at [523, 70] on img at bounding box center [524, 60] width 159 height 159
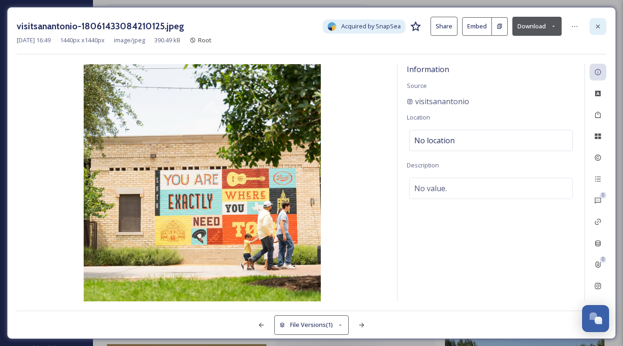
click at [598, 26] on icon at bounding box center [598, 26] width 4 height 4
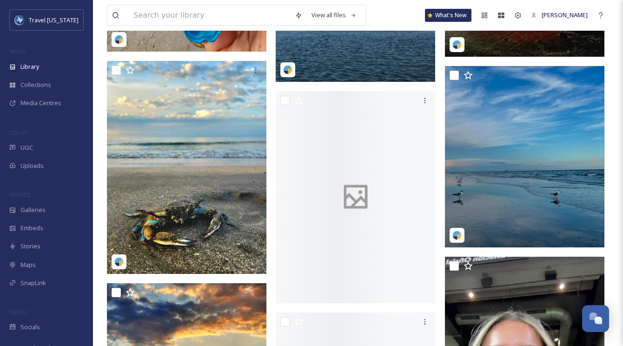
scroll to position [92484, 0]
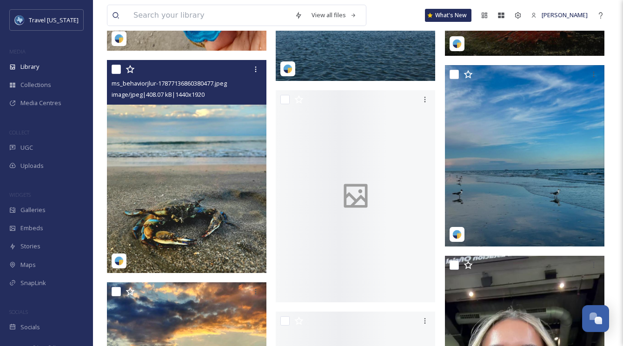
click at [185, 123] on img at bounding box center [186, 166] width 159 height 212
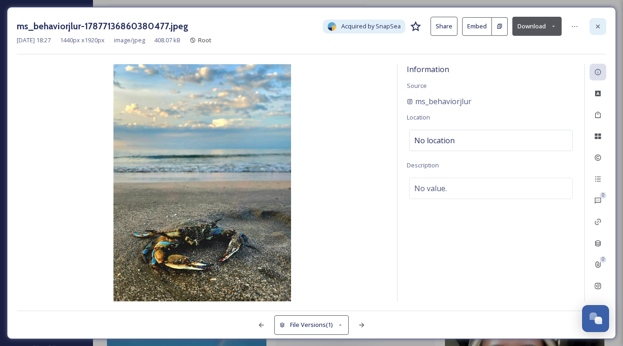
click at [598, 27] on icon at bounding box center [597, 26] width 7 height 7
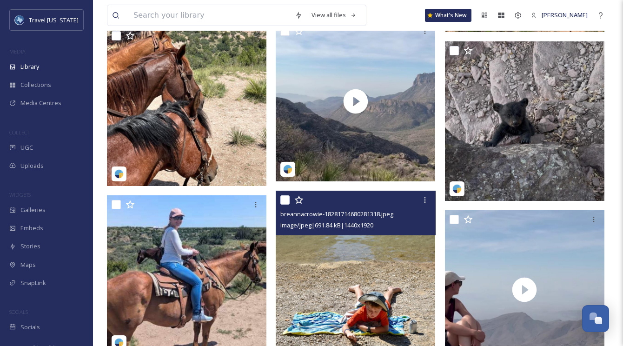
scroll to position [89702, 0]
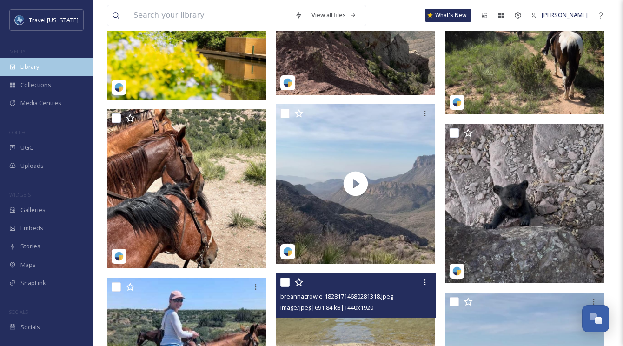
click at [36, 69] on span "Library" at bounding box center [29, 66] width 19 height 9
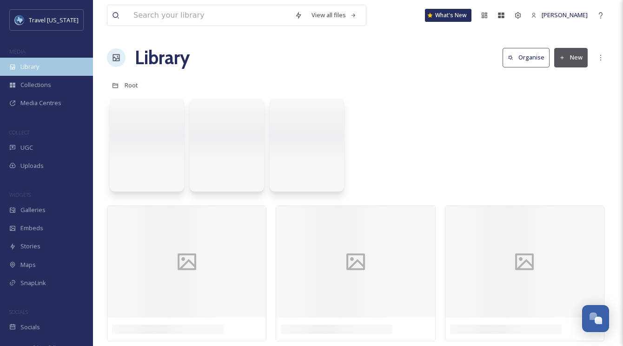
scroll to position [0, 0]
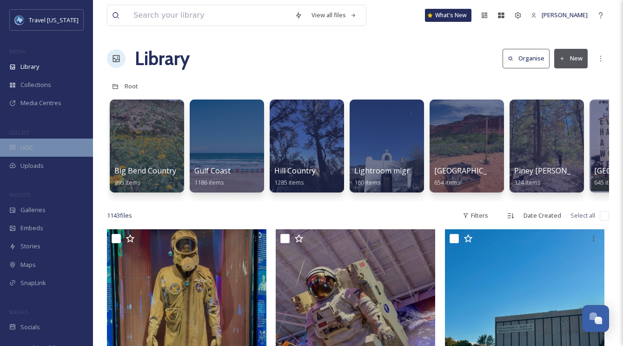
click at [44, 142] on div "UGC" at bounding box center [46, 148] width 93 height 18
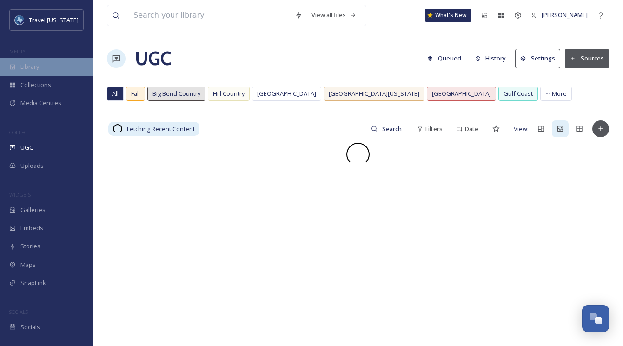
click at [59, 69] on div "Library" at bounding box center [46, 67] width 93 height 18
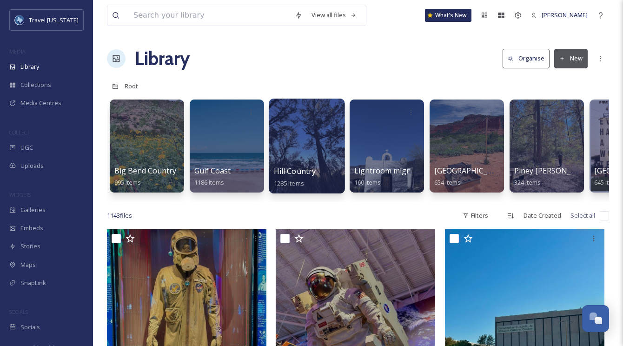
click at [286, 131] on div at bounding box center [307, 146] width 76 height 95
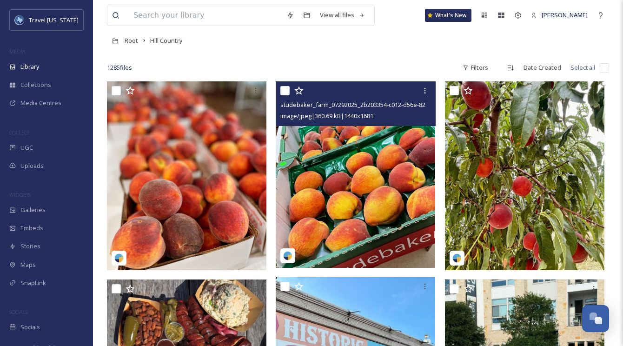
scroll to position [68, 0]
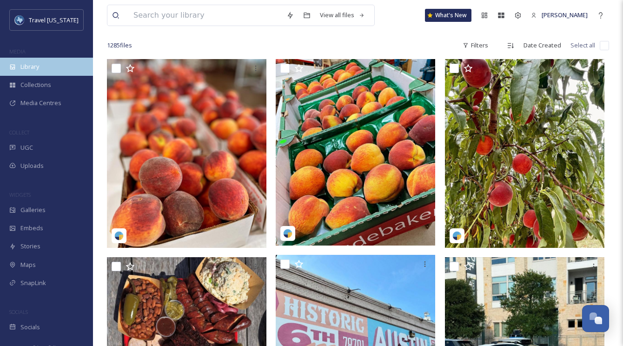
click at [33, 67] on span "Library" at bounding box center [29, 66] width 19 height 9
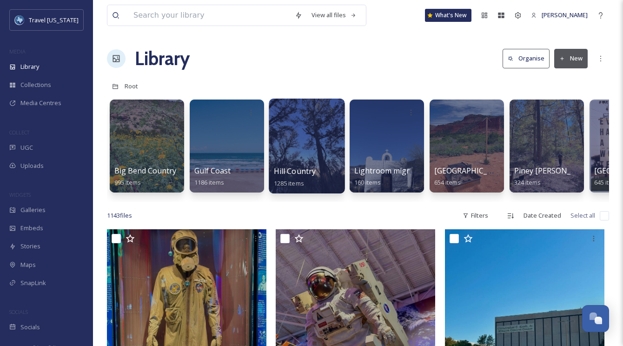
click at [315, 142] on div at bounding box center [307, 146] width 76 height 95
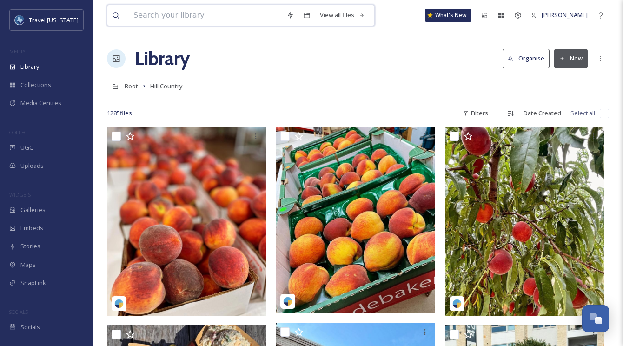
click at [200, 16] on input at bounding box center [205, 15] width 153 height 20
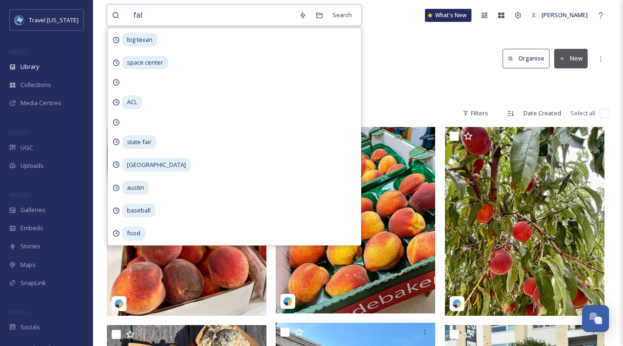
type input "fall"
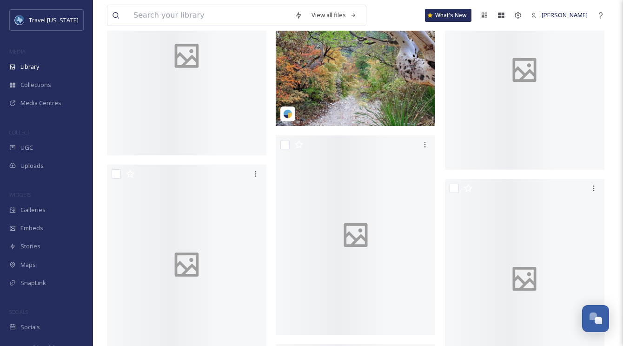
scroll to position [5914, 0]
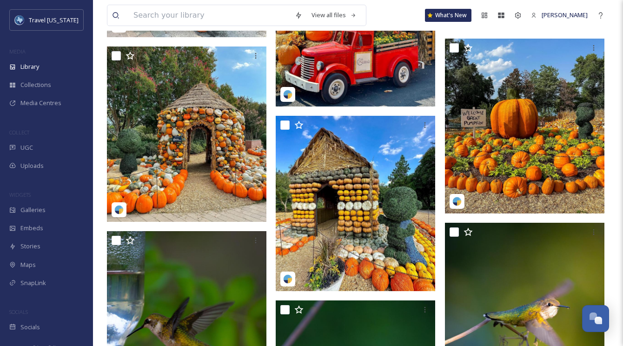
scroll to position [8199, 0]
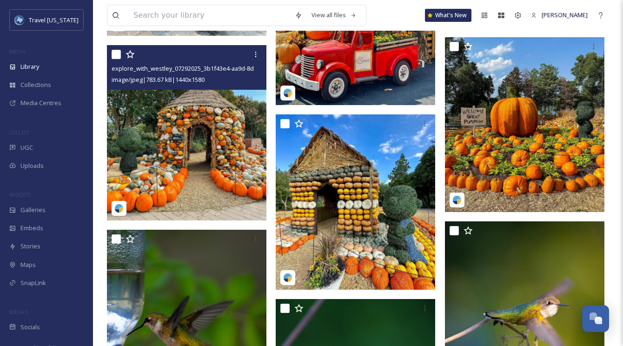
click at [239, 110] on img at bounding box center [186, 132] width 159 height 175
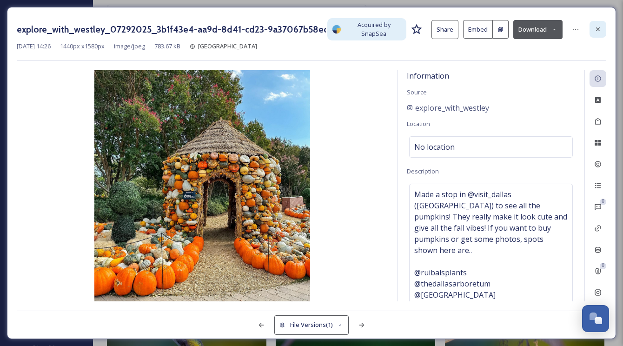
click at [598, 27] on icon at bounding box center [597, 29] width 7 height 7
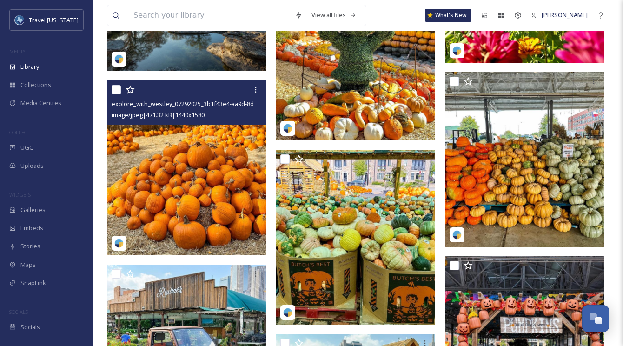
scroll to position [7795, 0]
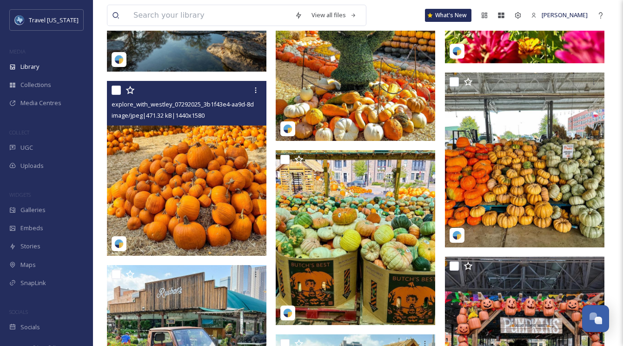
click at [196, 141] on img at bounding box center [186, 168] width 159 height 175
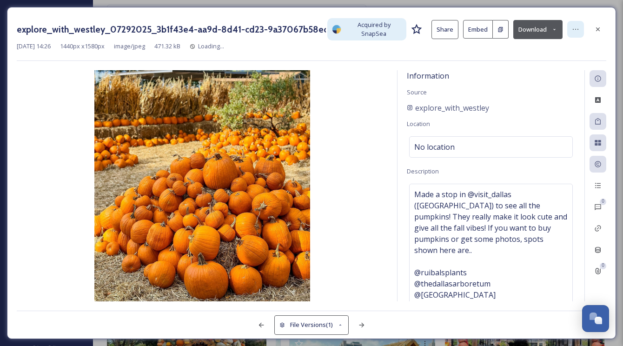
click at [571, 25] on div at bounding box center [575, 29] width 17 height 17
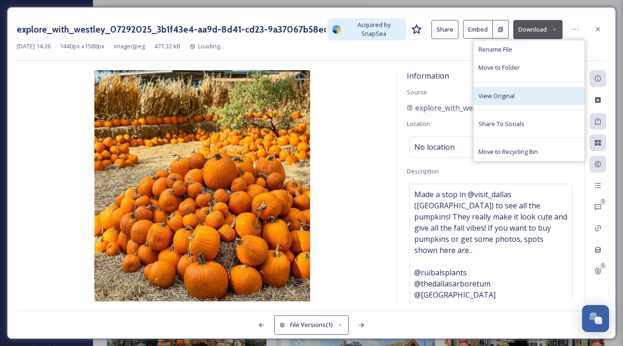
click at [521, 100] on div "View Original" at bounding box center [529, 96] width 111 height 18
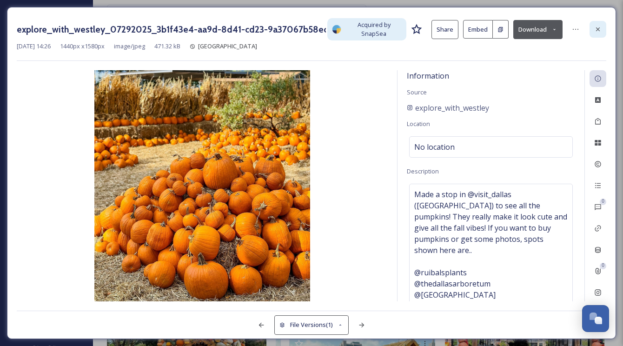
click at [599, 23] on div at bounding box center [597, 29] width 17 height 17
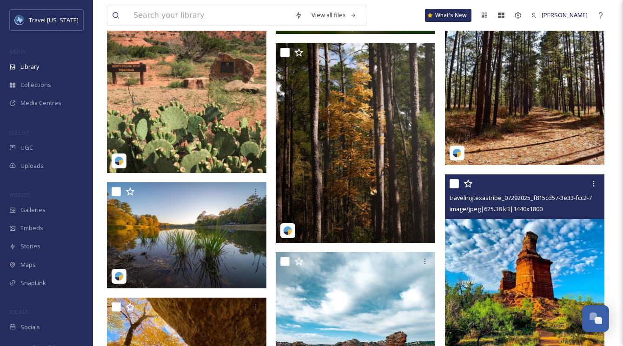
scroll to position [8871, 0]
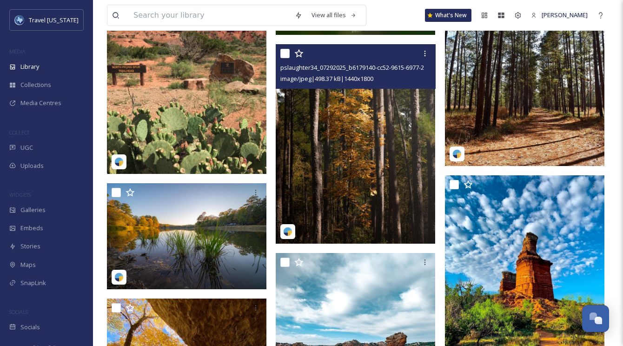
click at [376, 105] on img at bounding box center [355, 143] width 159 height 199
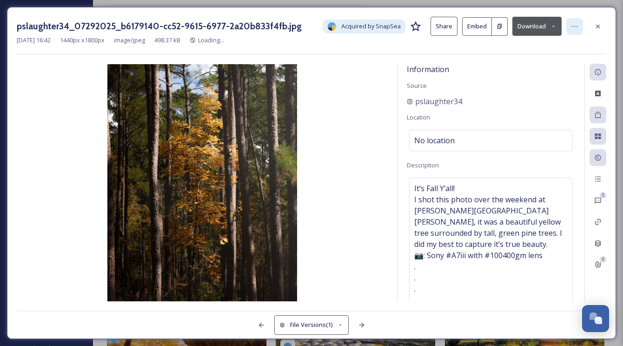
click at [578, 26] on icon at bounding box center [574, 26] width 7 height 7
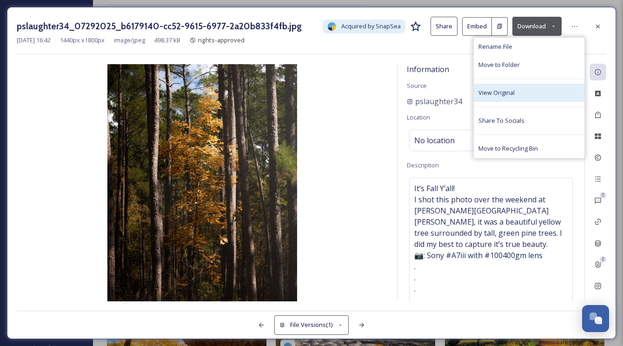
click at [511, 97] on span "View Original" at bounding box center [496, 92] width 36 height 9
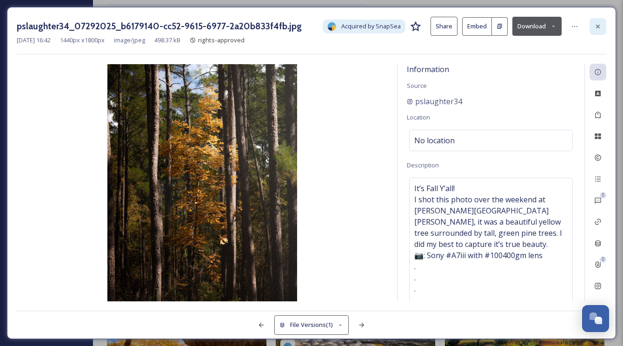
click at [598, 27] on icon at bounding box center [597, 26] width 7 height 7
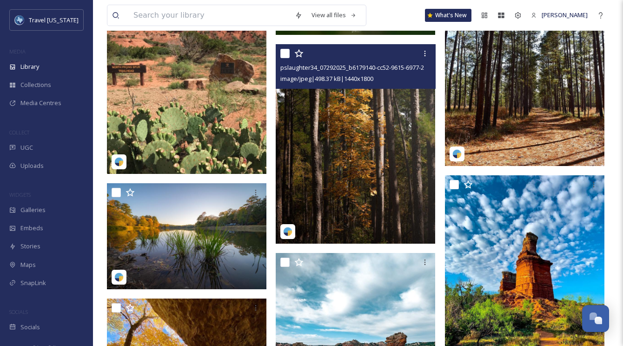
click at [520, 114] on img at bounding box center [524, 66] width 159 height 199
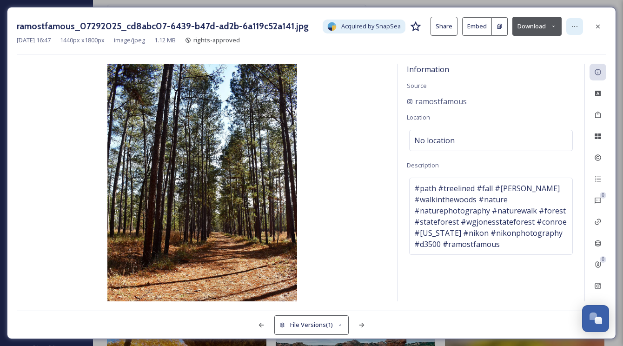
click at [581, 24] on div at bounding box center [574, 26] width 17 height 17
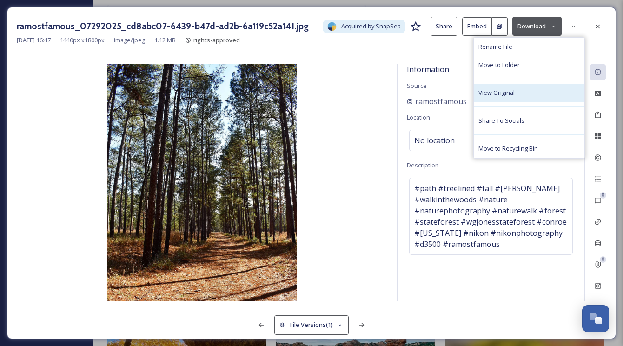
click at [506, 93] on span "View Original" at bounding box center [496, 92] width 36 height 9
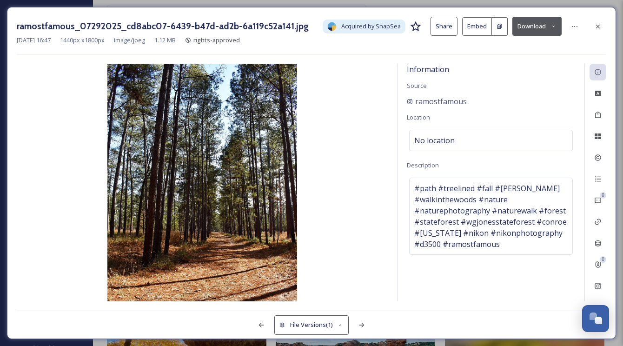
click at [605, 24] on div at bounding box center [597, 26] width 17 height 17
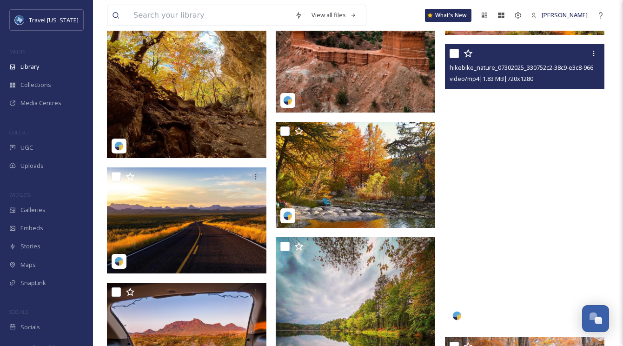
scroll to position [9169, 0]
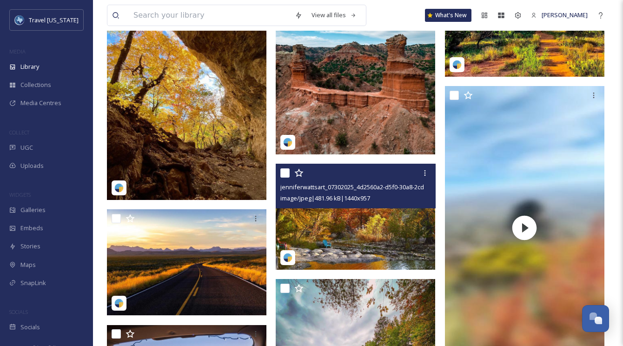
click at [386, 214] on img at bounding box center [355, 217] width 159 height 106
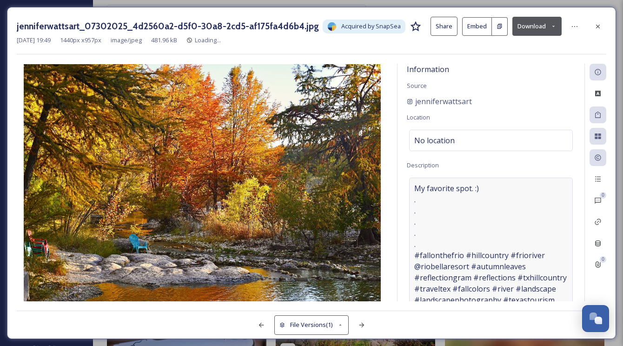
scroll to position [28, 0]
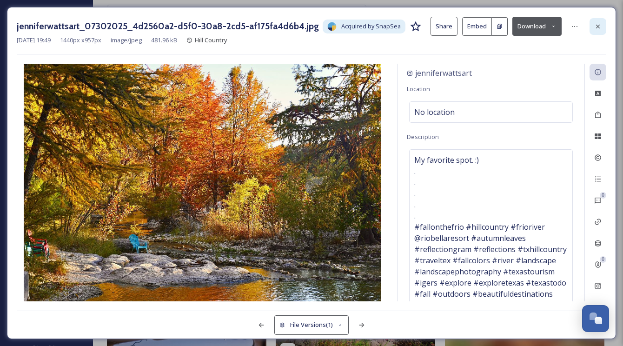
click at [594, 28] on icon at bounding box center [597, 26] width 7 height 7
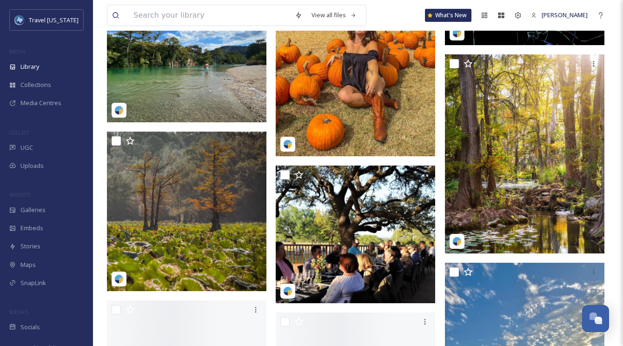
scroll to position [9821, 0]
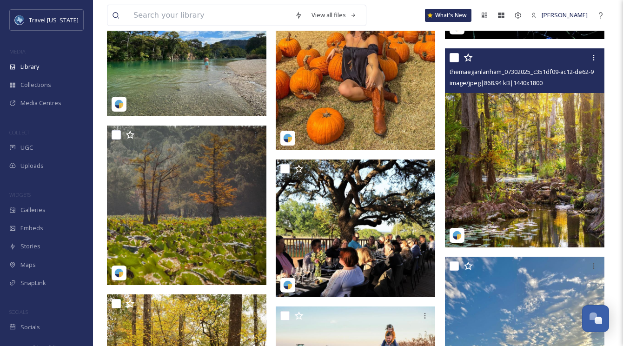
click at [541, 112] on img at bounding box center [524, 147] width 159 height 199
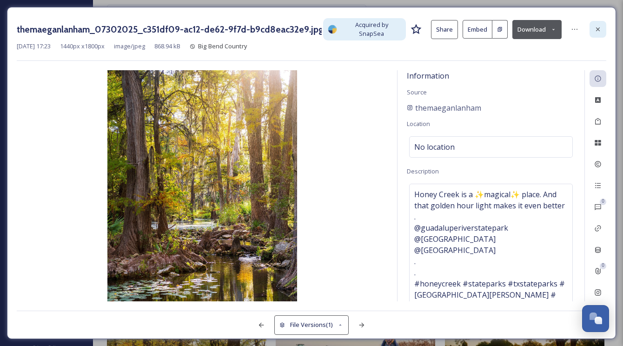
click at [594, 28] on icon at bounding box center [597, 29] width 7 height 7
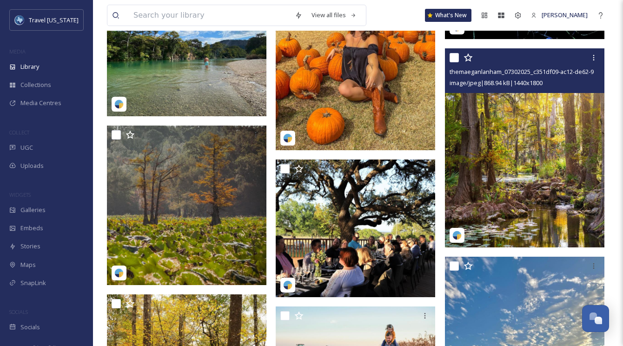
scroll to position [9820, 0]
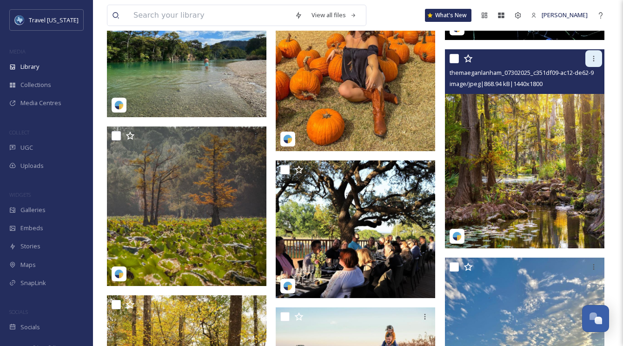
click at [591, 60] on icon at bounding box center [593, 58] width 7 height 7
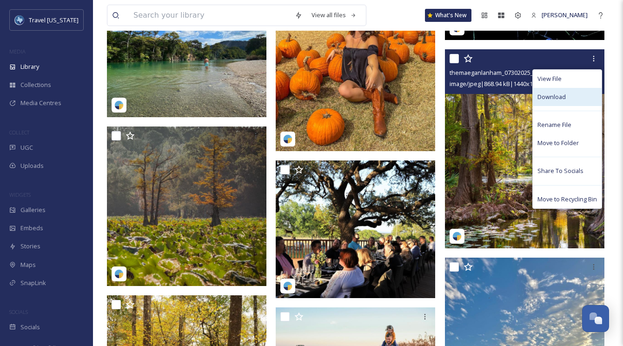
click at [569, 100] on div "Download" at bounding box center [567, 97] width 69 height 18
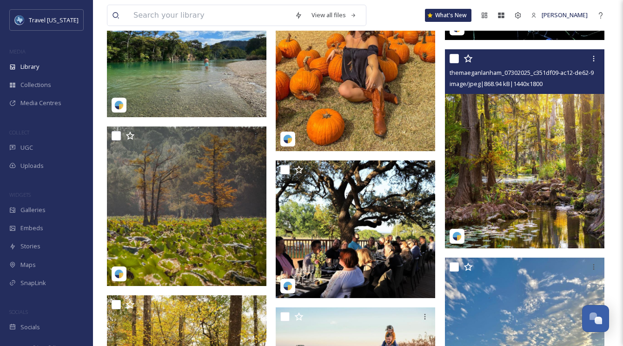
click at [523, 141] on img at bounding box center [524, 148] width 159 height 199
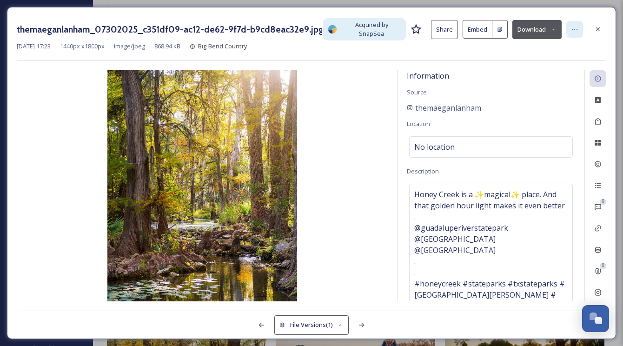
click at [578, 26] on icon at bounding box center [574, 29] width 7 height 7
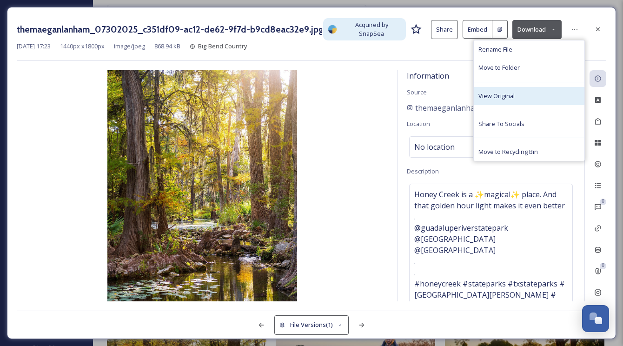
click at [525, 91] on div "View Original" at bounding box center [529, 96] width 111 height 18
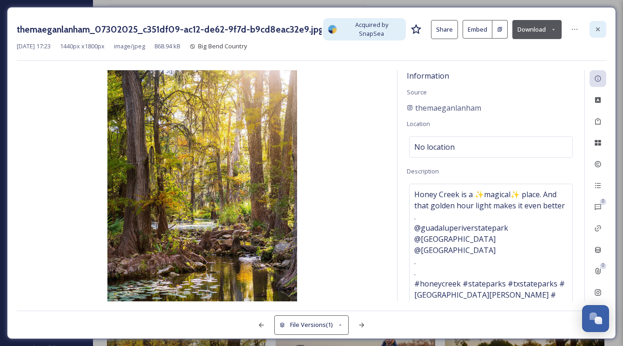
click at [597, 26] on icon at bounding box center [597, 29] width 7 height 7
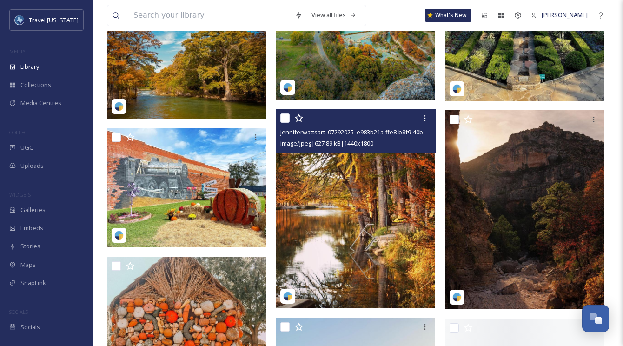
scroll to position [11356, 0]
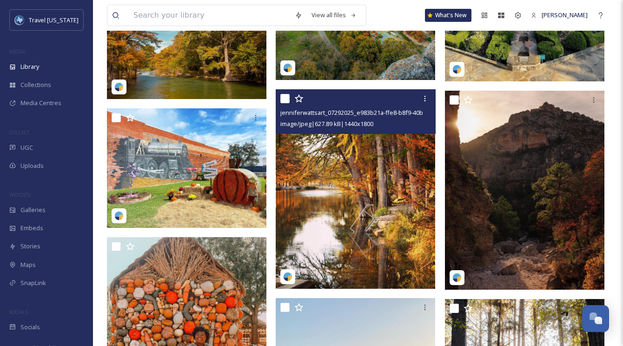
click at [381, 162] on img at bounding box center [355, 188] width 159 height 199
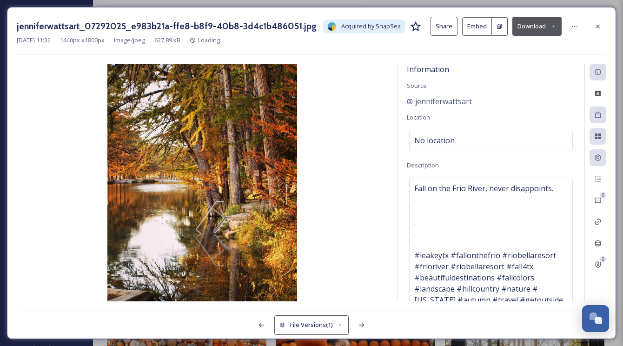
drag, startPoint x: 599, startPoint y: 19, endPoint x: 594, endPoint y: 29, distance: 12.1
click at [599, 19] on div at bounding box center [597, 26] width 17 height 17
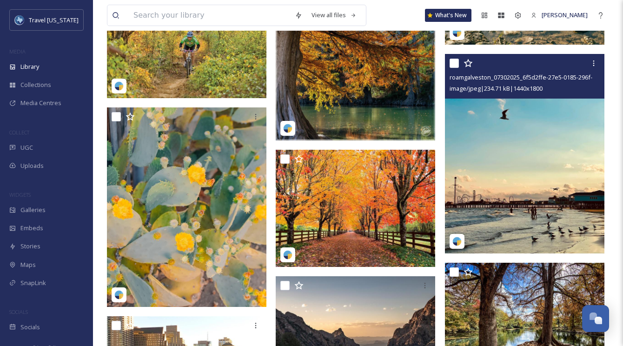
scroll to position [12194, 0]
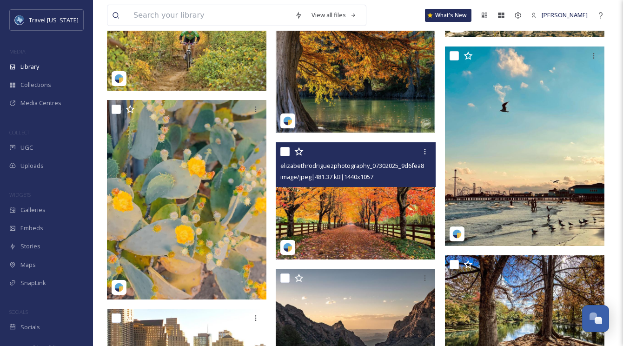
click at [370, 189] on img at bounding box center [355, 200] width 159 height 117
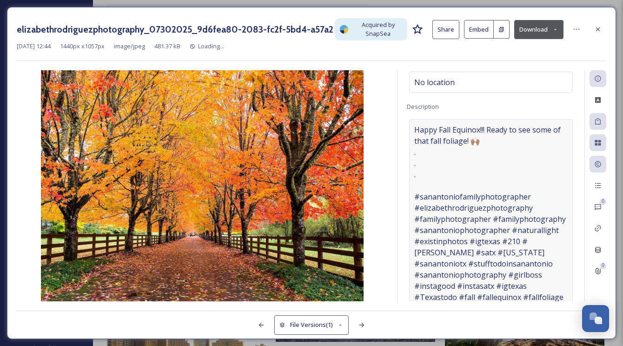
scroll to position [78, 0]
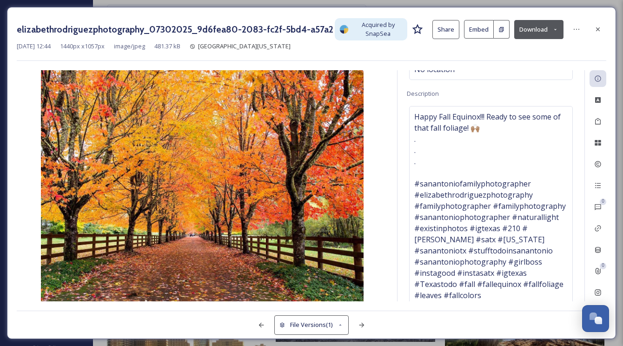
click at [593, 31] on div at bounding box center [597, 29] width 17 height 17
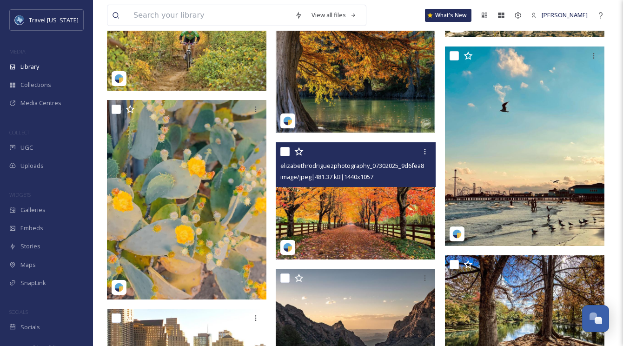
click at [360, 204] on img at bounding box center [355, 200] width 159 height 117
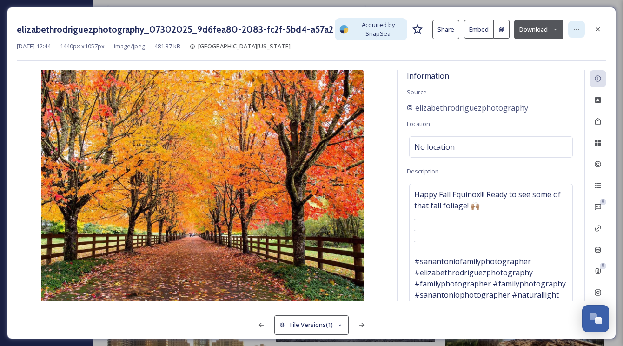
click at [579, 26] on icon at bounding box center [576, 29] width 7 height 7
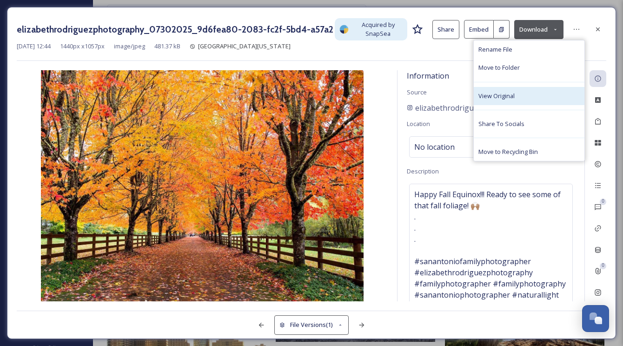
click at [508, 97] on span "View Original" at bounding box center [496, 96] width 36 height 9
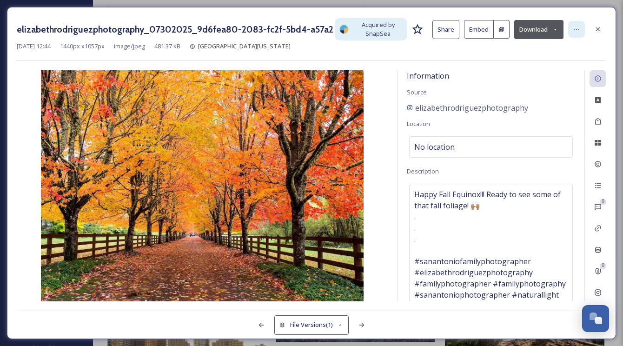
click at [582, 32] on div at bounding box center [576, 29] width 17 height 17
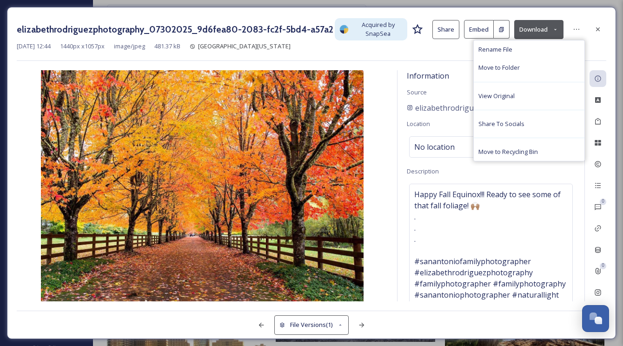
drag, startPoint x: 346, startPoint y: 52, endPoint x: 387, endPoint y: 51, distance: 40.9
click at [347, 52] on div "elizabethrodriguezphotography_07302025_9d6fea80-2083-fc2f-5bd4-a57a24dabbe1.jpg…" at bounding box center [311, 39] width 589 height 44
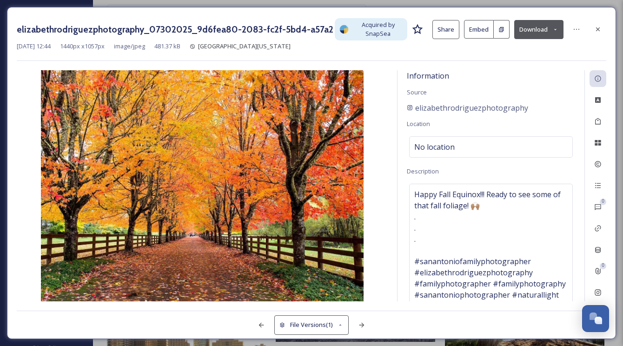
click at [522, 30] on button "Download" at bounding box center [538, 29] width 49 height 19
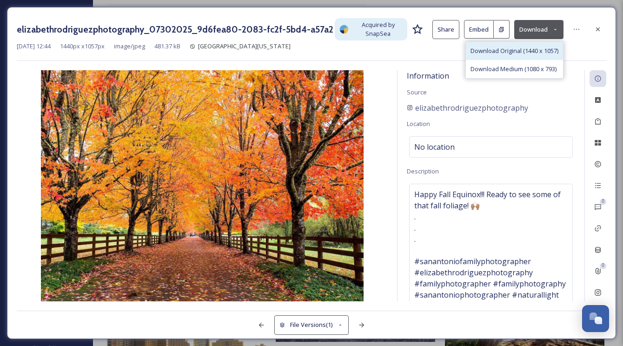
click at [509, 51] on span "Download Original (1440 x 1057)" at bounding box center [514, 50] width 88 height 9
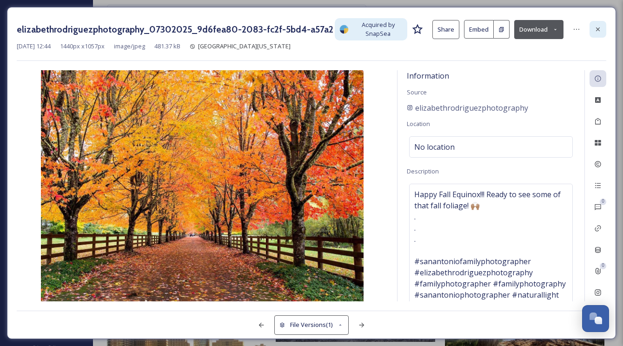
click at [604, 33] on div at bounding box center [597, 29] width 17 height 17
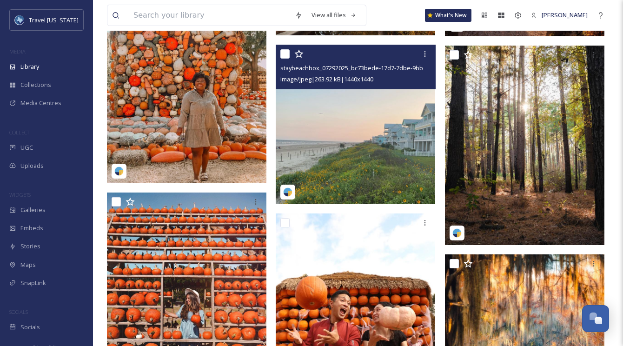
scroll to position [11614, 0]
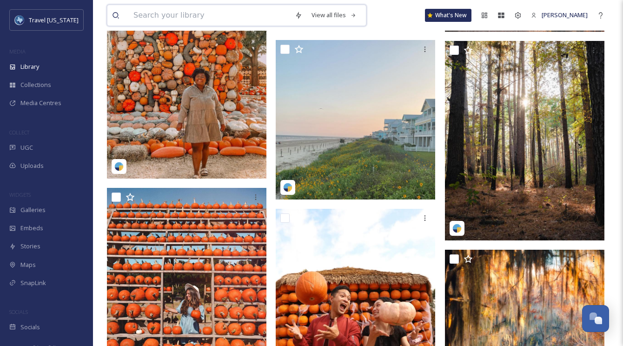
click at [210, 13] on input at bounding box center [209, 15] width 161 height 20
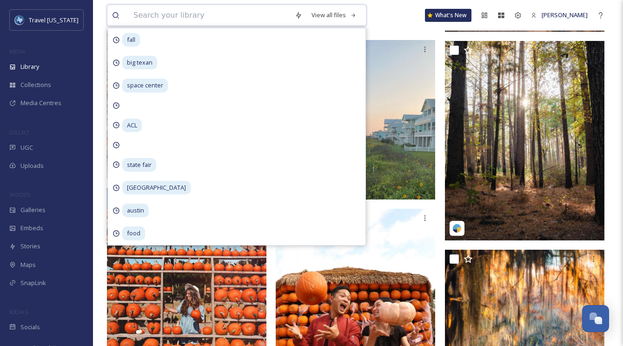
type input "J"
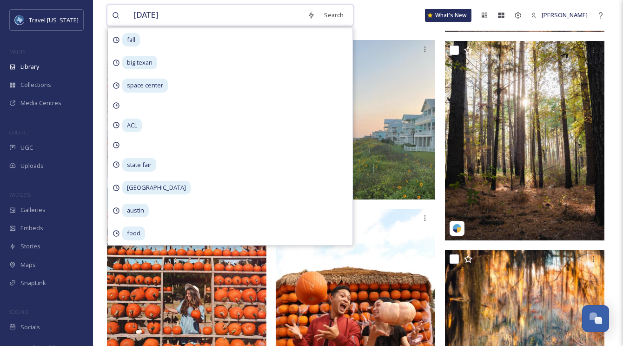
type input "[DATE]"
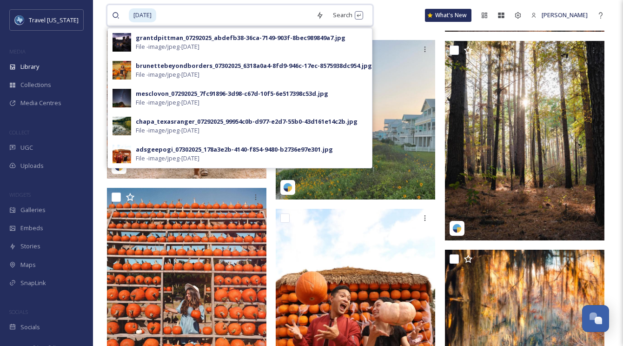
click at [244, 15] on input at bounding box center [234, 15] width 154 height 20
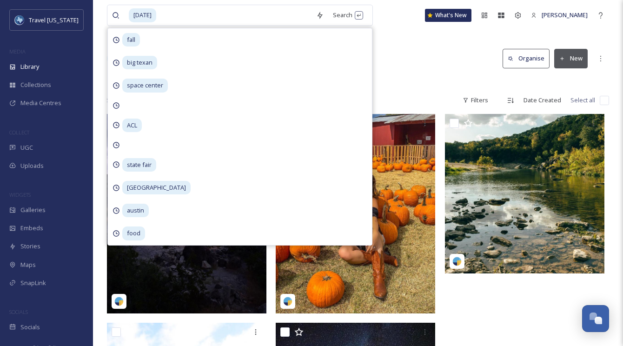
click at [429, 38] on div "Halloween Search fall big texan space center ACL state fair Houston austin food…" at bounding box center [358, 269] width 530 height 538
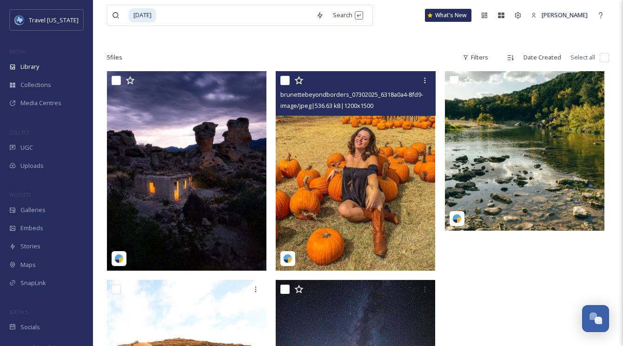
scroll to position [38, 0]
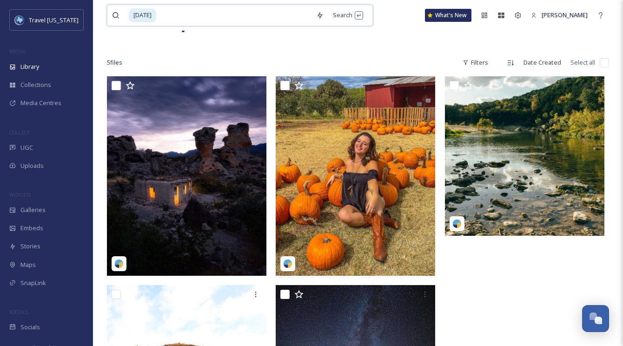
drag, startPoint x: 207, startPoint y: 20, endPoint x: 173, endPoint y: 16, distance: 34.7
click at [206, 20] on input at bounding box center [234, 15] width 154 height 20
click at [156, 15] on span "[DATE]" at bounding box center [142, 14] width 27 height 13
drag, startPoint x: 46, startPoint y: 142, endPoint x: 52, endPoint y: 140, distance: 6.8
click at [46, 142] on div "UGC" at bounding box center [46, 148] width 93 height 18
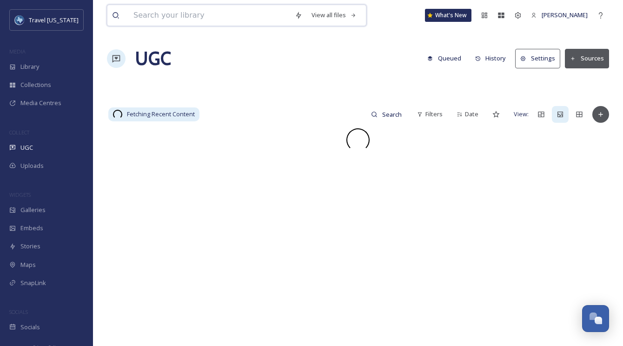
click at [183, 21] on input at bounding box center [209, 15] width 161 height 20
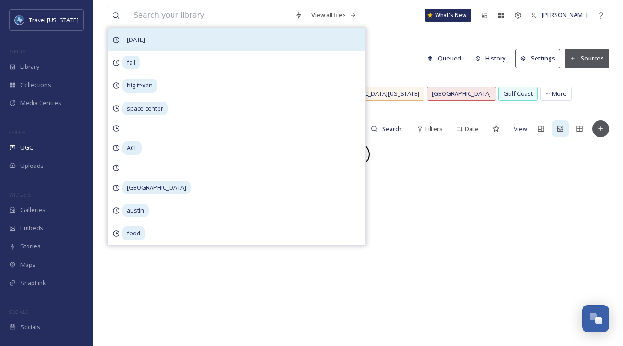
drag, startPoint x: 150, startPoint y: 40, endPoint x: 168, endPoint y: 44, distance: 18.5
click at [150, 40] on span "[DATE]" at bounding box center [135, 39] width 27 height 13
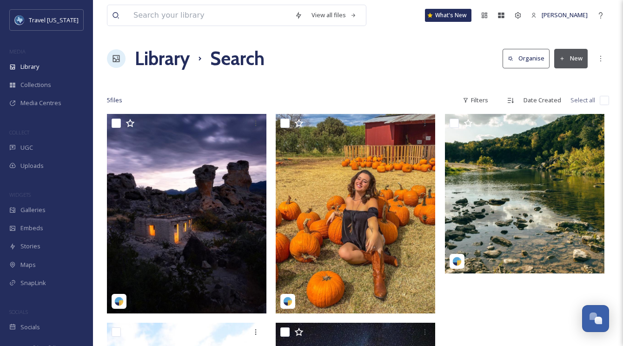
click at [31, 134] on div "COLLECT" at bounding box center [46, 132] width 93 height 12
click at [38, 145] on div "UGC" at bounding box center [46, 148] width 93 height 18
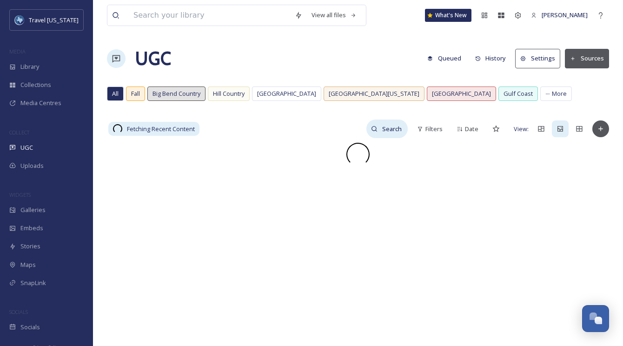
click at [376, 126] on icon at bounding box center [375, 129] width 6 height 6
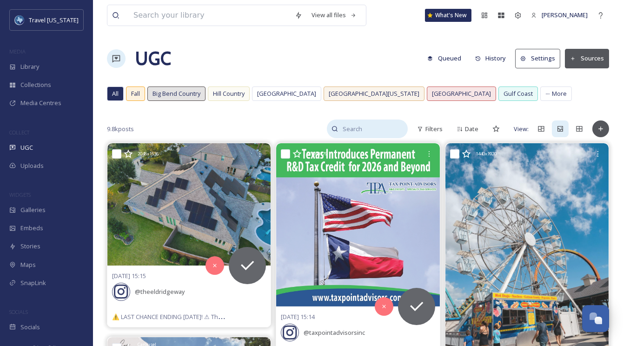
click at [348, 128] on input at bounding box center [373, 128] width 70 height 19
type input "[DATE]"
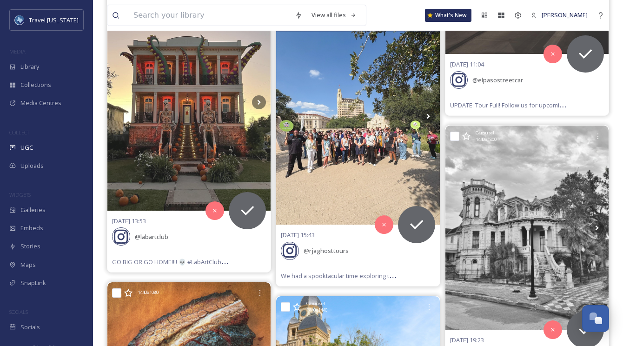
scroll to position [570, 0]
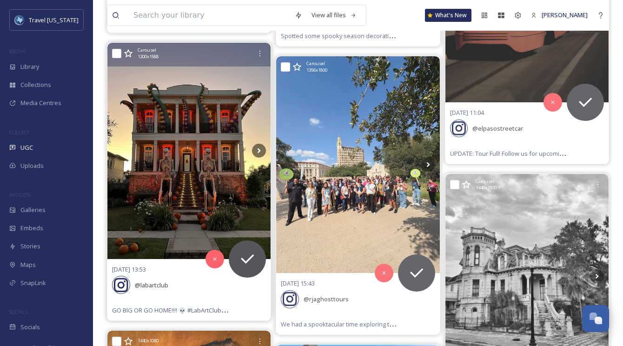
click at [211, 99] on img at bounding box center [188, 151] width 163 height 216
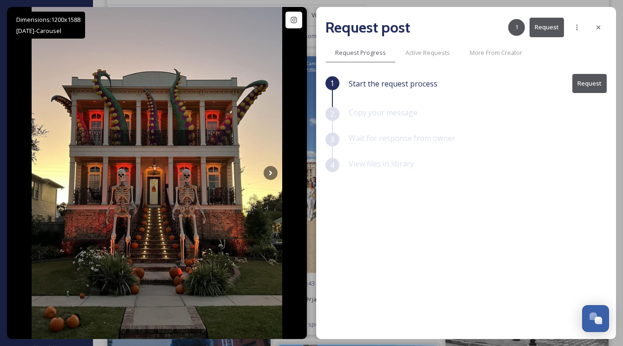
click at [545, 25] on button "Request" at bounding box center [546, 27] width 34 height 19
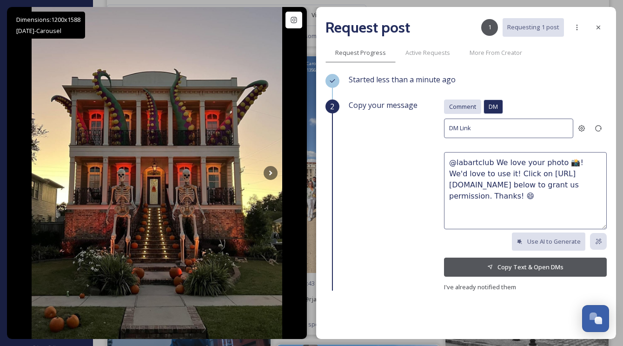
click at [468, 103] on span "Comment" at bounding box center [462, 106] width 27 height 9
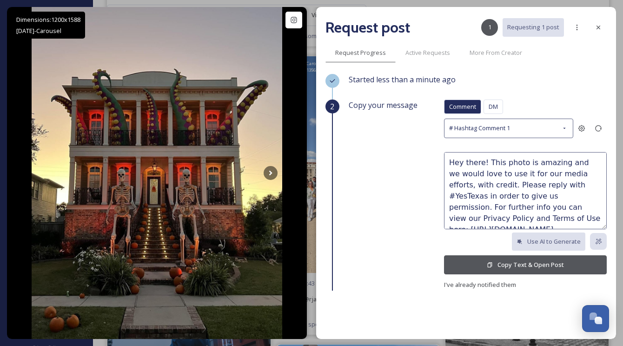
click at [518, 261] on button "Copy Text & Open Post" at bounding box center [525, 264] width 163 height 19
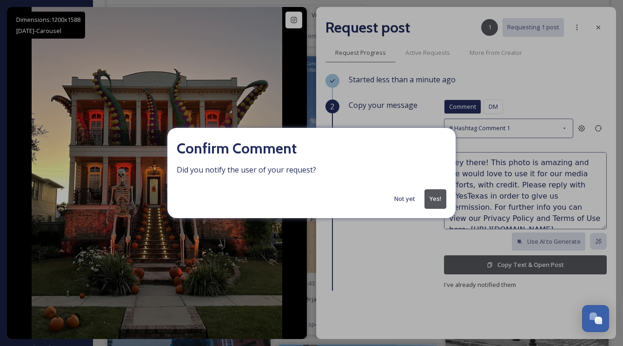
click at [437, 200] on button "Yes!" at bounding box center [435, 198] width 22 height 19
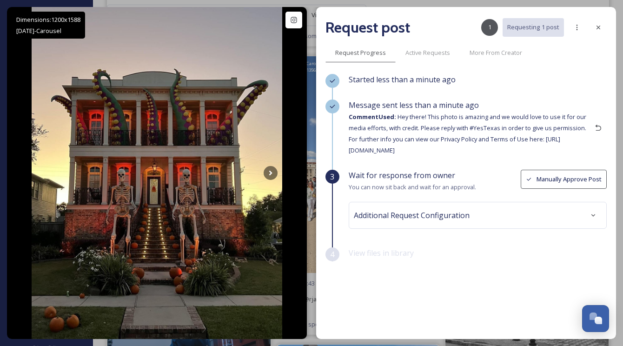
drag, startPoint x: 594, startPoint y: 26, endPoint x: 579, endPoint y: 40, distance: 19.7
click at [594, 26] on div at bounding box center [598, 27] width 17 height 17
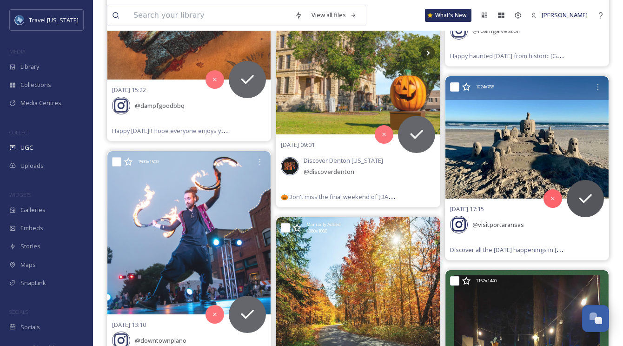
click at [501, 119] on img at bounding box center [526, 137] width 163 height 122
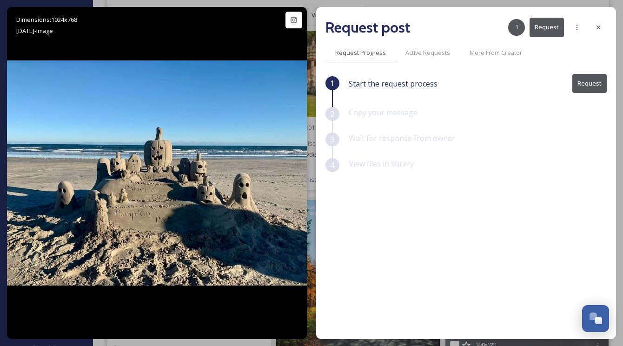
scroll to position [959, 0]
click at [601, 28] on icon at bounding box center [597, 27] width 7 height 7
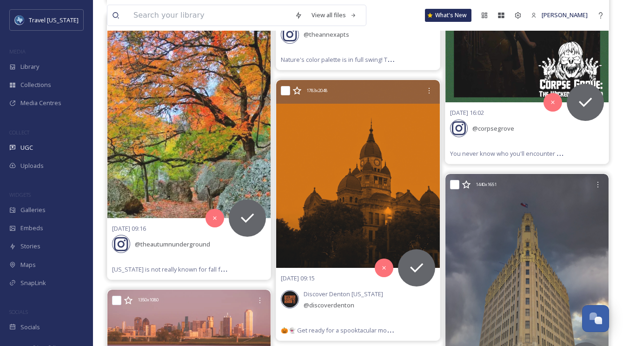
scroll to position [1315, 0]
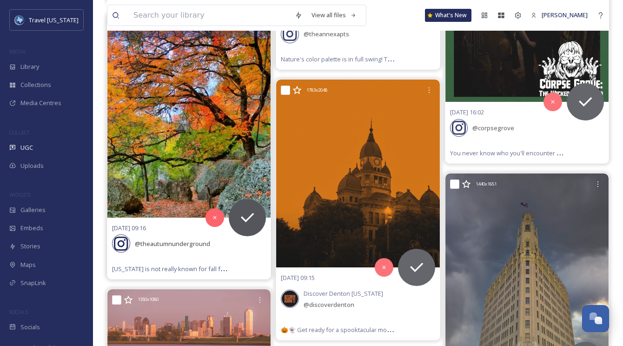
click at [211, 99] on img at bounding box center [188, 115] width 163 height 204
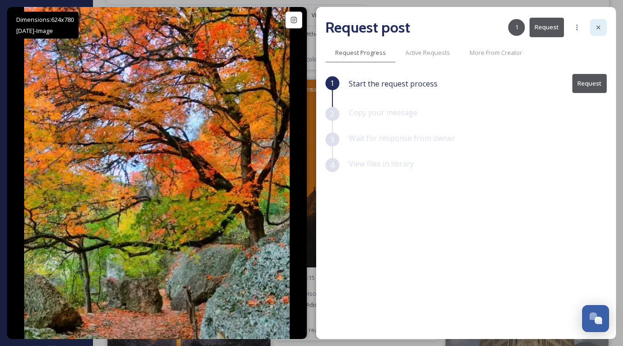
click at [601, 27] on icon at bounding box center [597, 27] width 7 height 7
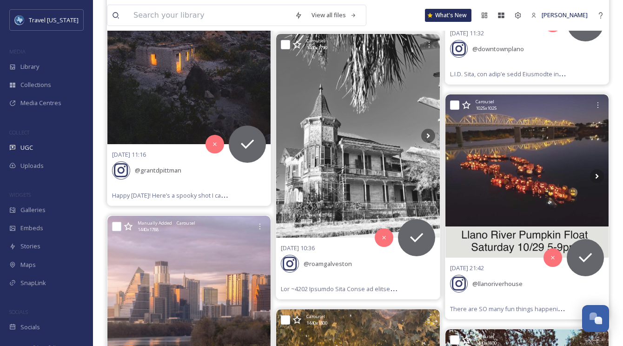
scroll to position [1867, 0]
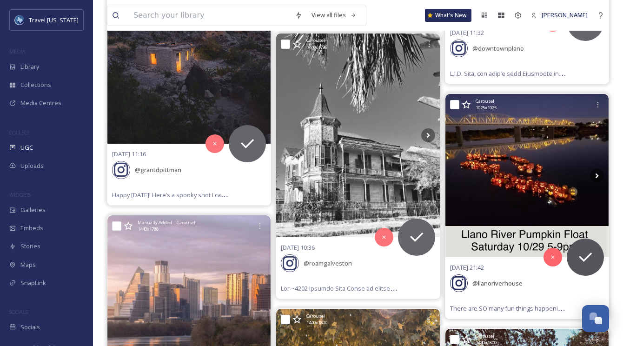
click at [528, 114] on img at bounding box center [526, 175] width 163 height 163
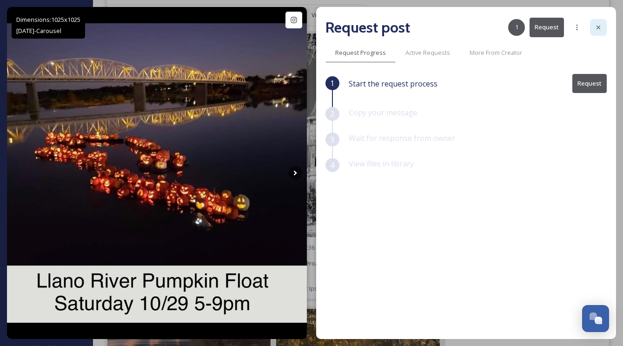
click at [600, 26] on icon at bounding box center [598, 28] width 4 height 4
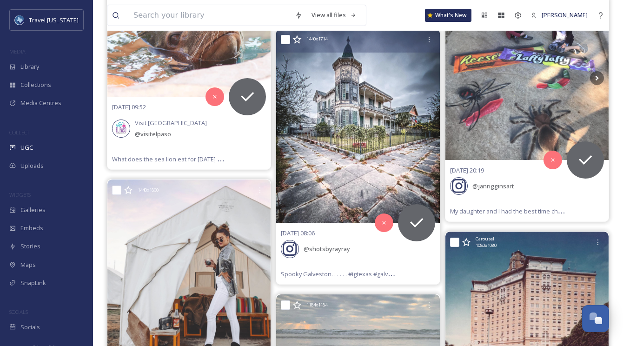
scroll to position [2621, 0]
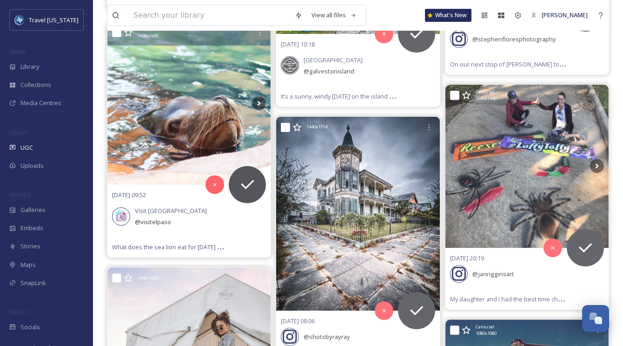
click at [195, 112] on img at bounding box center [188, 103] width 163 height 163
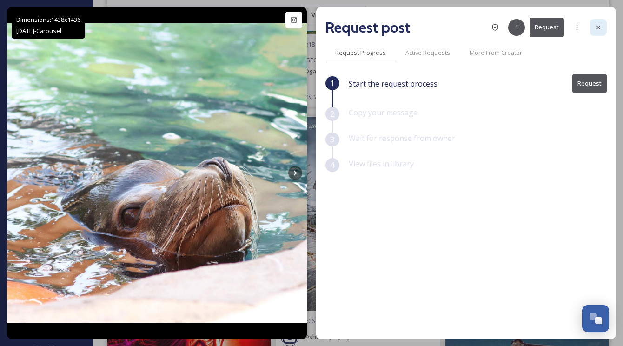
click at [595, 28] on icon at bounding box center [597, 27] width 7 height 7
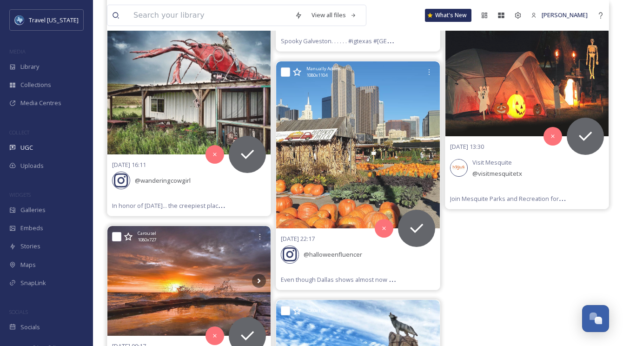
scroll to position [3459, 0]
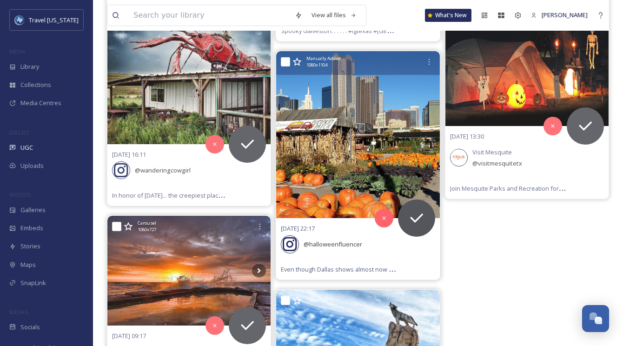
click at [385, 129] on img at bounding box center [357, 134] width 163 height 167
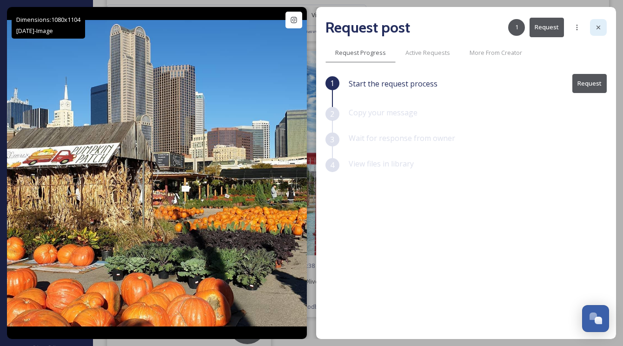
click at [595, 25] on icon at bounding box center [597, 27] width 7 height 7
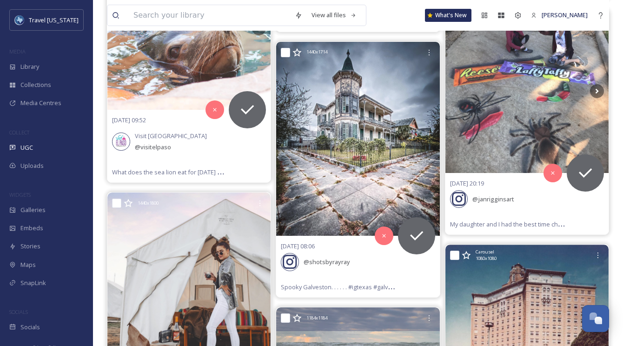
scroll to position [2639, 0]
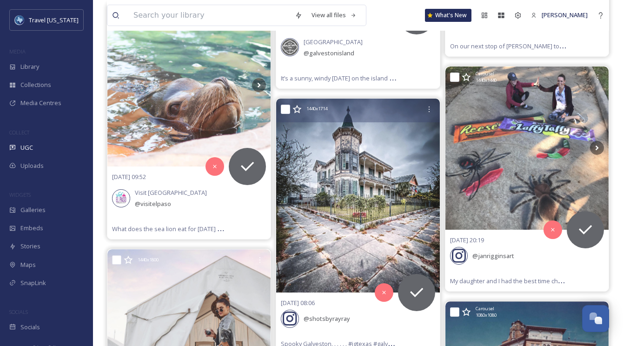
click at [361, 166] on img at bounding box center [357, 195] width 163 height 194
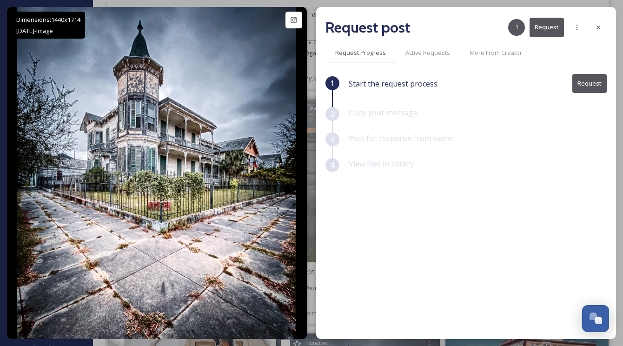
drag, startPoint x: 602, startPoint y: 26, endPoint x: 390, endPoint y: 57, distance: 215.1
click at [602, 26] on div at bounding box center [598, 27] width 17 height 17
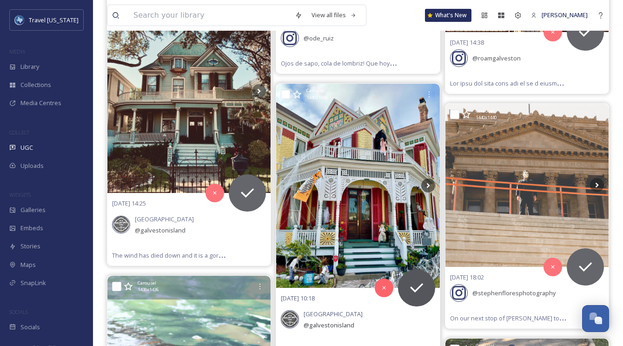
scroll to position [2385, 0]
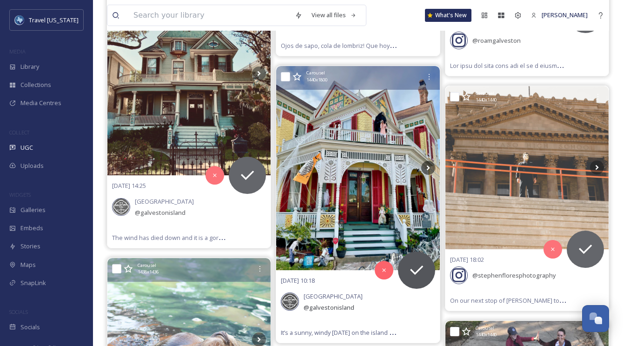
click at [358, 141] on img at bounding box center [357, 168] width 163 height 204
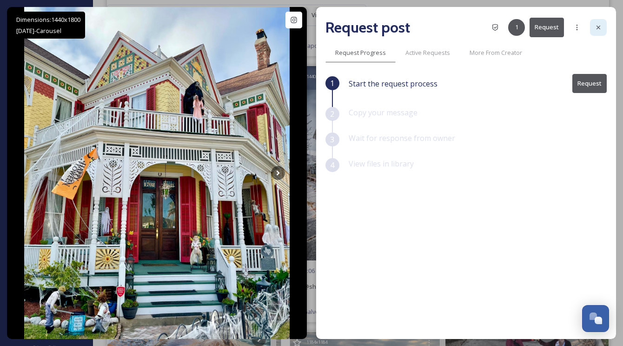
click at [591, 31] on div at bounding box center [598, 27] width 17 height 17
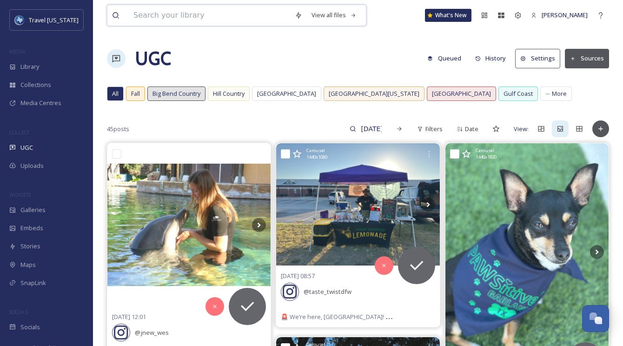
click at [208, 25] on input at bounding box center [209, 15] width 161 height 20
click at [379, 131] on input "[DATE]" at bounding box center [371, 128] width 30 height 19
click at [354, 130] on input "[DATE]" at bounding box center [352, 128] width 70 height 19
drag, startPoint x: 354, startPoint y: 130, endPoint x: 265, endPoint y: 30, distance: 133.6
click at [350, 128] on input "[DATE]" at bounding box center [352, 128] width 70 height 19
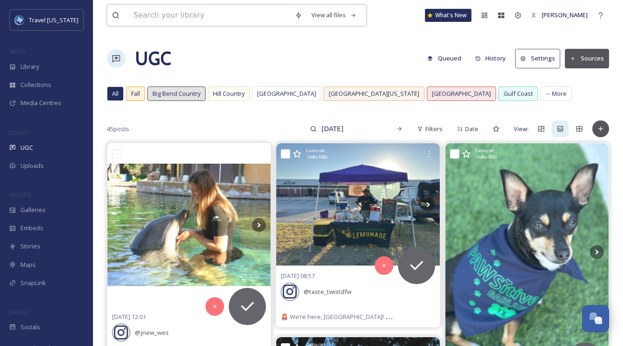
drag, startPoint x: 230, startPoint y: 10, endPoint x: 233, endPoint y: 17, distance: 7.7
click at [230, 10] on input at bounding box center [209, 15] width 161 height 20
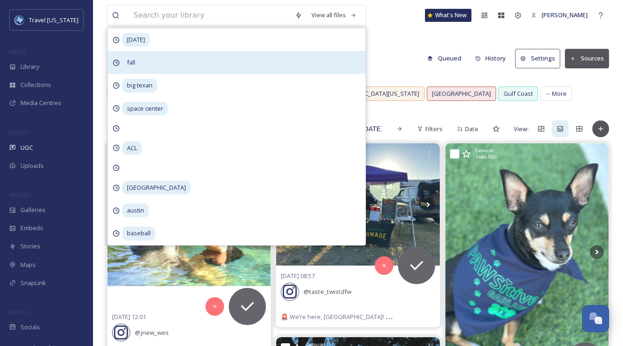
click at [182, 64] on div "fall" at bounding box center [237, 62] width 258 height 23
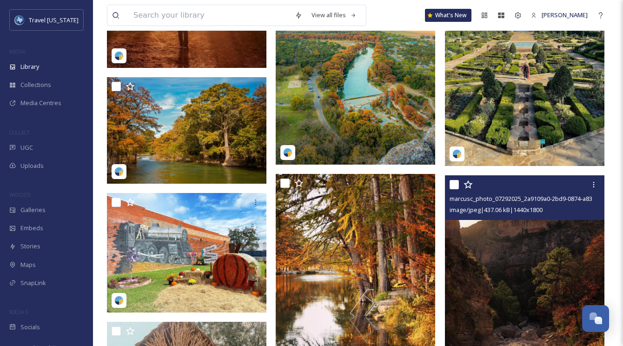
scroll to position [11225, 0]
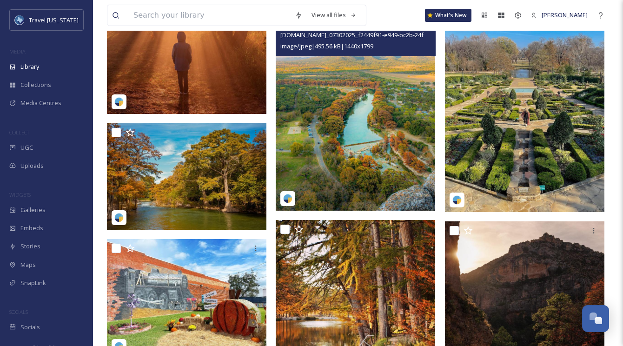
click at [396, 86] on img at bounding box center [355, 111] width 159 height 199
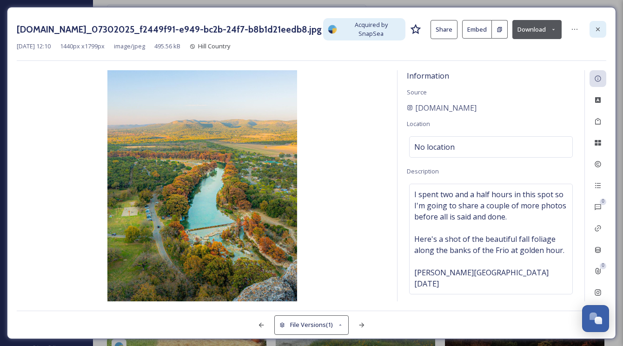
click at [594, 30] on icon at bounding box center [597, 29] width 7 height 7
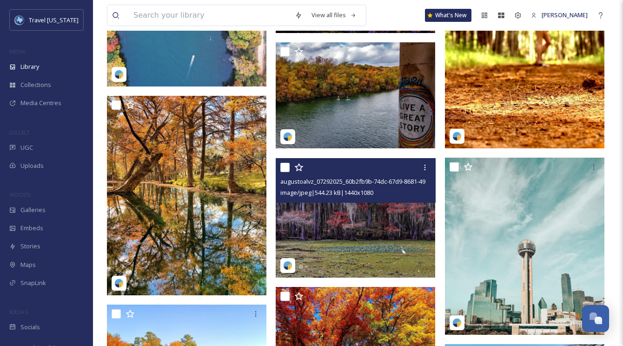
scroll to position [12749, 0]
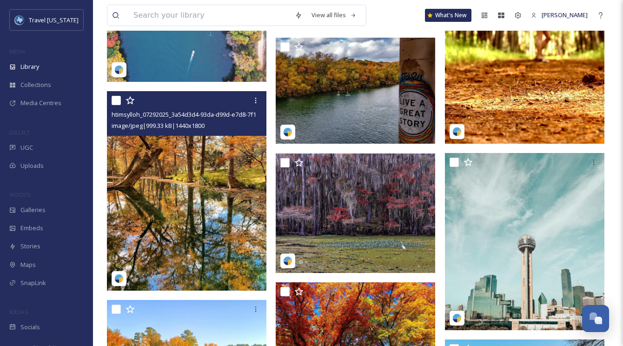
click at [172, 151] on img at bounding box center [186, 190] width 159 height 199
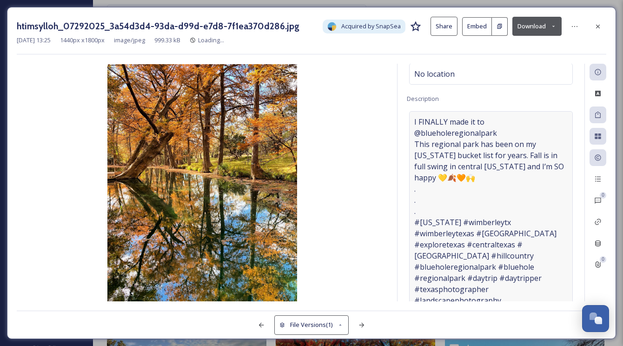
scroll to position [67, 0]
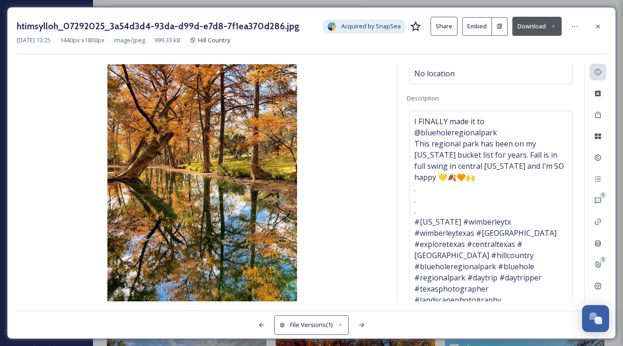
drag, startPoint x: 599, startPoint y: 25, endPoint x: 498, endPoint y: 86, distance: 118.1
click at [599, 25] on icon at bounding box center [597, 26] width 7 height 7
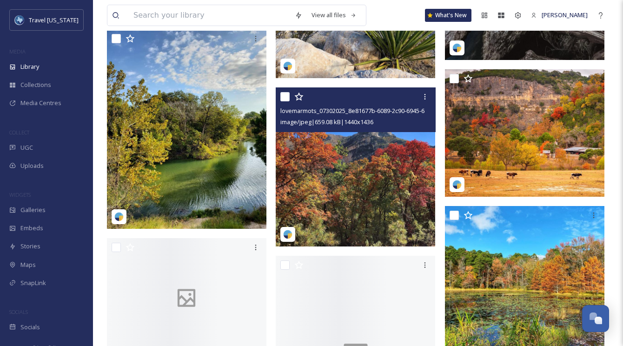
scroll to position [13252, 0]
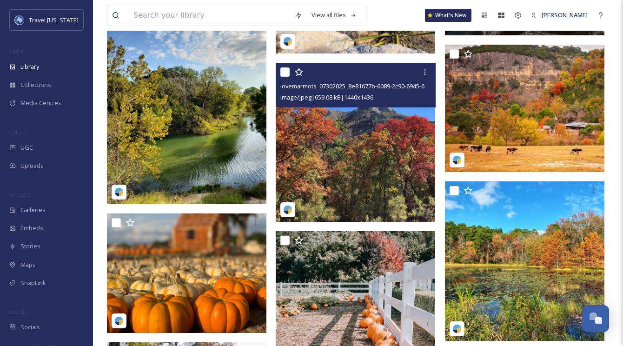
click at [394, 134] on img at bounding box center [355, 142] width 159 height 159
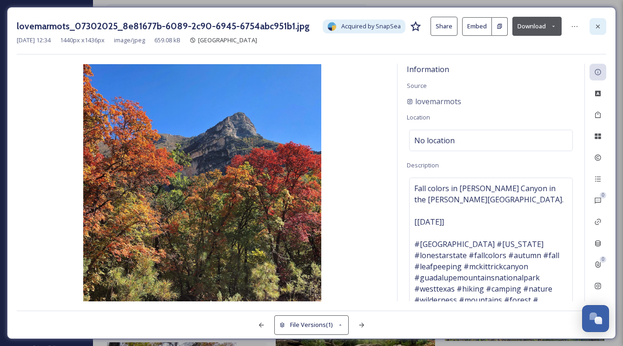
click at [593, 27] on div at bounding box center [597, 26] width 17 height 17
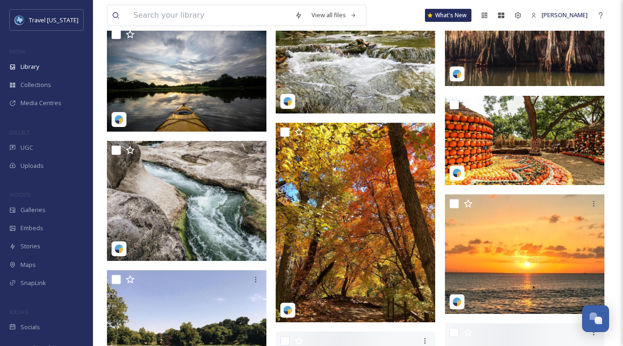
scroll to position [13806, 0]
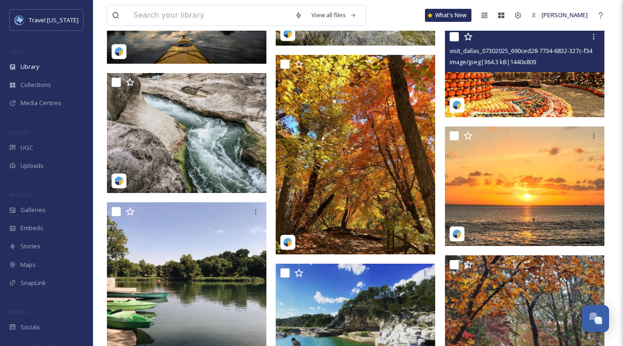
click at [518, 80] on img at bounding box center [524, 73] width 159 height 90
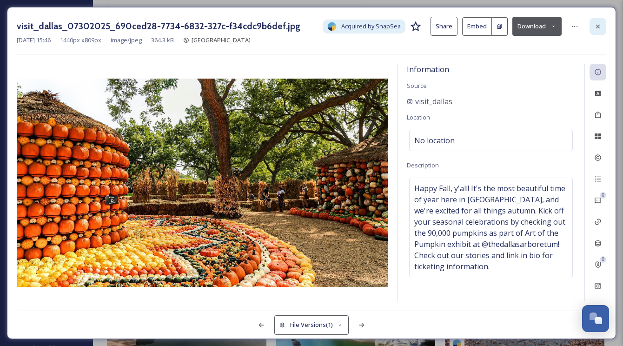
click at [598, 27] on icon at bounding box center [597, 26] width 7 height 7
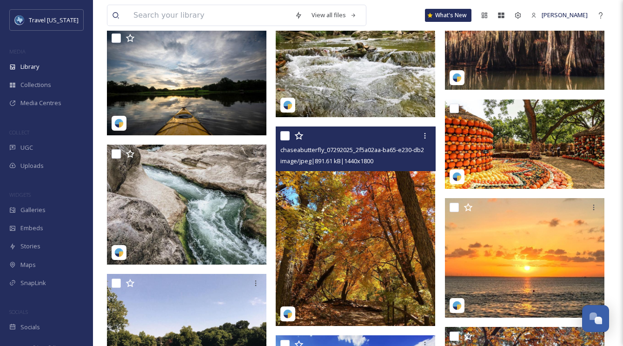
scroll to position [13727, 0]
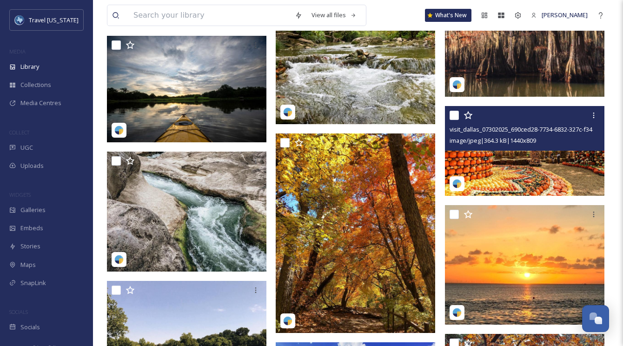
click at [498, 157] on img at bounding box center [524, 151] width 159 height 90
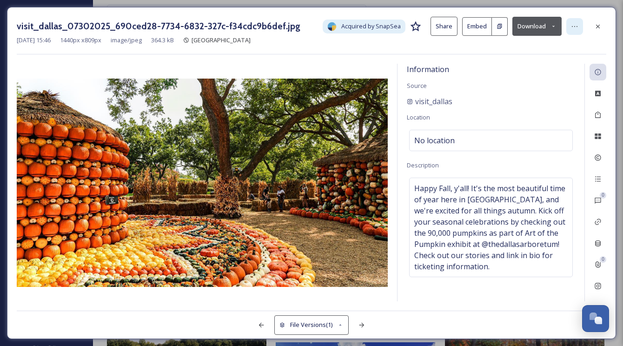
click at [576, 31] on div at bounding box center [574, 26] width 17 height 17
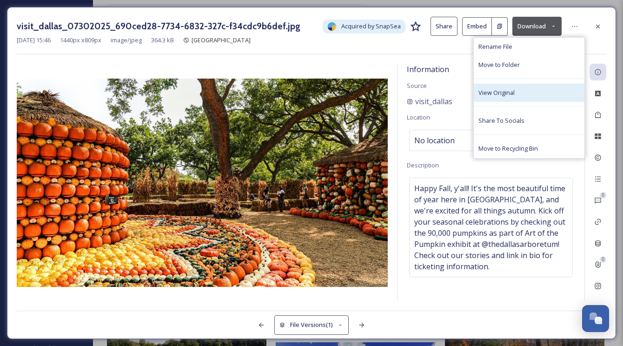
click at [515, 100] on div "View Original" at bounding box center [529, 93] width 111 height 18
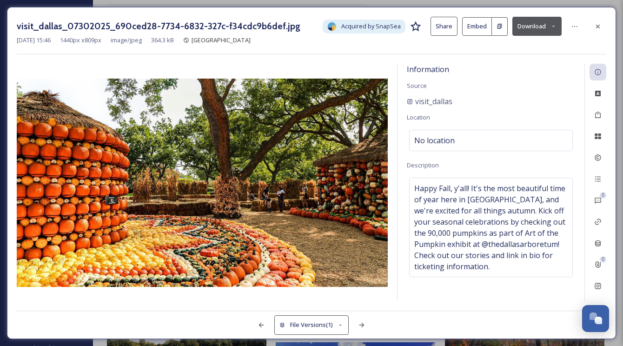
drag, startPoint x: 600, startPoint y: 26, endPoint x: 453, endPoint y: 82, distance: 157.0
click at [600, 26] on icon at bounding box center [597, 26] width 7 height 7
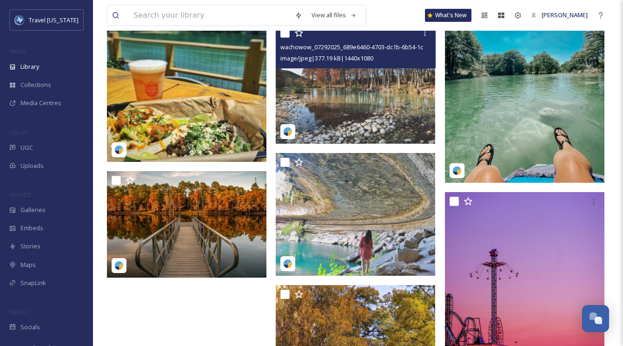
scroll to position [14443, 0]
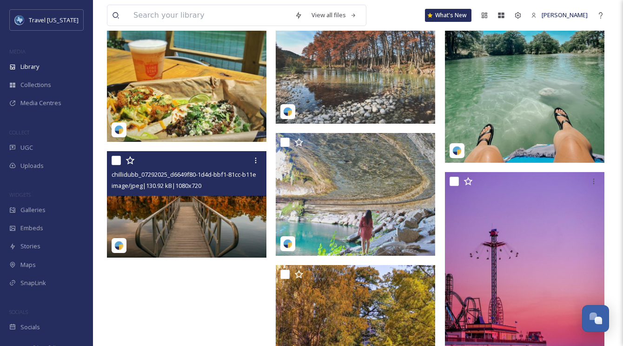
click at [223, 213] on img at bounding box center [186, 204] width 159 height 106
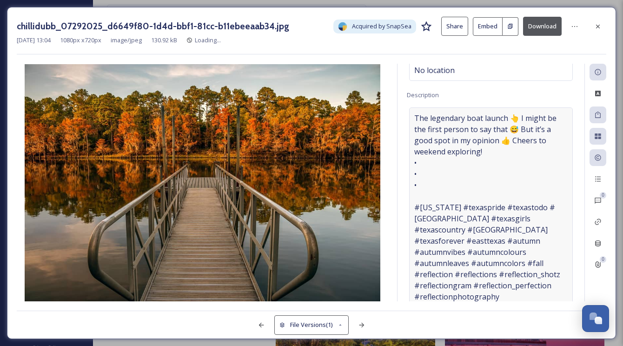
scroll to position [82, 0]
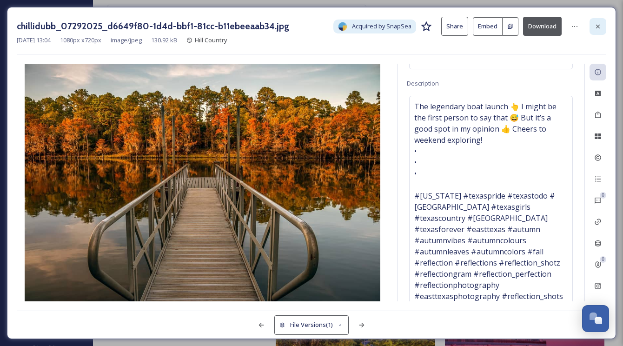
click at [598, 30] on icon at bounding box center [597, 26] width 7 height 7
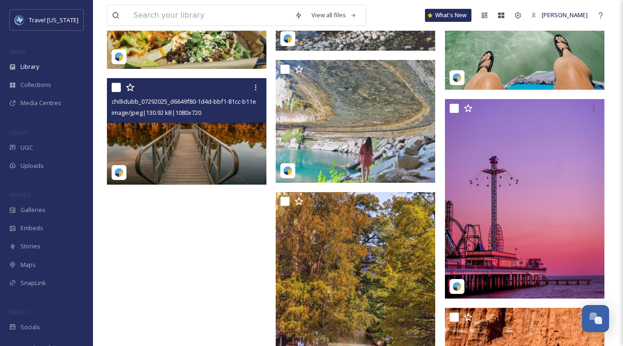
scroll to position [14616, 0]
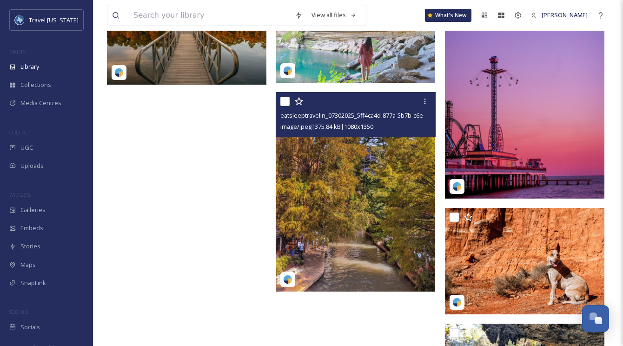
click at [356, 206] on img at bounding box center [355, 191] width 159 height 199
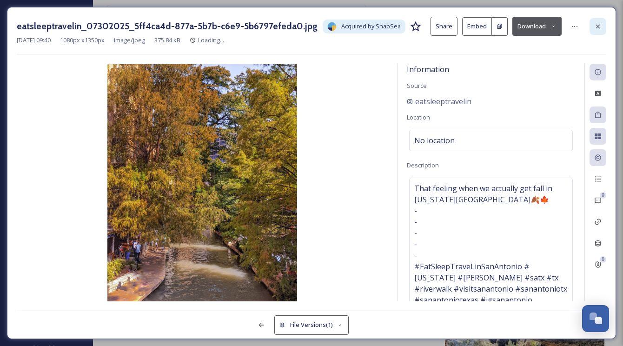
drag, startPoint x: 596, startPoint y: 25, endPoint x: 589, endPoint y: 31, distance: 9.6
click at [596, 26] on icon at bounding box center [598, 26] width 4 height 4
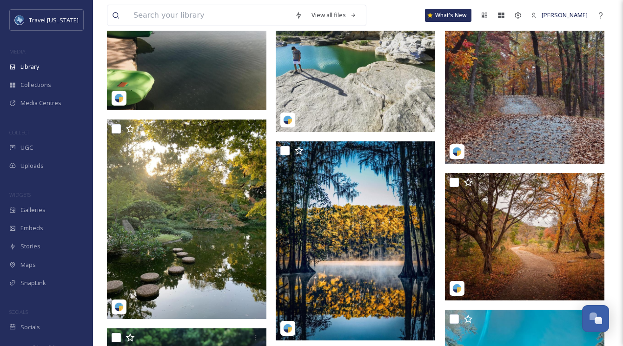
scroll to position [14101, 0]
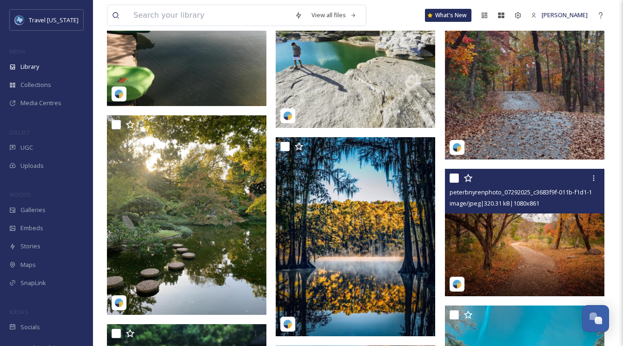
click at [539, 206] on span "image/jpeg | 320.31 kB | 1080 x 861" at bounding box center [494, 203] width 90 height 8
click at [530, 223] on img at bounding box center [524, 232] width 159 height 127
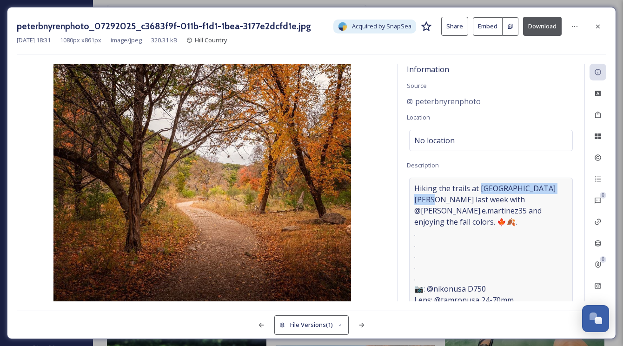
drag, startPoint x: 480, startPoint y: 188, endPoint x: 560, endPoint y: 186, distance: 79.5
click at [560, 186] on span "Hiking the trails at Lost Maples State Park last week with @david.e.martinez35 …" at bounding box center [490, 339] width 153 height 312
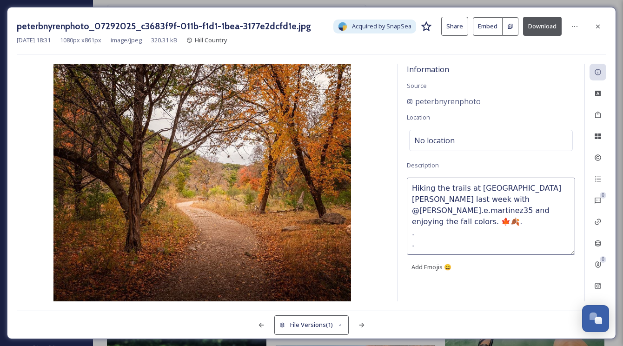
click at [600, 29] on div at bounding box center [597, 26] width 17 height 17
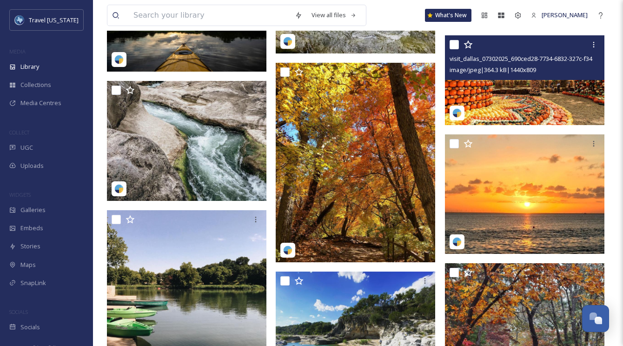
scroll to position [13787, 0]
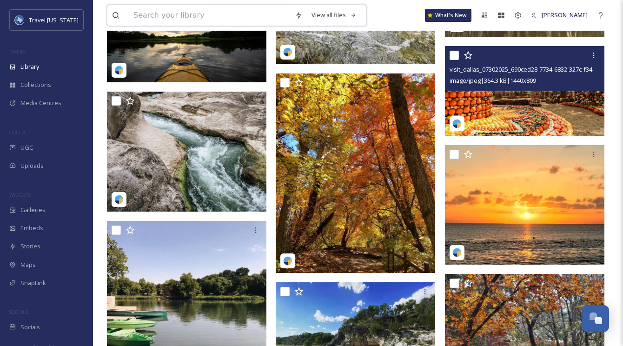
click at [170, 17] on input at bounding box center [209, 15] width 161 height 20
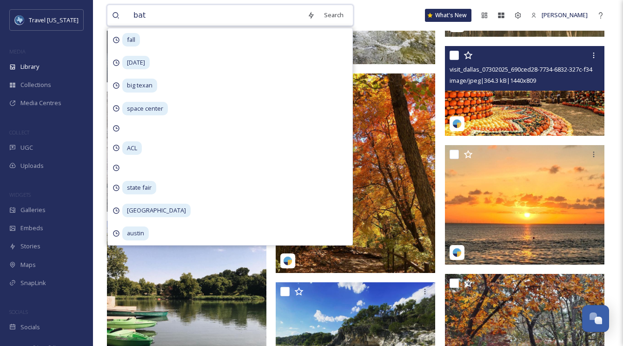
type input "bats"
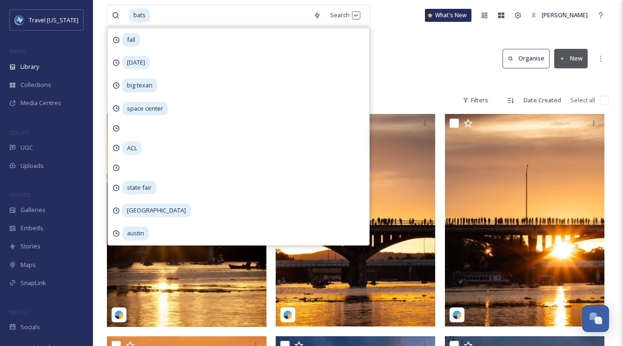
click at [420, 82] on div at bounding box center [358, 81] width 502 height 9
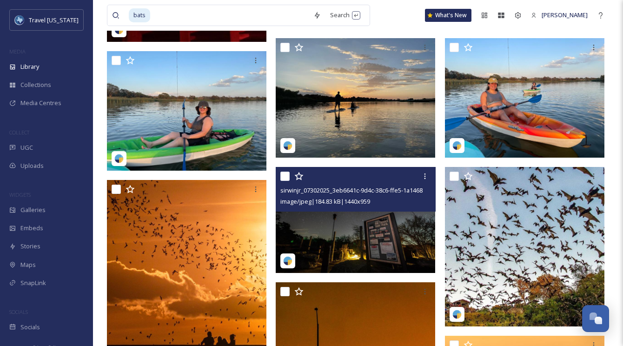
scroll to position [2147, 0]
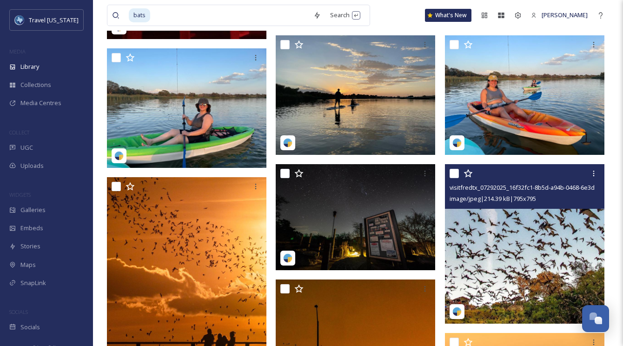
drag, startPoint x: 516, startPoint y: 207, endPoint x: 519, endPoint y: 212, distance: 5.8
click at [516, 207] on div "visitfredtx_07292025_16f32fc1-8b5d-a94b-0468-6e3dacb68a76.jpg image/jpeg | 214.…" at bounding box center [524, 186] width 159 height 45
click at [523, 219] on img at bounding box center [524, 243] width 159 height 159
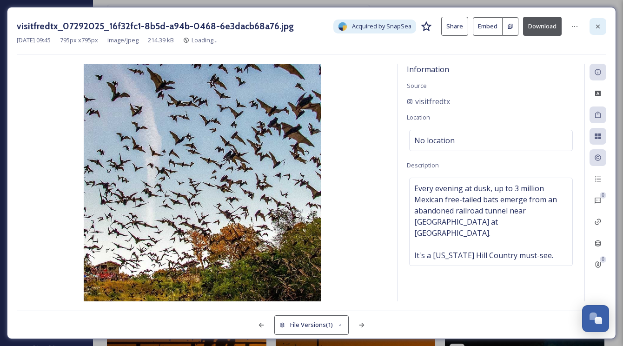
click at [596, 26] on icon at bounding box center [597, 26] width 7 height 7
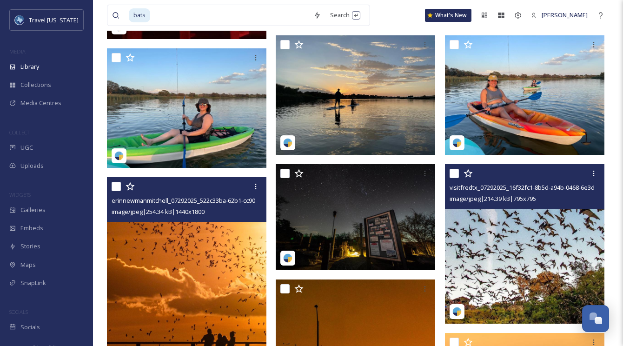
click at [211, 250] on img at bounding box center [186, 276] width 159 height 199
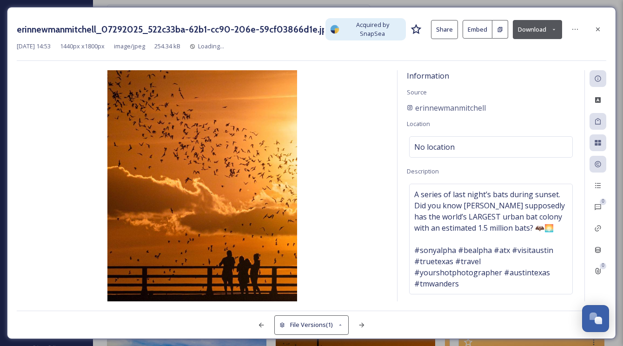
drag, startPoint x: 602, startPoint y: 26, endPoint x: 489, endPoint y: 123, distance: 148.7
click at [601, 27] on div at bounding box center [597, 29] width 17 height 17
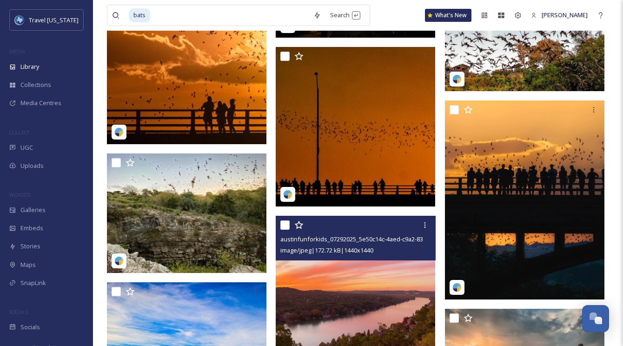
scroll to position [2384, 0]
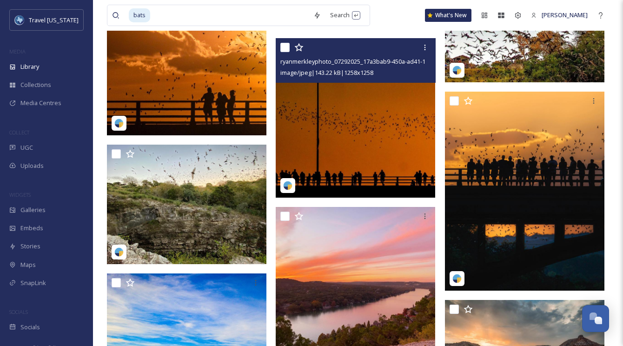
click at [337, 106] on img at bounding box center [355, 117] width 159 height 159
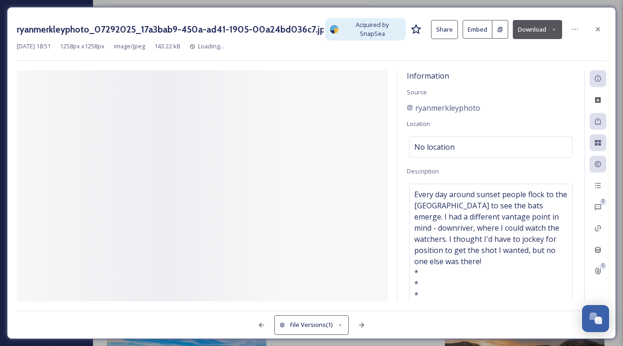
scroll to position [2387, 0]
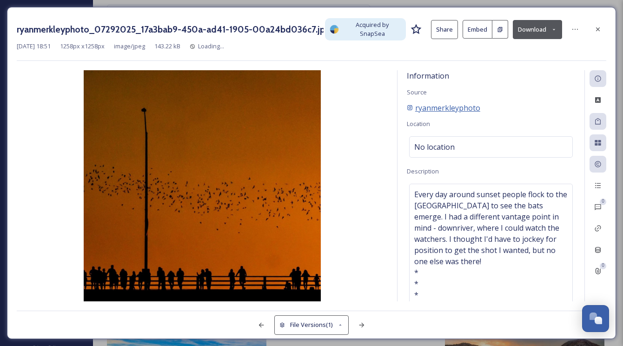
click at [465, 110] on span "ryanmerkleyphoto" at bounding box center [447, 107] width 65 height 11
click at [602, 26] on div at bounding box center [597, 29] width 17 height 17
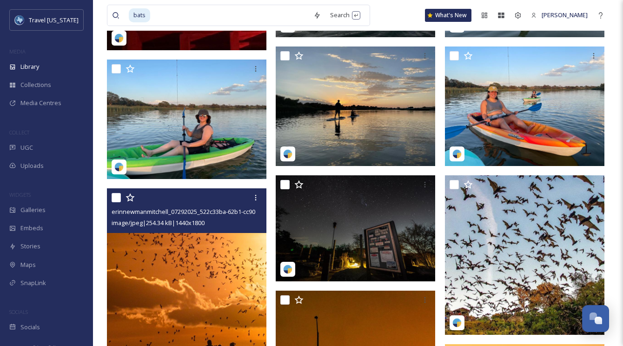
scroll to position [2085, 0]
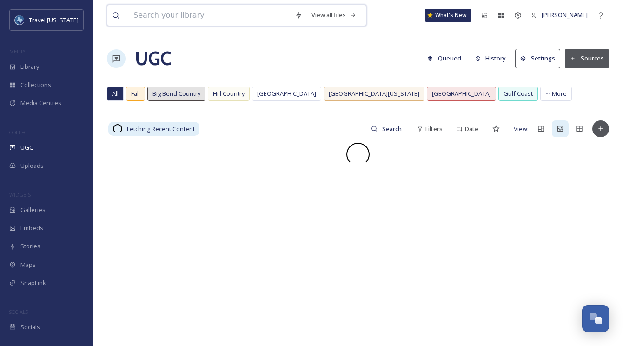
drag, startPoint x: 193, startPoint y: 23, endPoint x: 194, endPoint y: 16, distance: 6.6
click at [193, 23] on input at bounding box center [209, 15] width 161 height 20
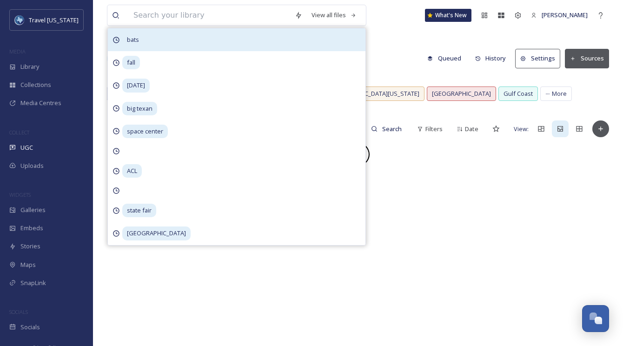
click at [132, 33] on span "bats" at bounding box center [132, 39] width 21 height 13
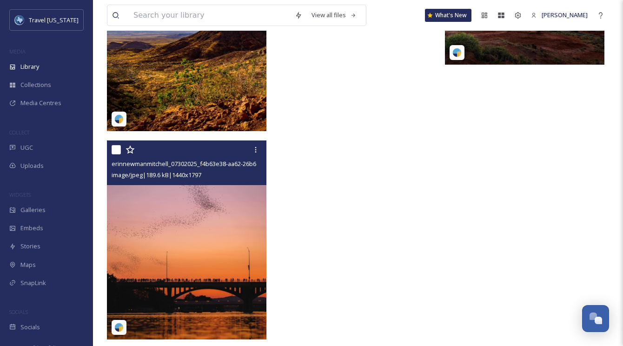
click at [211, 209] on img at bounding box center [186, 239] width 159 height 199
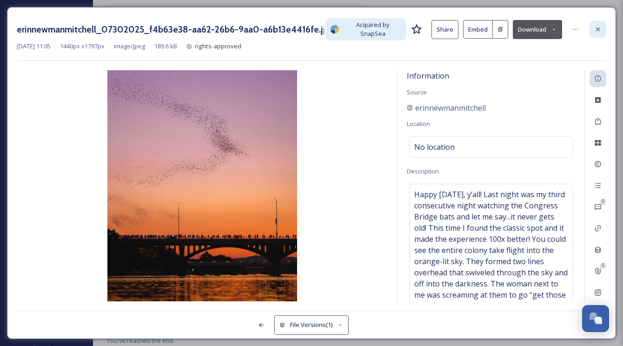
click at [599, 25] on div at bounding box center [597, 29] width 17 height 17
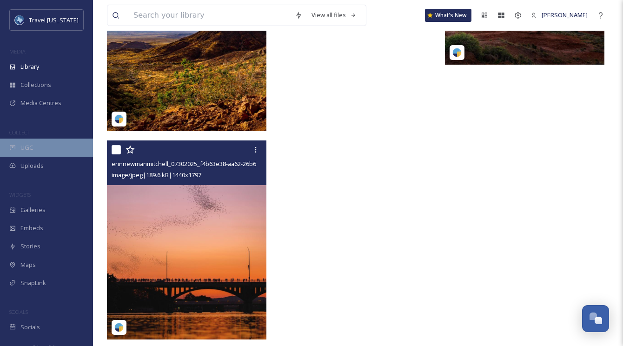
click at [34, 149] on div "UGC" at bounding box center [46, 148] width 93 height 18
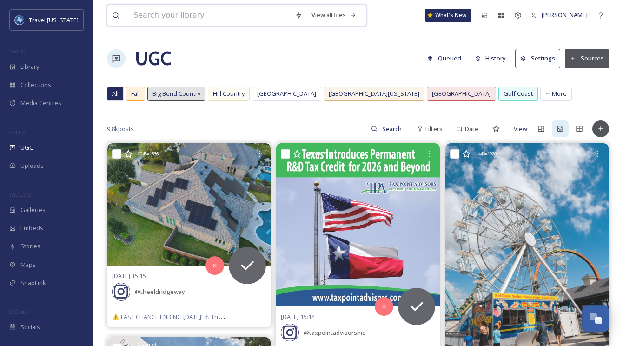
click at [214, 21] on input at bounding box center [209, 15] width 161 height 20
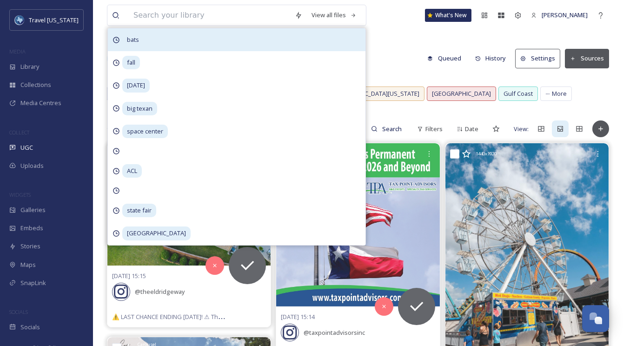
click at [149, 32] on div "bats" at bounding box center [237, 39] width 258 height 23
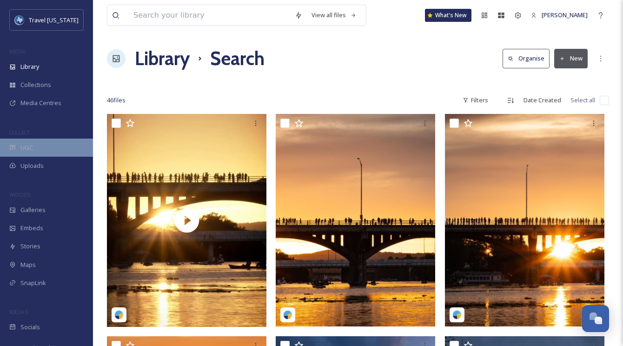
click at [45, 145] on div "UGC" at bounding box center [46, 148] width 93 height 18
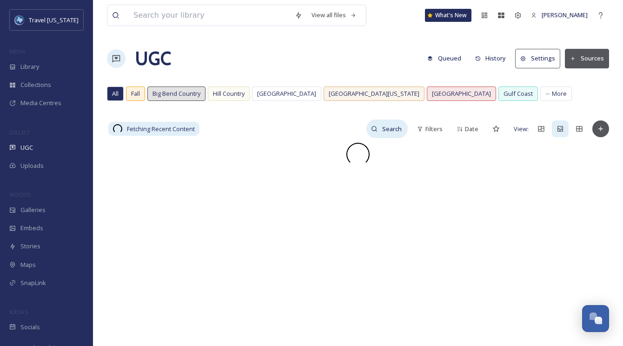
click at [395, 130] on input at bounding box center [392, 128] width 30 height 19
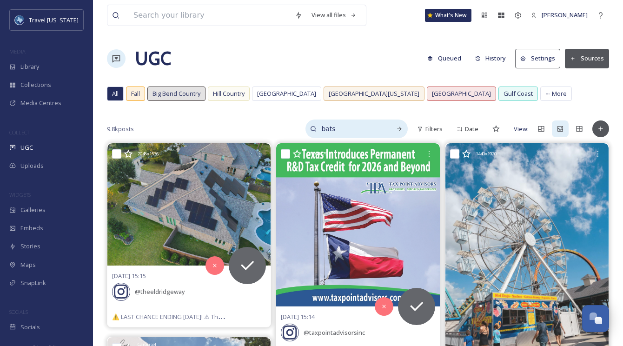
type input "bats"
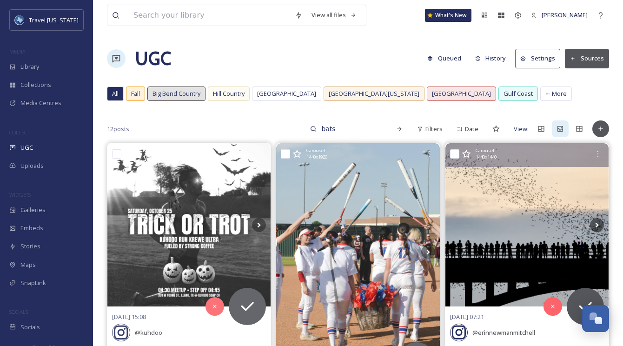
click at [481, 194] on img at bounding box center [526, 224] width 163 height 163
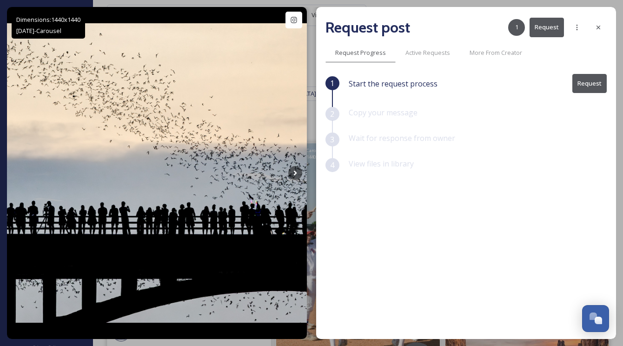
click at [588, 84] on button "Request" at bounding box center [589, 83] width 34 height 19
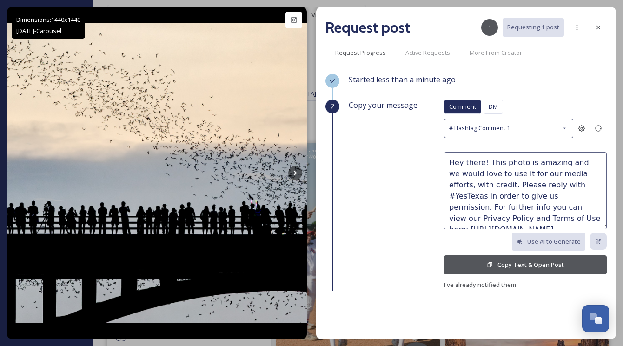
click at [510, 266] on button "Copy Text & Open Post" at bounding box center [525, 264] width 163 height 19
